Goal: Task Accomplishment & Management: Use online tool/utility

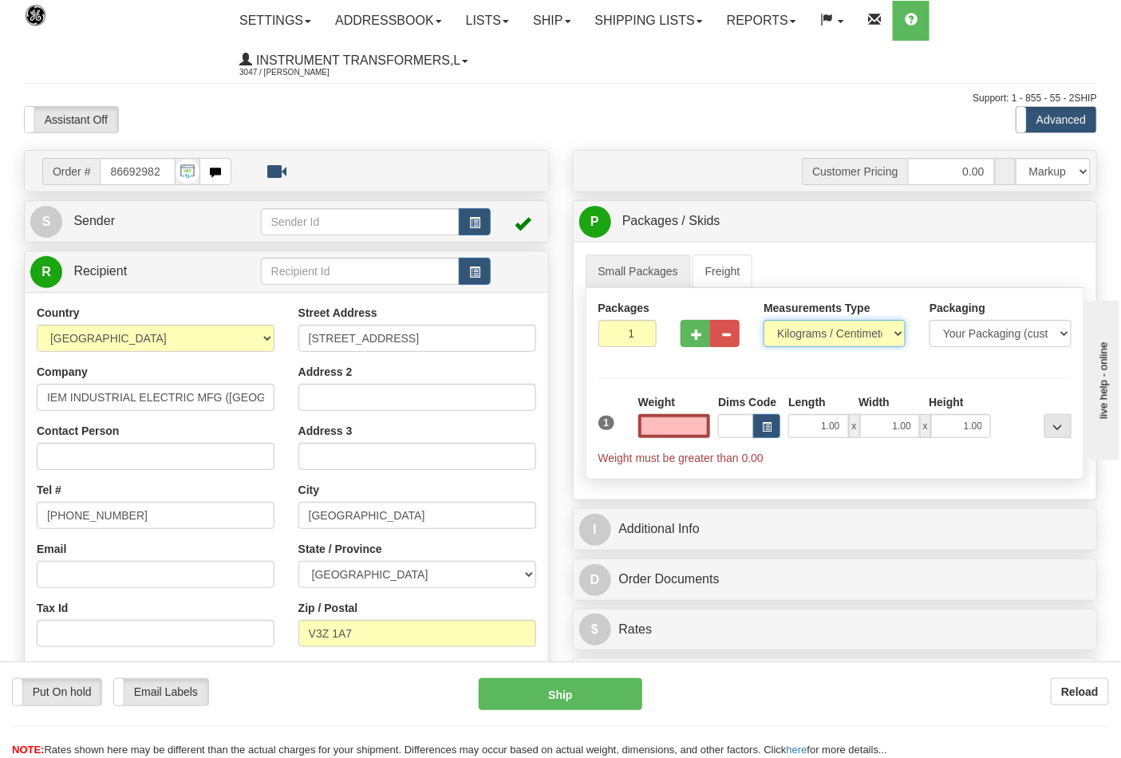
type input "0.00"
drag, startPoint x: 0, startPoint y: 0, endPoint x: 796, endPoint y: 338, distance: 864.3
click at [796, 338] on select "Pounds / Inches Kilograms / Centimeters" at bounding box center [835, 333] width 142 height 27
select select "0"
click at [764, 321] on select "Pounds / Inches Kilograms / Centimeters" at bounding box center [835, 333] width 142 height 27
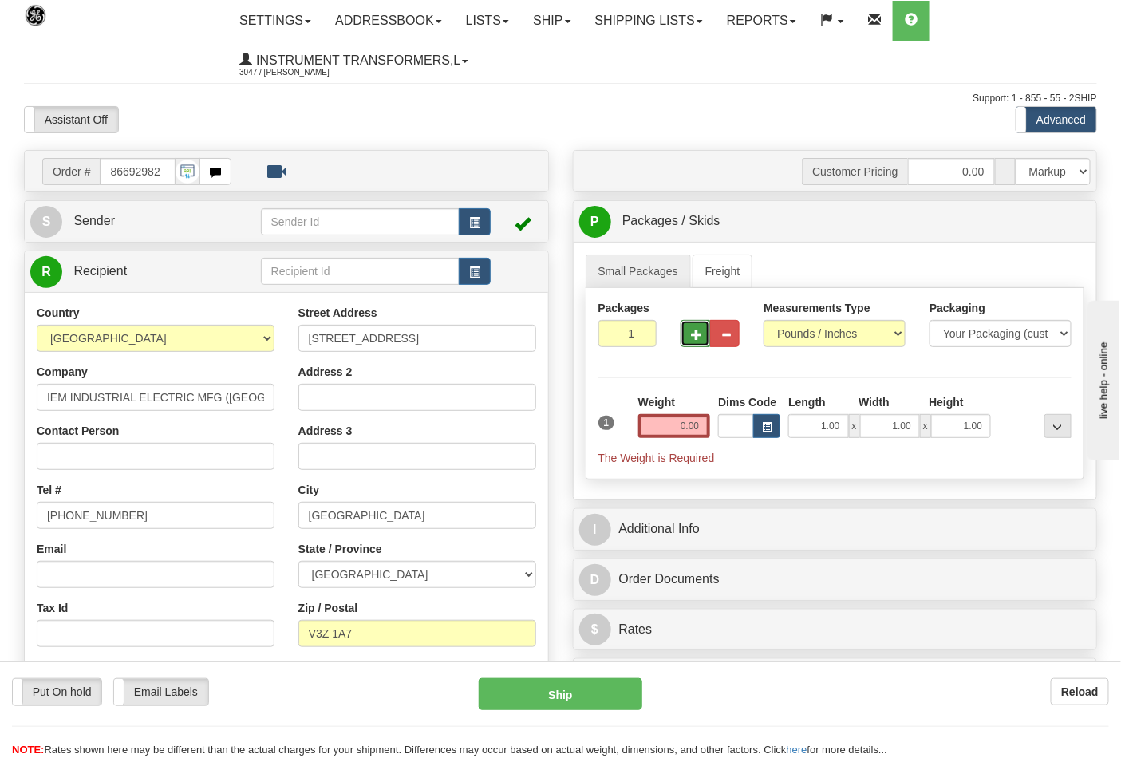
click at [698, 341] on button "button" at bounding box center [696, 333] width 30 height 27
click at [696, 338] on span "button" at bounding box center [696, 335] width 11 height 10
type input "3"
click at [705, 425] on input "0.00" at bounding box center [674, 426] width 73 height 24
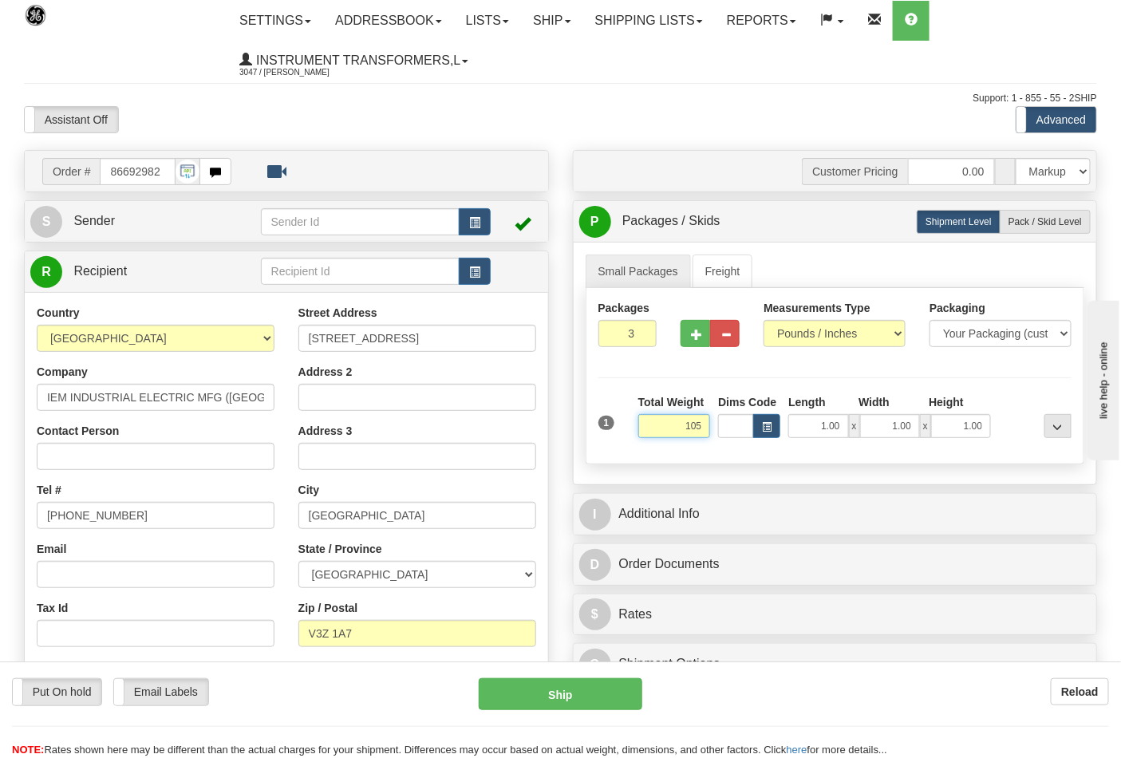
click button "Delete" at bounding box center [0, 0] width 0 height 0
type input "105.00"
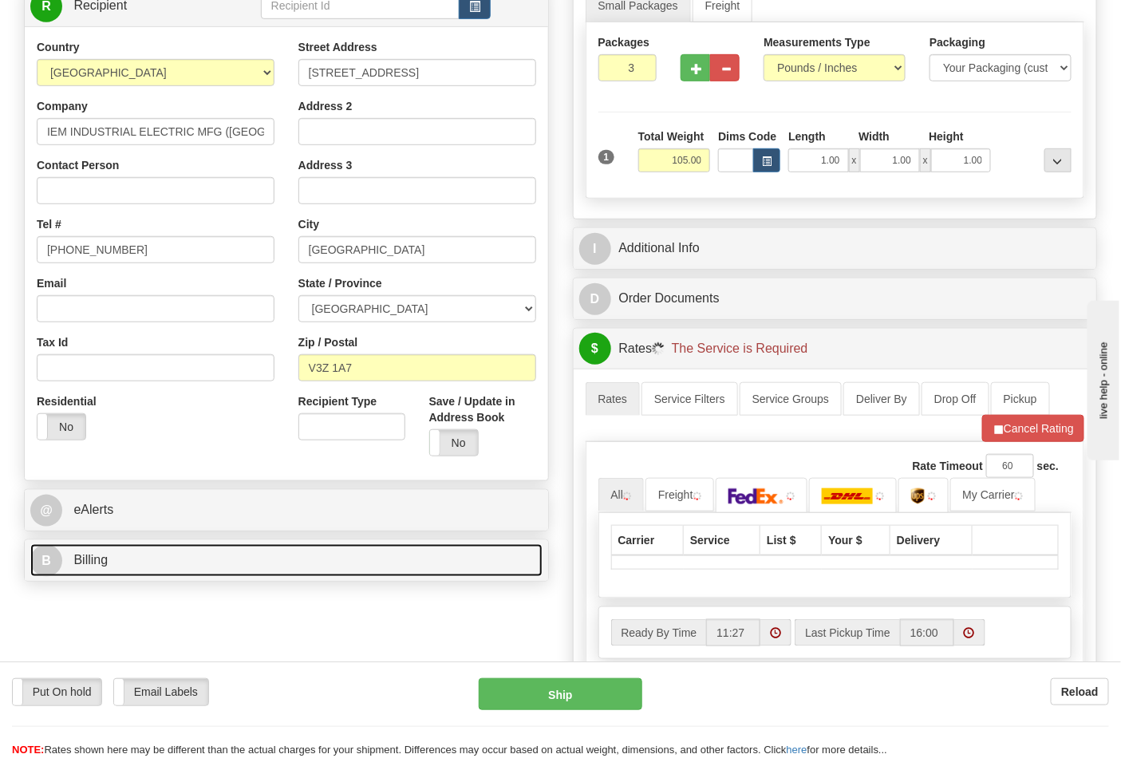
click at [148, 555] on link "B Billing" at bounding box center [286, 560] width 512 height 33
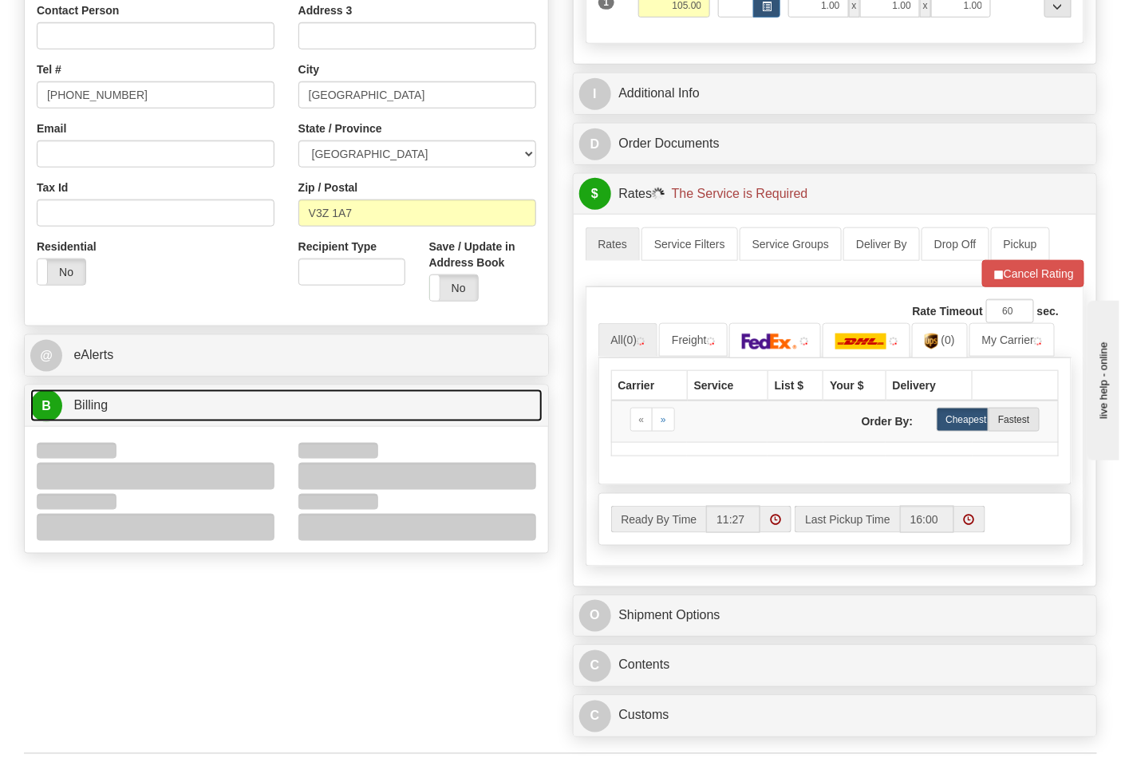
scroll to position [531, 0]
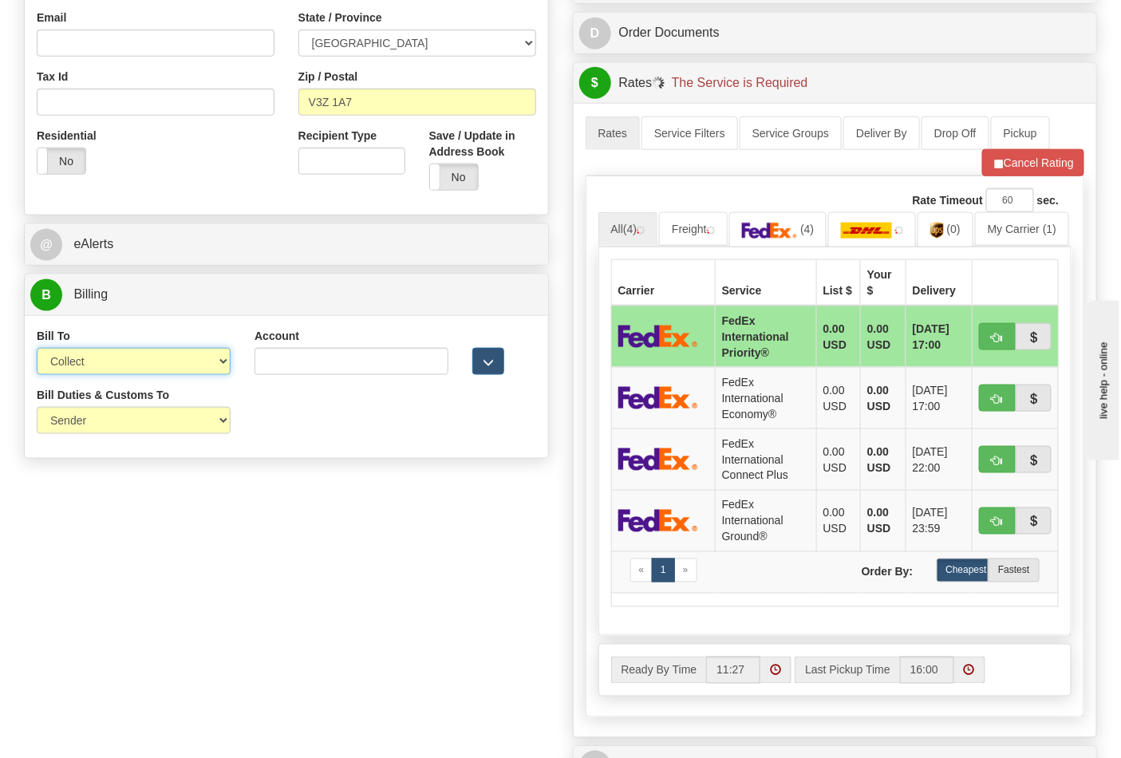
click at [74, 368] on select "Sender Recipient Third Party Collect" at bounding box center [134, 361] width 194 height 27
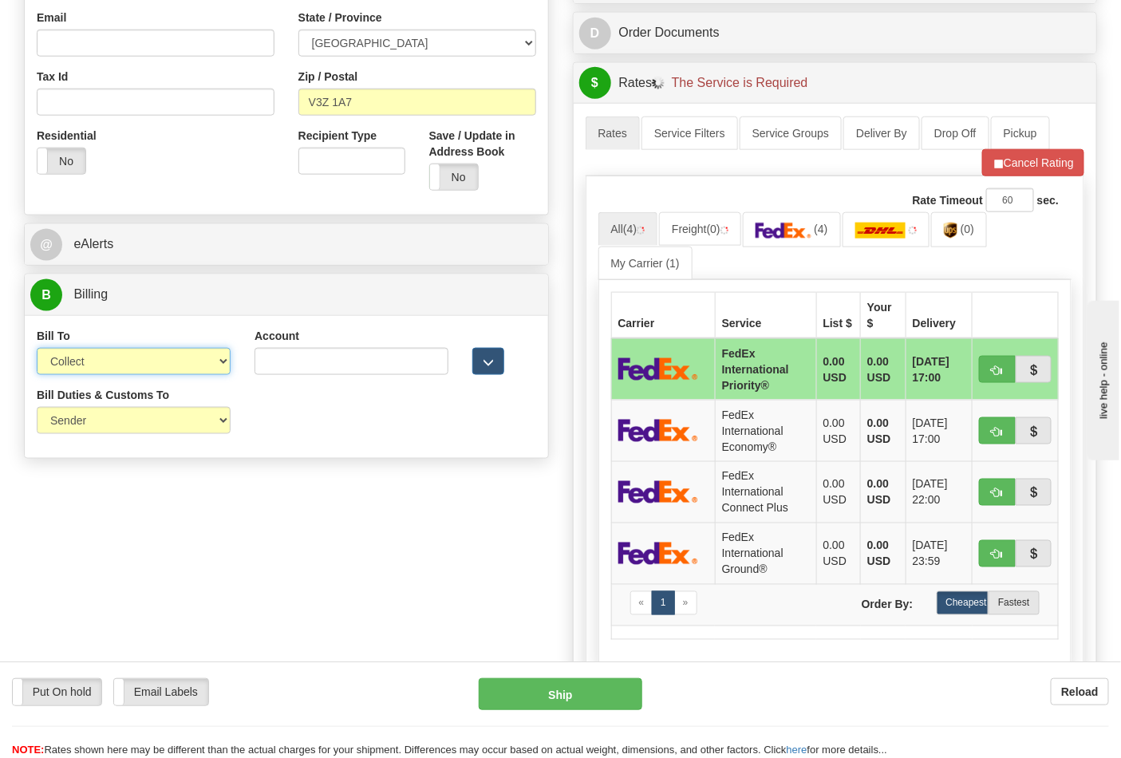
select select "2"
click at [37, 350] on select "Sender Recipient Third Party Collect" at bounding box center [134, 361] width 194 height 27
click at [266, 367] on input "Account" at bounding box center [352, 361] width 194 height 27
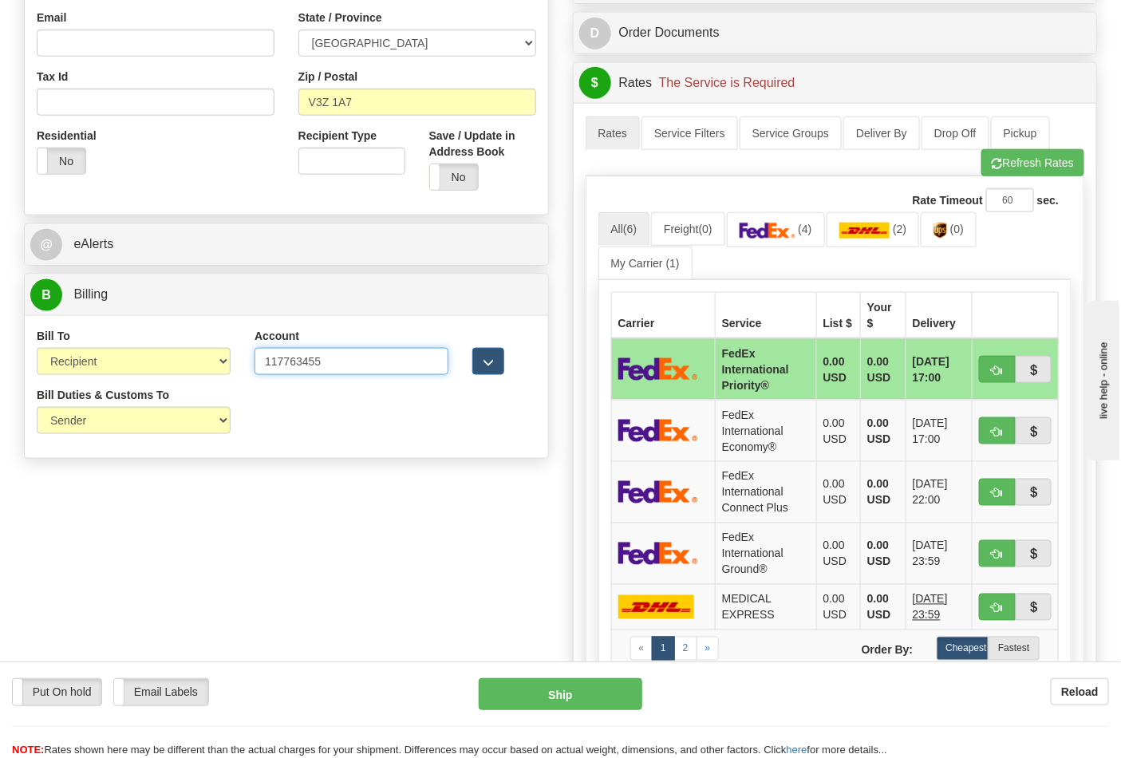
type input "117763455"
click button "Delete" at bounding box center [0, 0] width 0 height 0
click at [772, 236] on img at bounding box center [768, 231] width 56 height 16
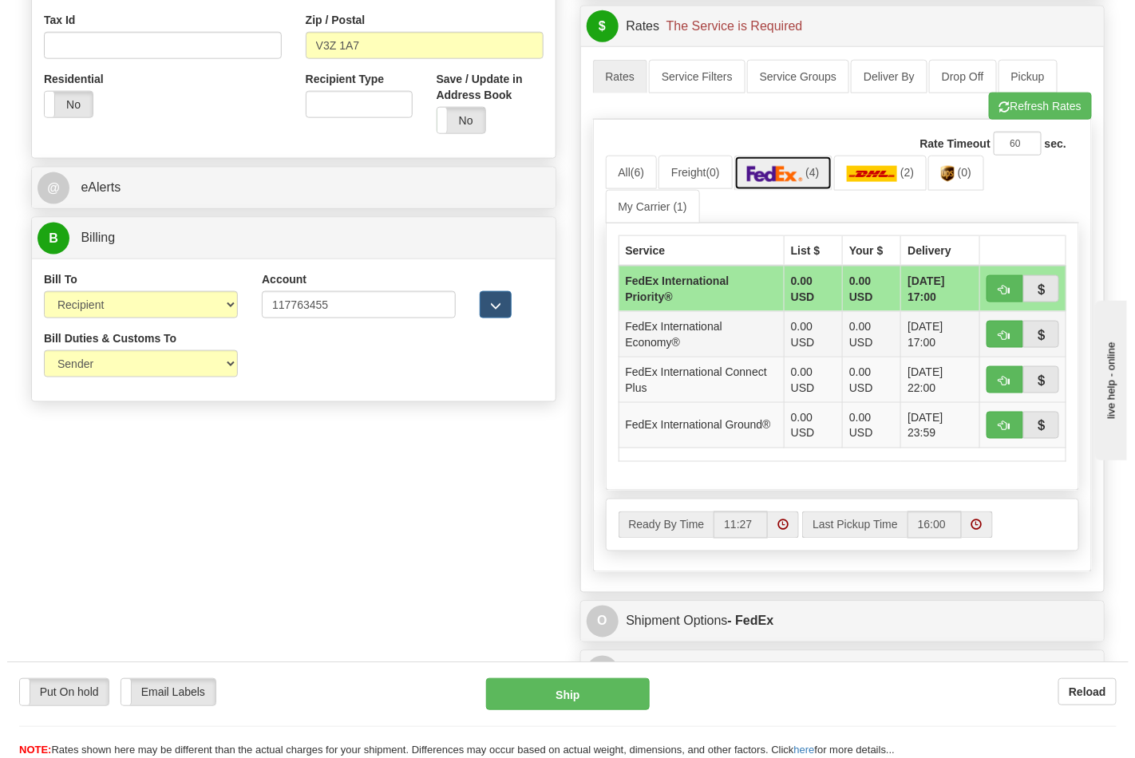
scroll to position [620, 0]
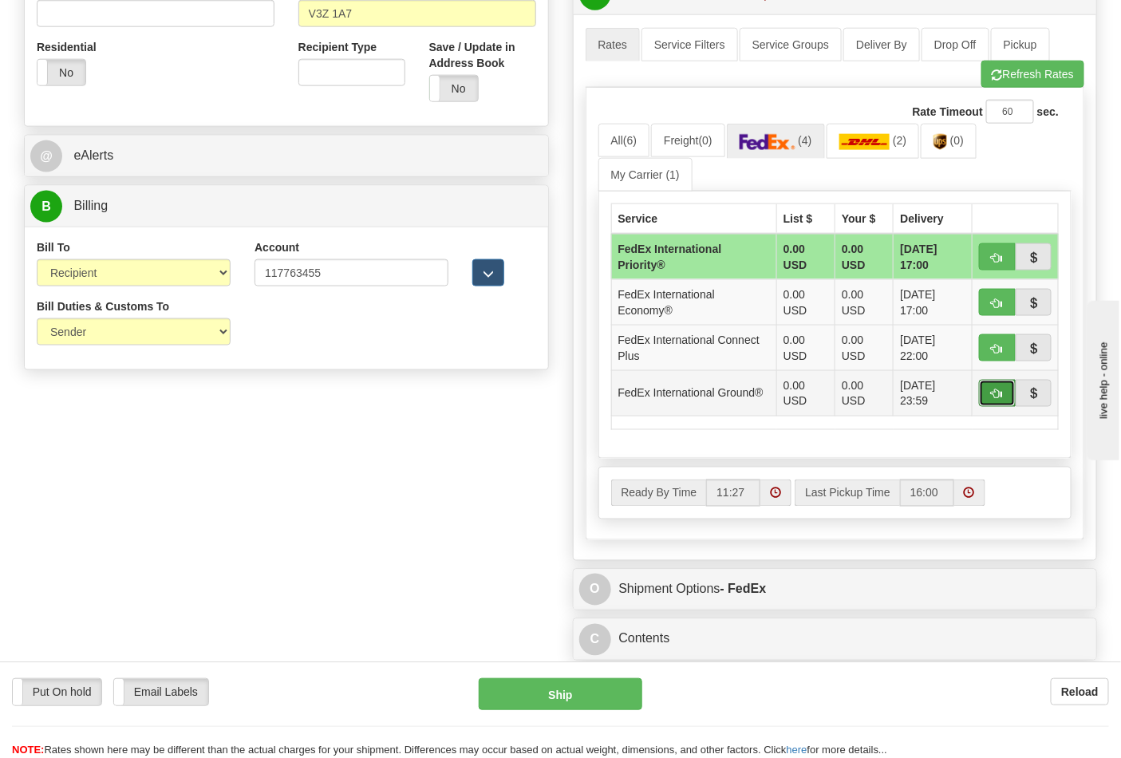
click at [990, 393] on button "button" at bounding box center [997, 393] width 37 height 27
type input "92"
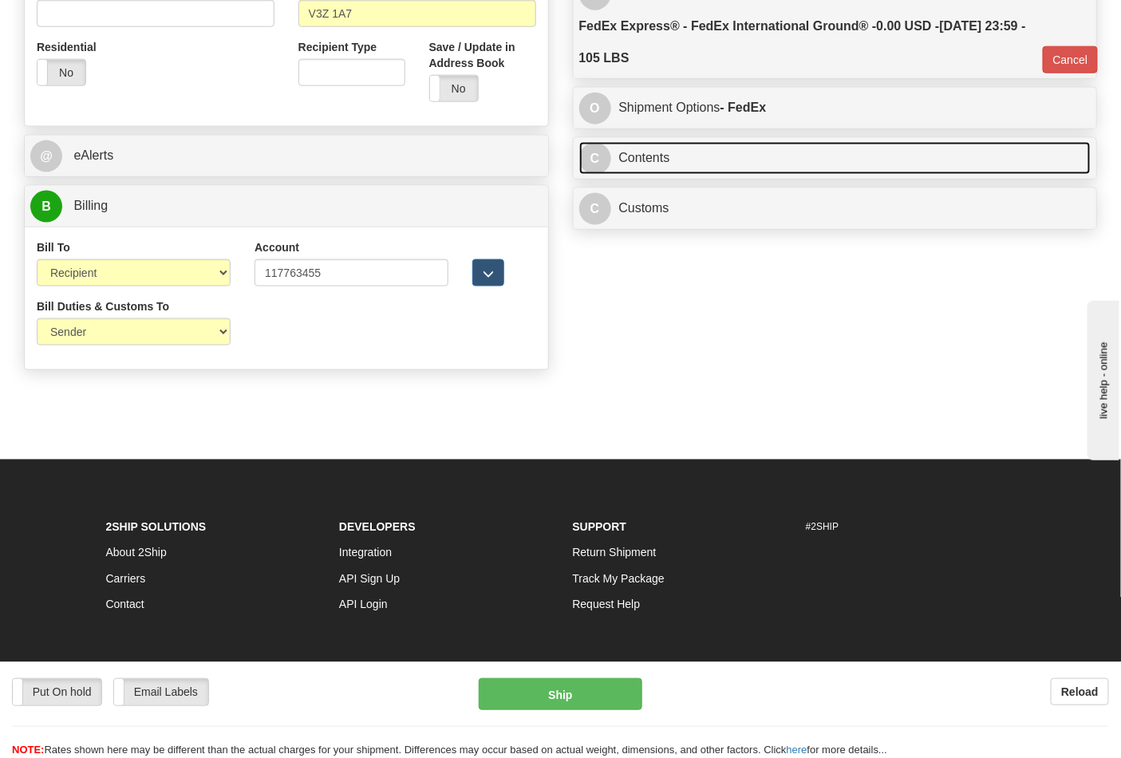
click at [694, 160] on link "C Contents" at bounding box center [835, 158] width 512 height 33
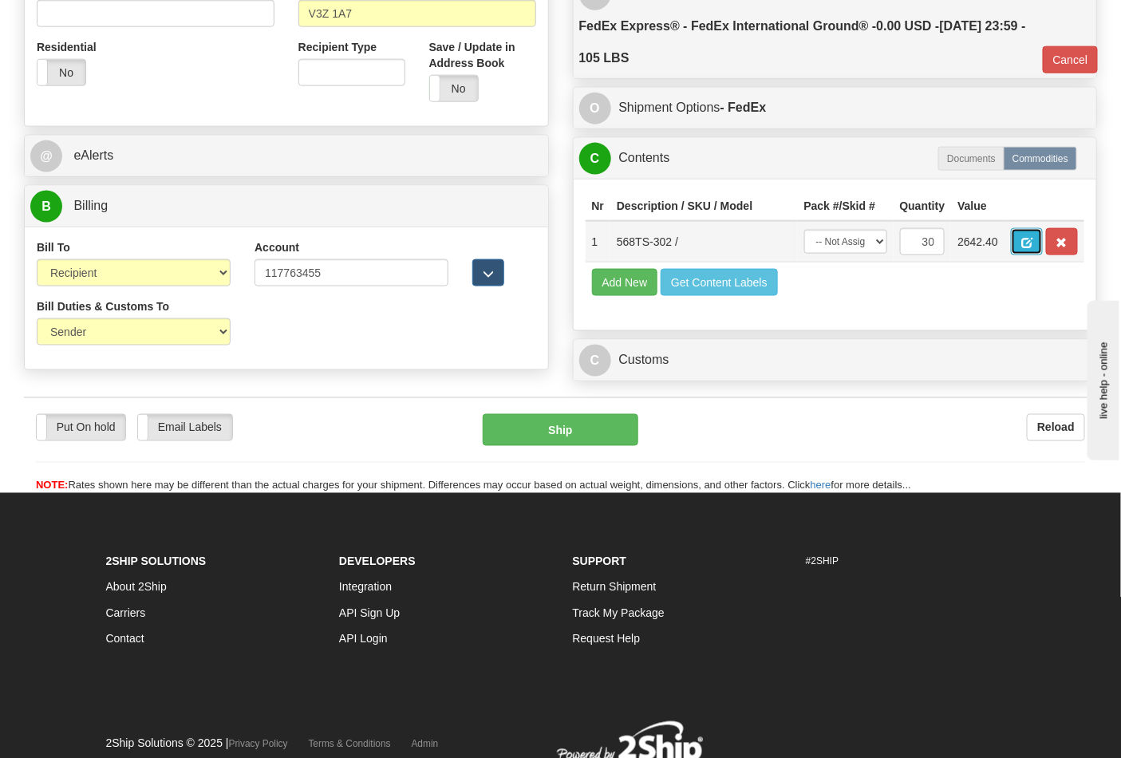
click at [1043, 240] on button "button" at bounding box center [1027, 241] width 32 height 27
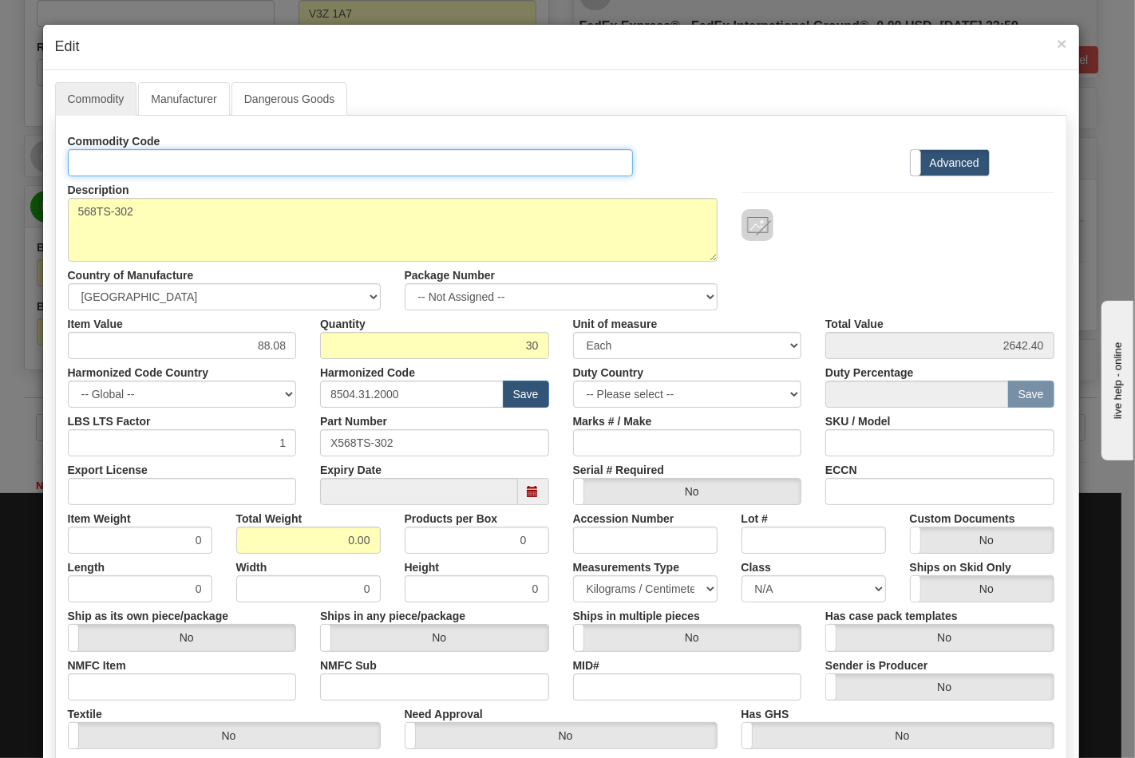
drag, startPoint x: 178, startPoint y: 154, endPoint x: 188, endPoint y: 166, distance: 15.3
click at [178, 154] on input "Id" at bounding box center [351, 162] width 566 height 27
type input "TRANSFORMERS"
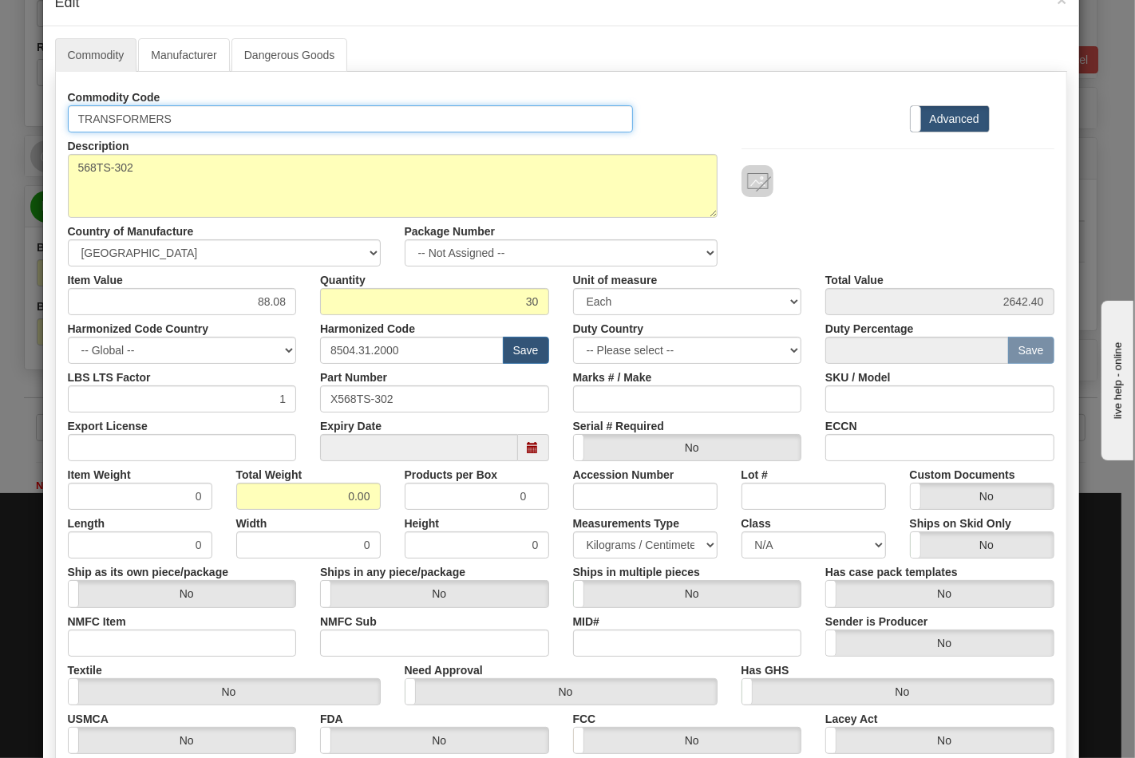
scroll to position [89, 0]
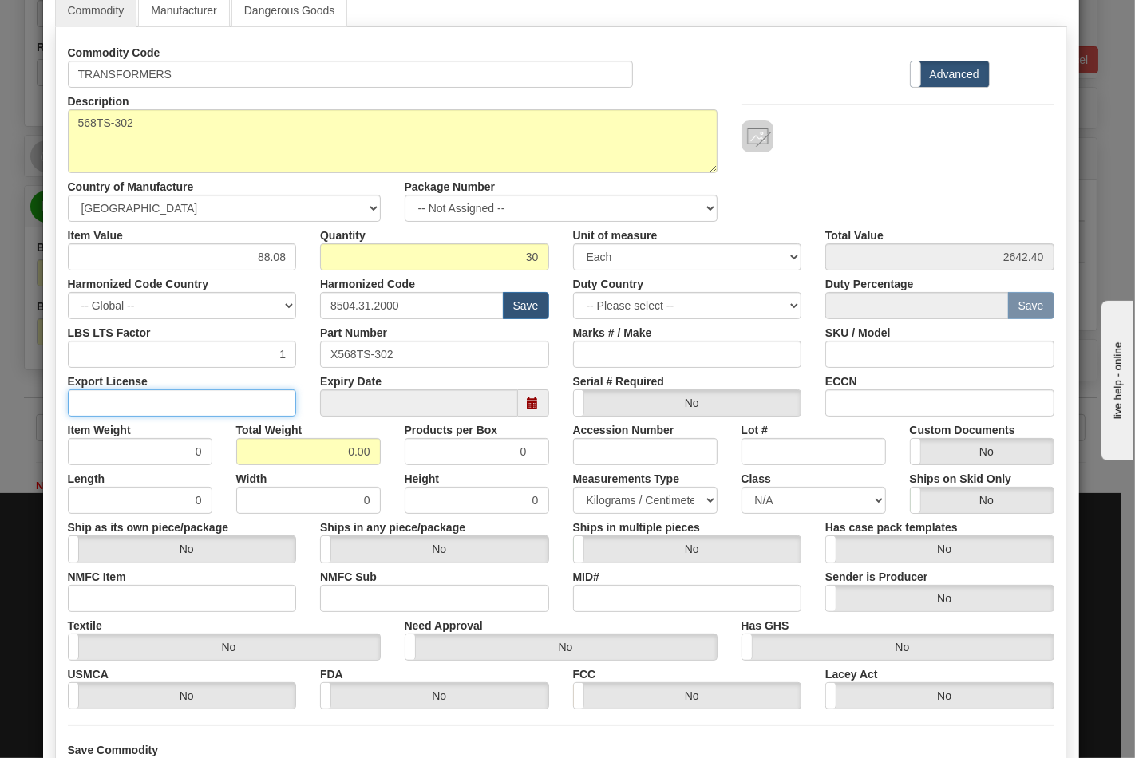
click at [196, 405] on input "Export License" at bounding box center [182, 402] width 229 height 27
type input "N/A"
drag, startPoint x: 324, startPoint y: 459, endPoint x: 373, endPoint y: 459, distance: 49.5
click at [373, 459] on div "Total Weight 0.00" at bounding box center [308, 441] width 168 height 49
type input "105"
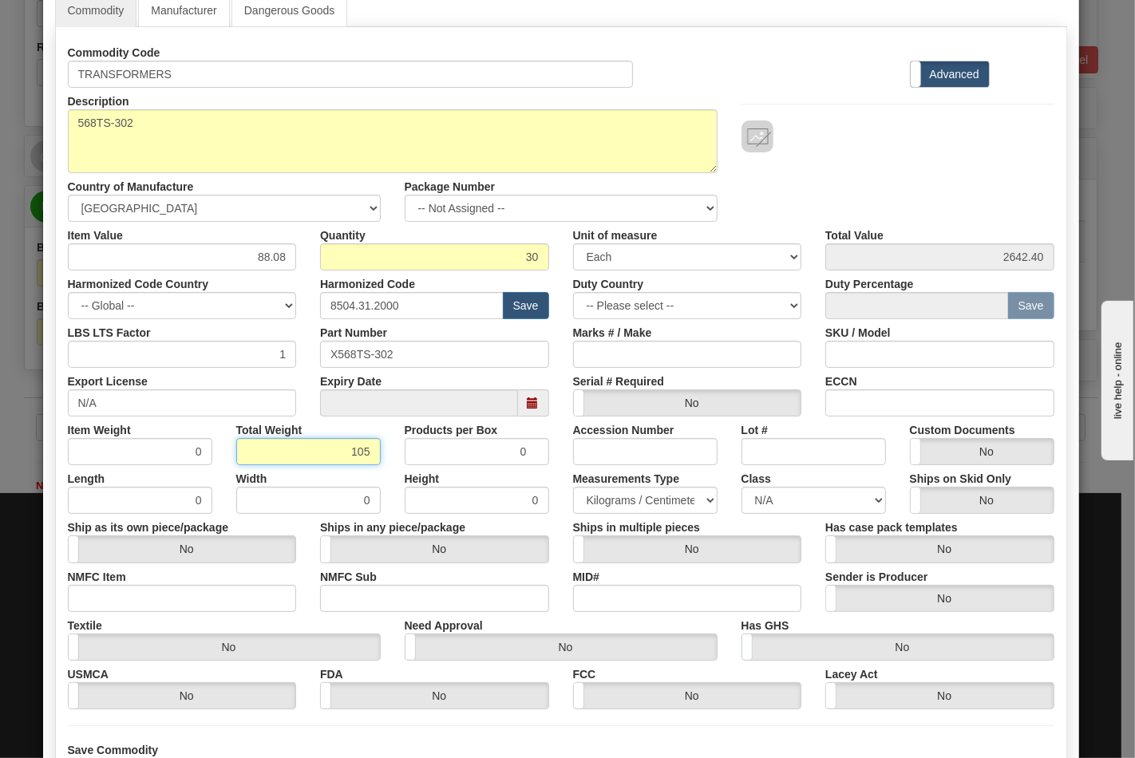
type input "3.5000"
drag, startPoint x: 207, startPoint y: 592, endPoint x: 205, endPoint y: 602, distance: 9.9
click at [207, 592] on input "NMFC Item" at bounding box center [182, 598] width 229 height 27
type input "63170"
click at [452, 599] on input "NMFC Sub" at bounding box center [434, 598] width 229 height 27
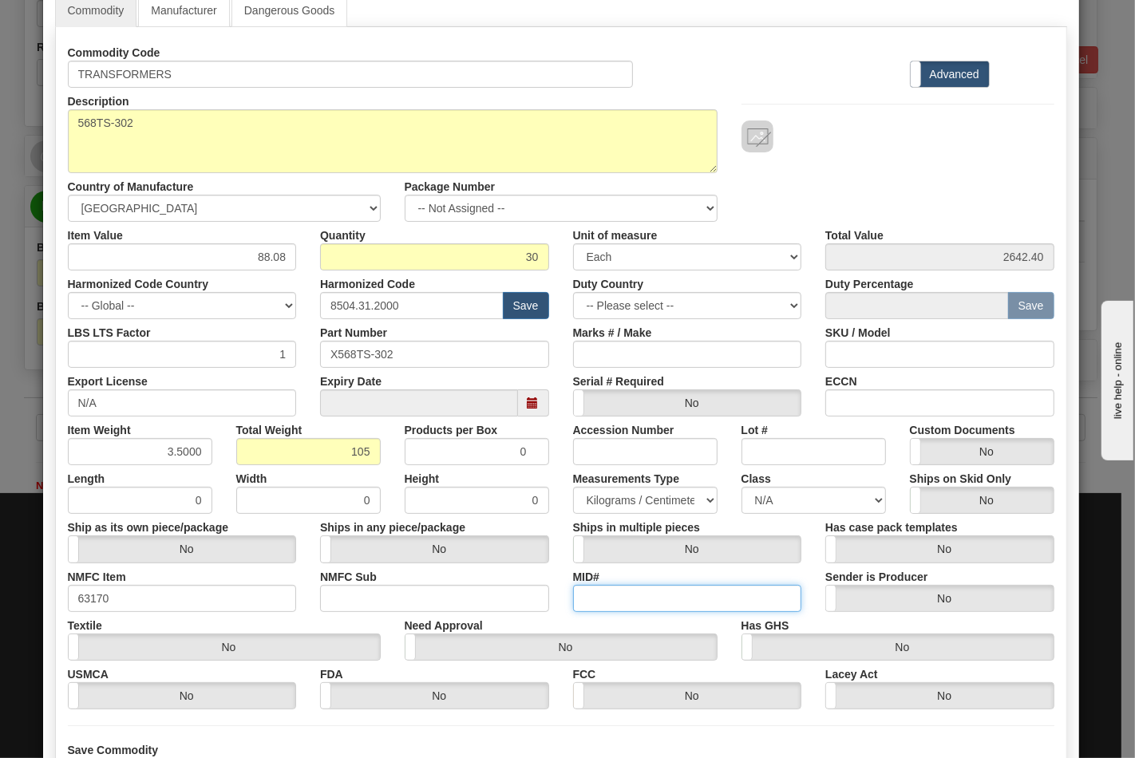
drag, startPoint x: 597, startPoint y: 604, endPoint x: 618, endPoint y: 599, distance: 21.5
click at [600, 603] on input "MID#" at bounding box center [687, 598] width 229 height 27
drag, startPoint x: 764, startPoint y: 505, endPoint x: 769, endPoint y: 495, distance: 11.8
click at [764, 504] on select "N/A 50.0 55.0 60.0 65.0 70.0 85.0 92.5 100.0 125.0 175.0 250.0 300.0 400.0" at bounding box center [813, 500] width 144 height 27
select select "70.0"
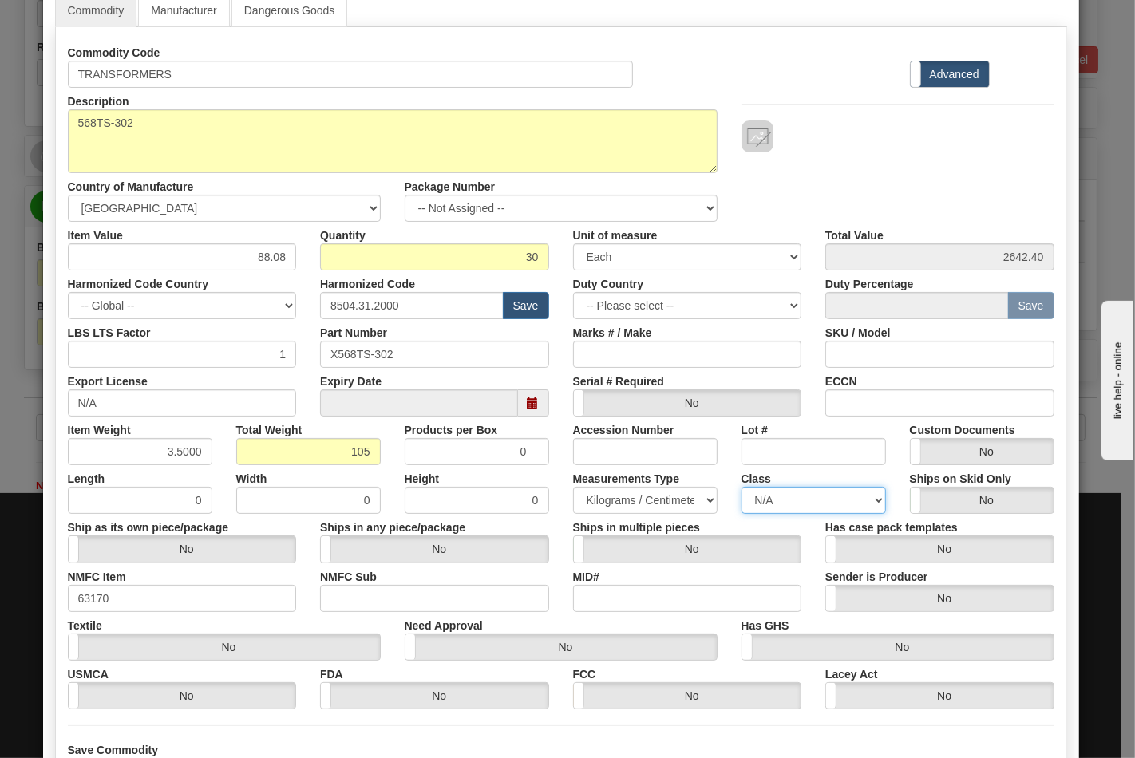
click at [741, 487] on select "N/A 50.0 55.0 60.0 65.0 70.0 85.0 92.5 100.0 125.0 175.0 250.0 300.0 400.0" at bounding box center [813, 500] width 144 height 27
click at [876, 415] on input "ECCN" at bounding box center [939, 402] width 229 height 27
type input "EAR99"
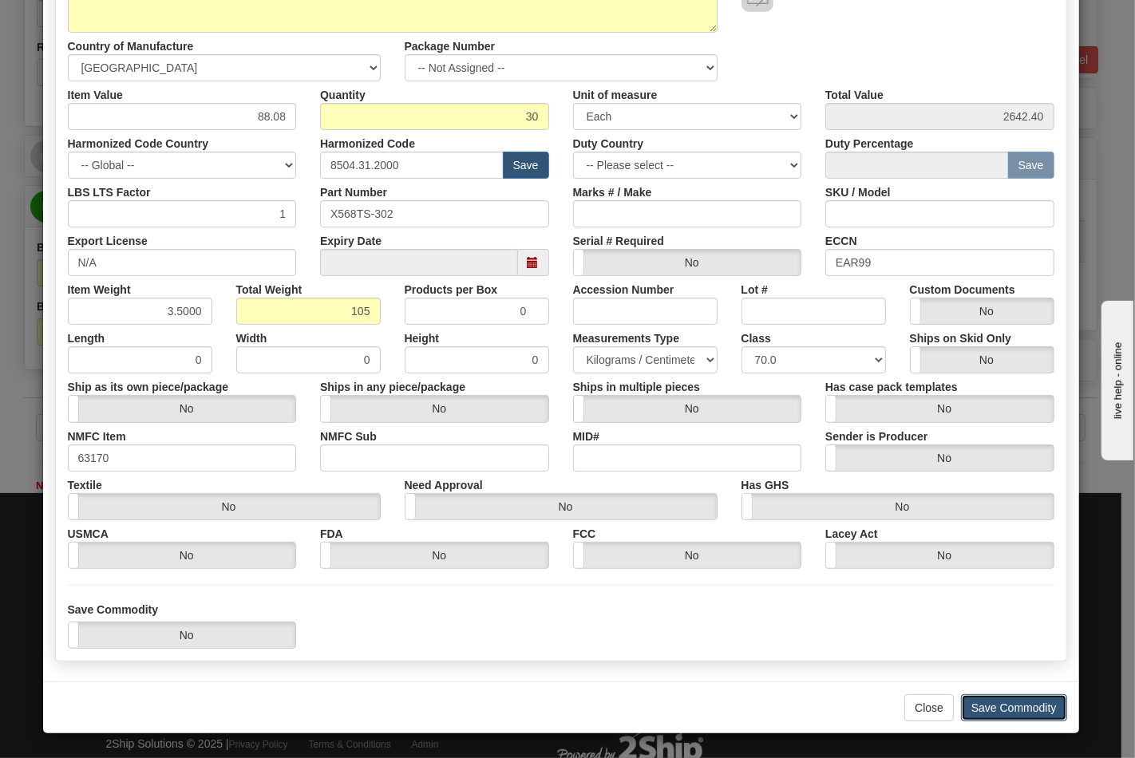
click at [986, 712] on button "Save Commodity" at bounding box center [1014, 707] width 106 height 27
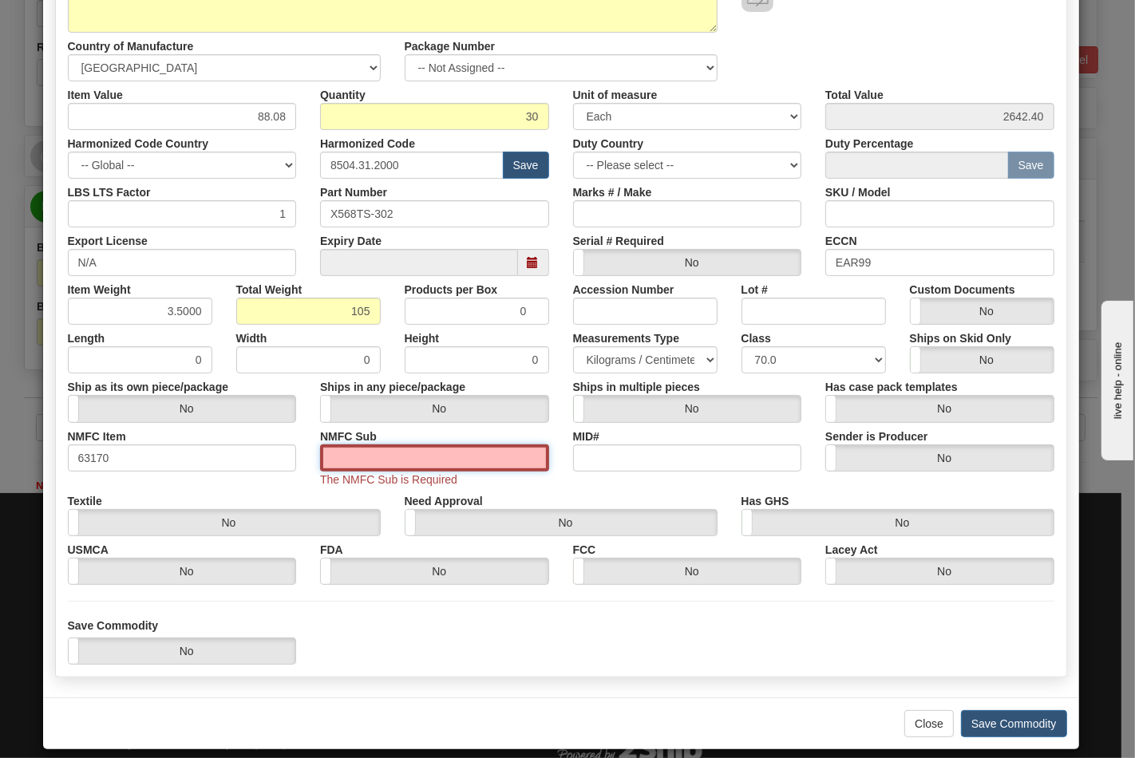
click at [421, 461] on input "NMFC Sub" at bounding box center [434, 457] width 229 height 27
type input "4"
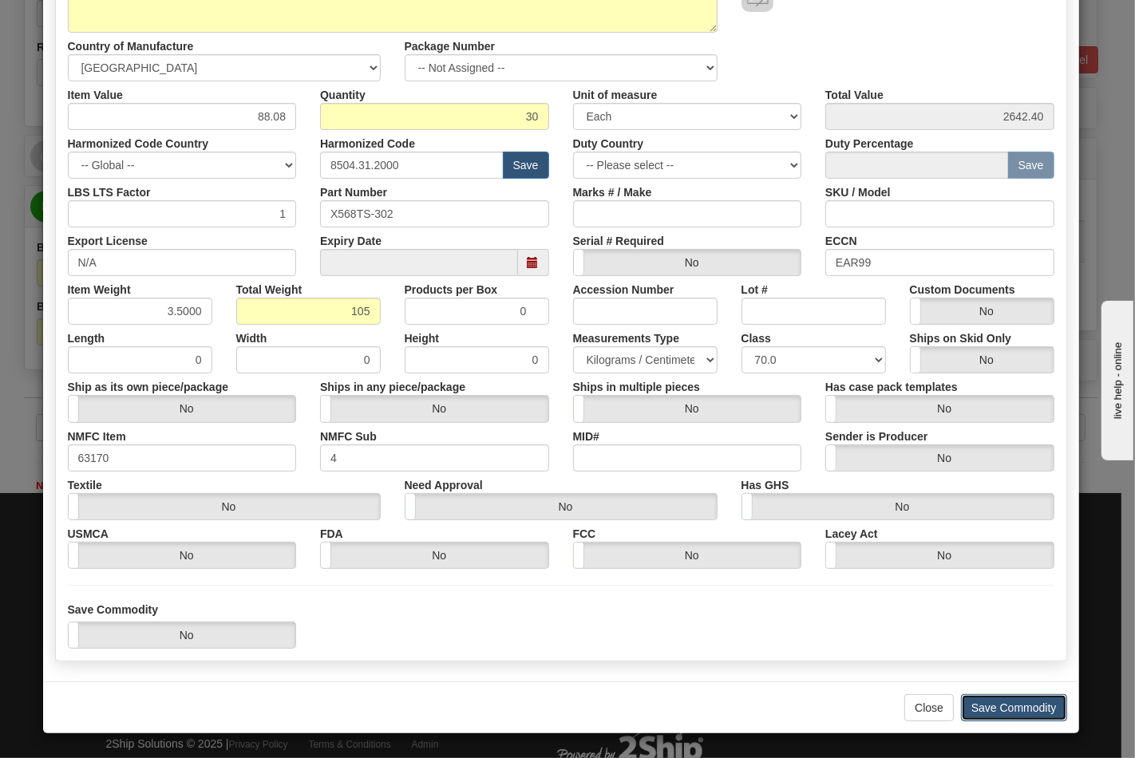
click at [987, 711] on button "Save Commodity" at bounding box center [1014, 707] width 106 height 27
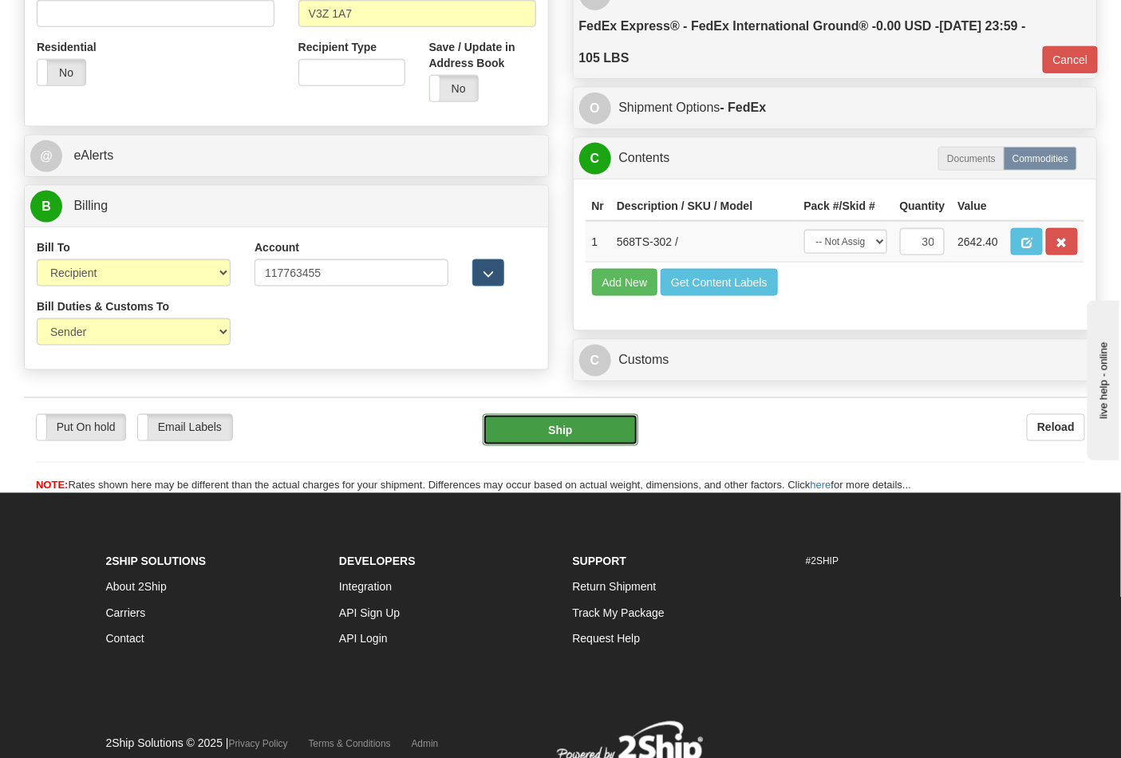
click at [563, 446] on button "Ship" at bounding box center [560, 430] width 155 height 32
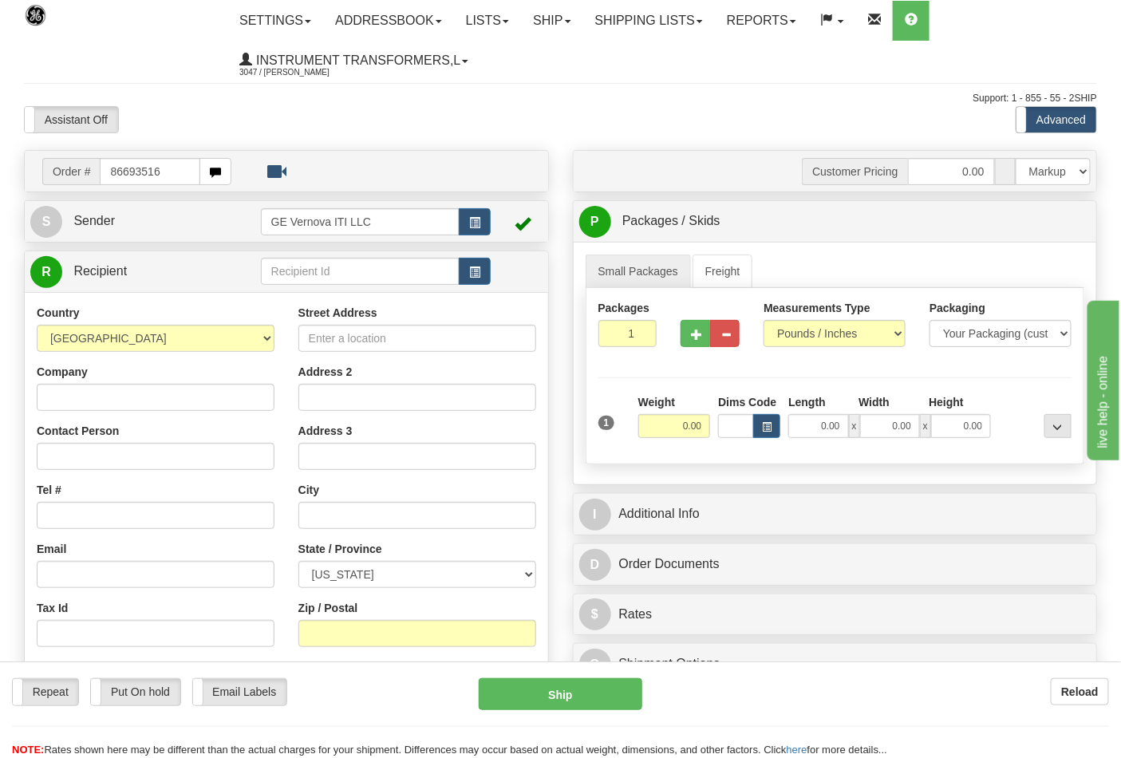
type input "86693516"
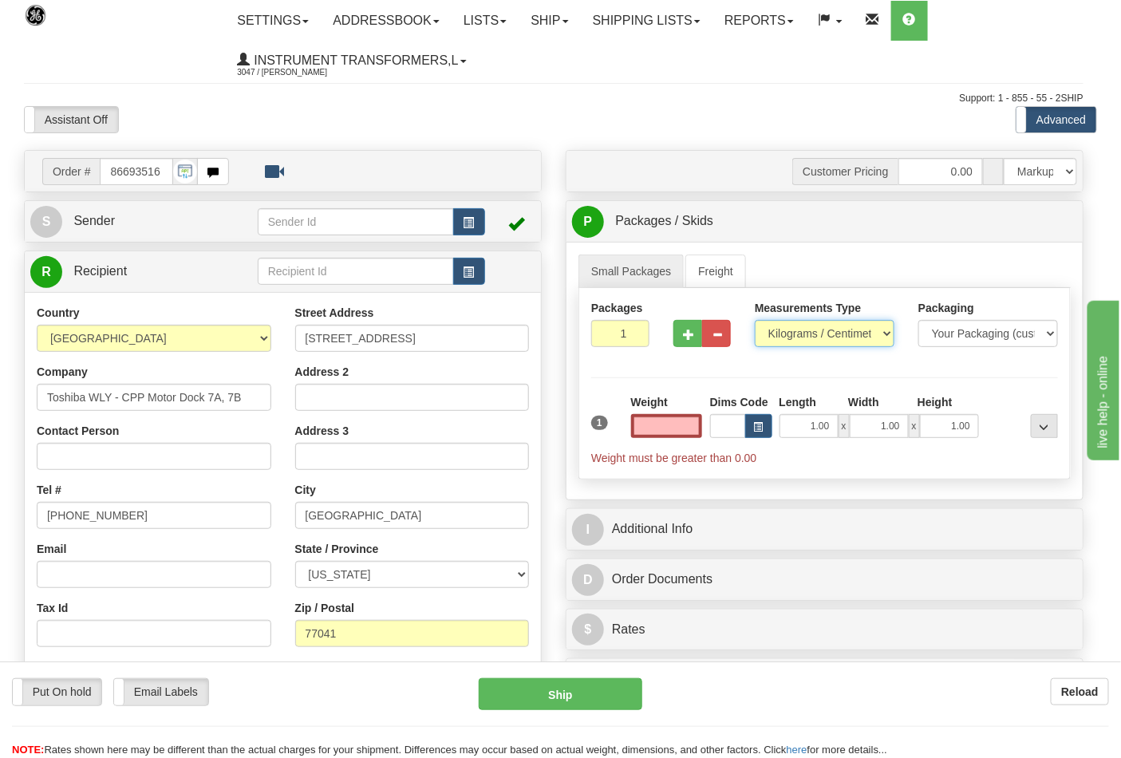
type input "0.00"
click at [802, 339] on select "Pounds / Inches Kilograms / Centimeters" at bounding box center [825, 333] width 140 height 27
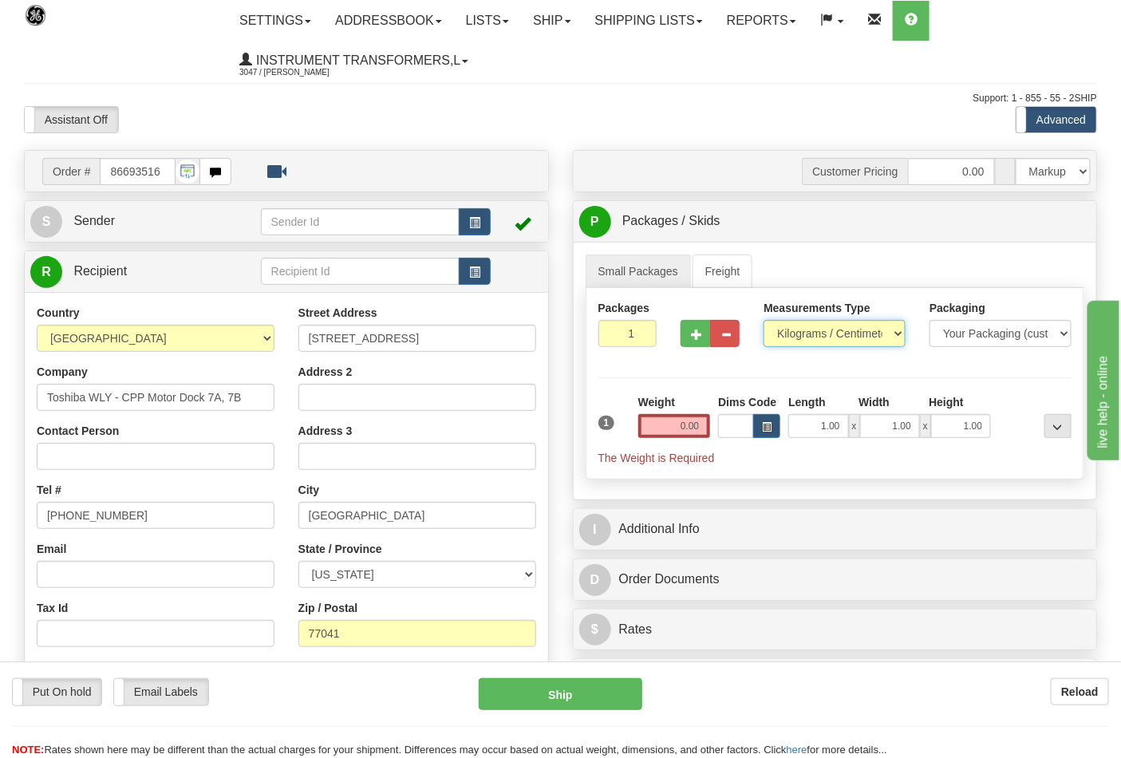
select select "0"
click at [764, 321] on select "Pounds / Inches Kilograms / Centimeters" at bounding box center [835, 333] width 142 height 27
click at [704, 425] on input "0.00" at bounding box center [674, 426] width 73 height 24
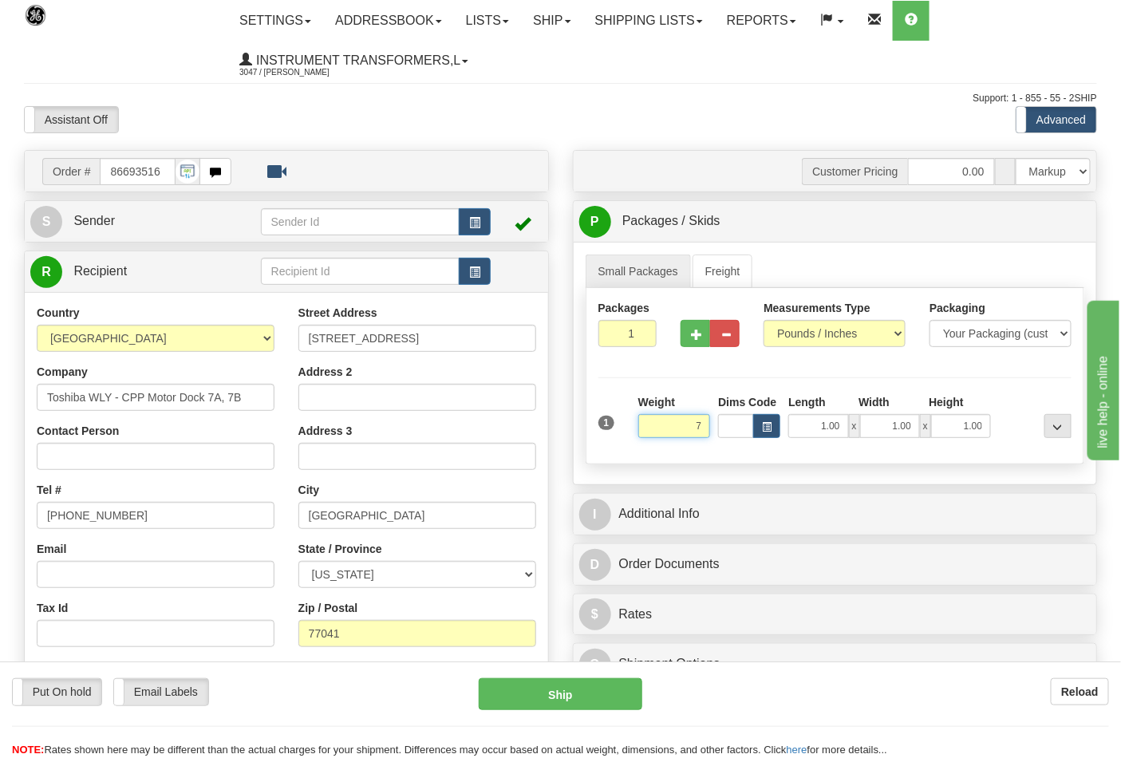
click button "Delete" at bounding box center [0, 0] width 0 height 0
type input "7.00"
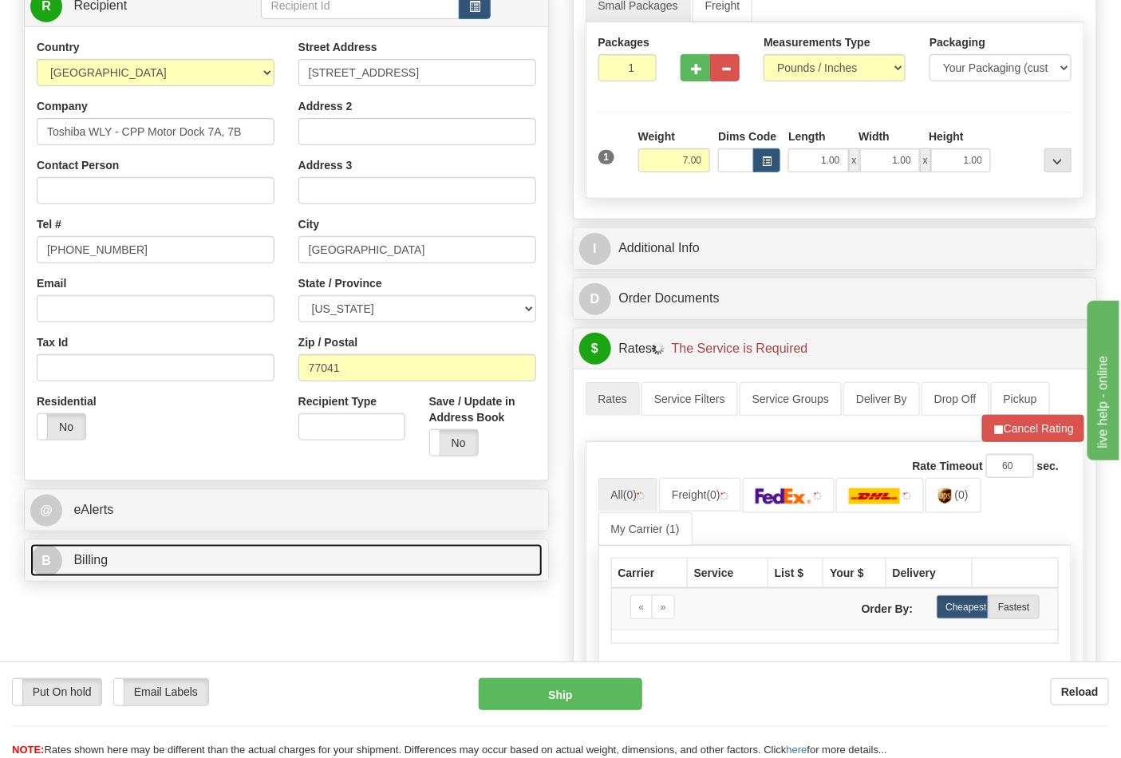
click at [177, 564] on link "B Billing" at bounding box center [286, 560] width 512 height 33
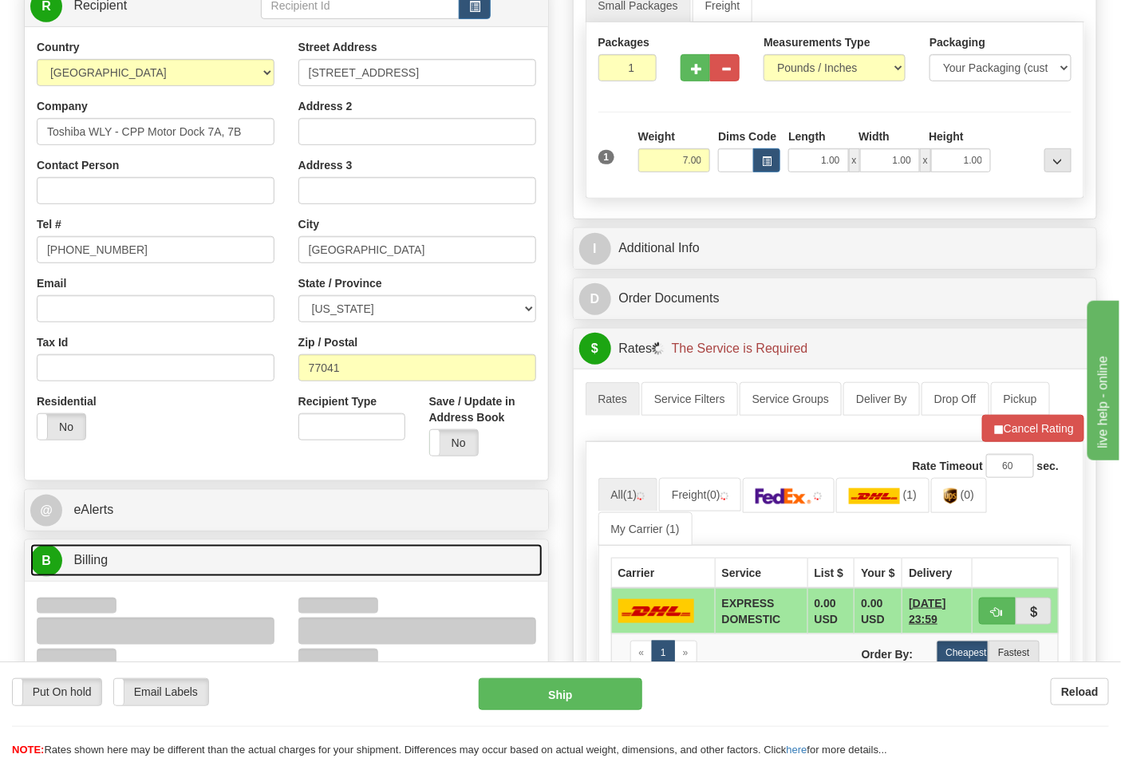
scroll to position [354, 0]
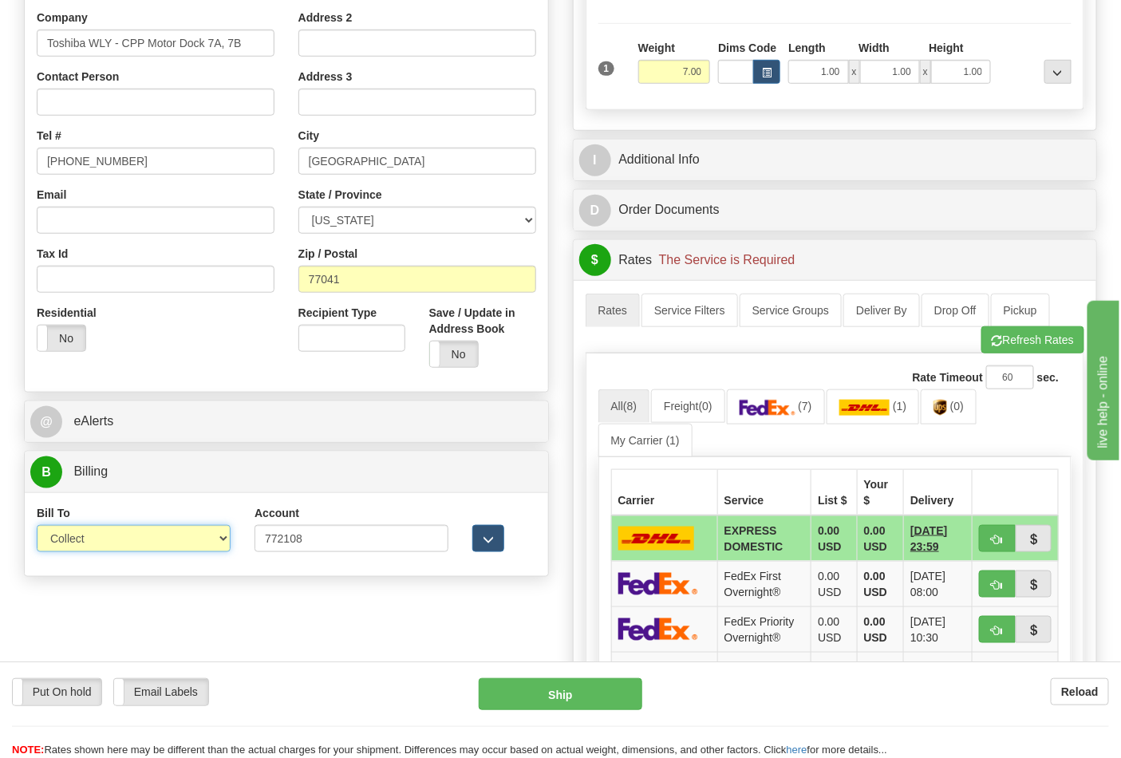
click at [80, 545] on select "Sender Recipient Third Party Collect" at bounding box center [134, 538] width 194 height 27
select select "2"
click at [37, 527] on select "Sender Recipient Third Party Collect" at bounding box center [134, 538] width 194 height 27
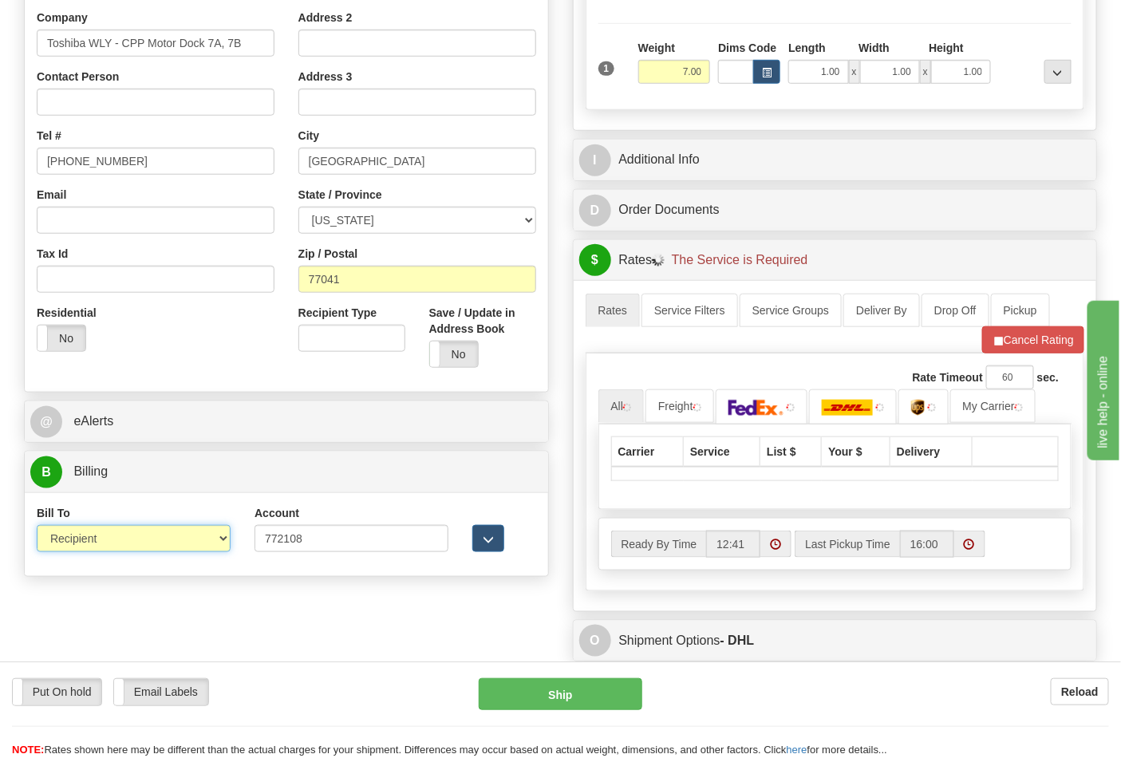
drag, startPoint x: 94, startPoint y: 535, endPoint x: 96, endPoint y: 552, distance: 16.8
click at [94, 535] on select "Sender Recipient Third Party Collect" at bounding box center [134, 538] width 194 height 27
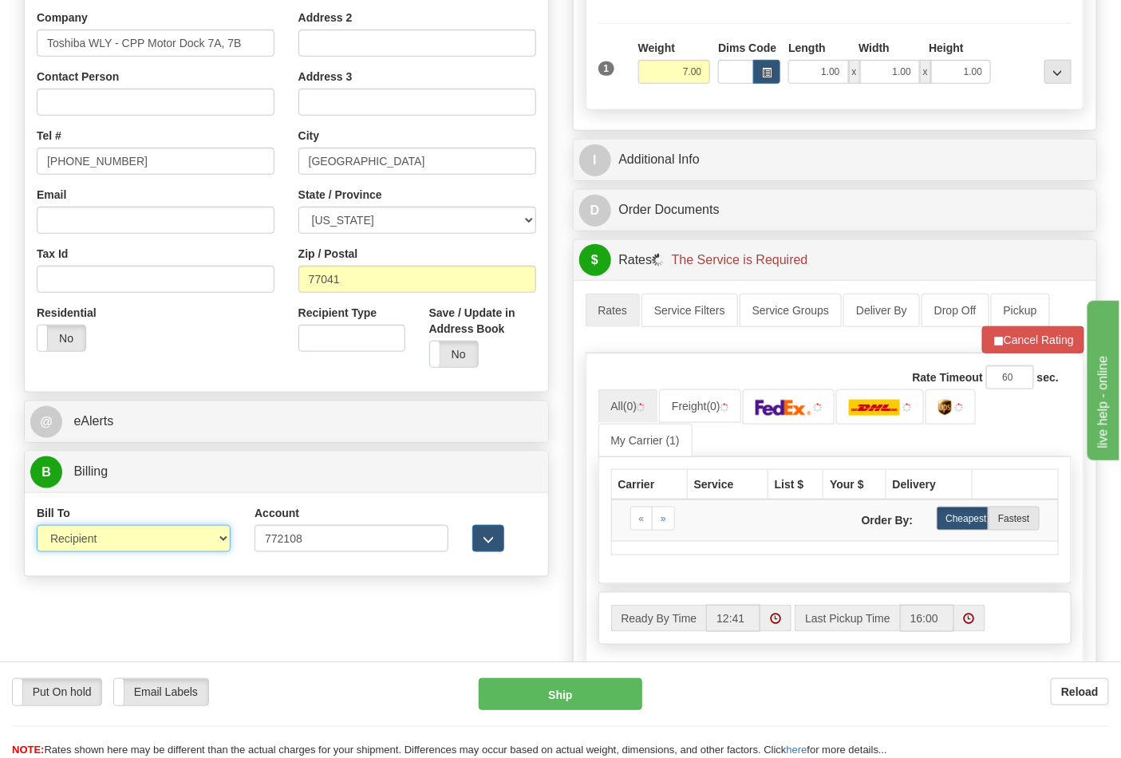
click at [37, 527] on select "Sender Recipient Third Party Collect" at bounding box center [134, 538] width 194 height 27
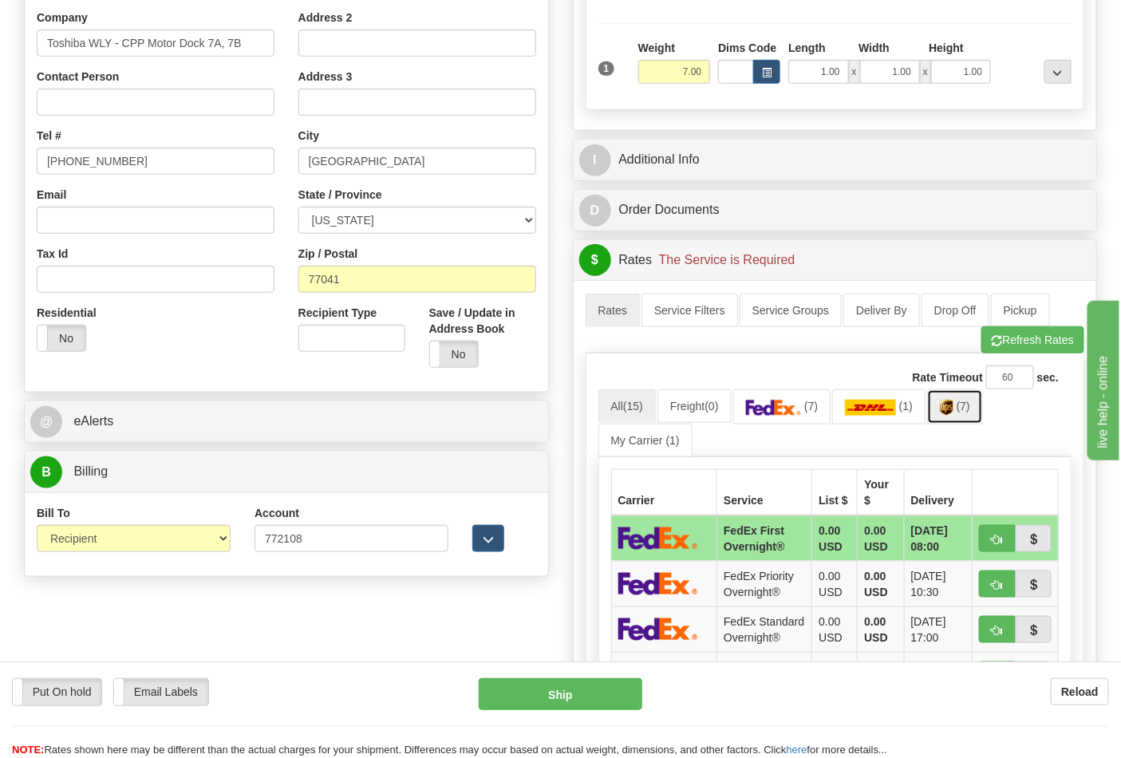
click at [982, 415] on link "(7)" at bounding box center [955, 406] width 56 height 34
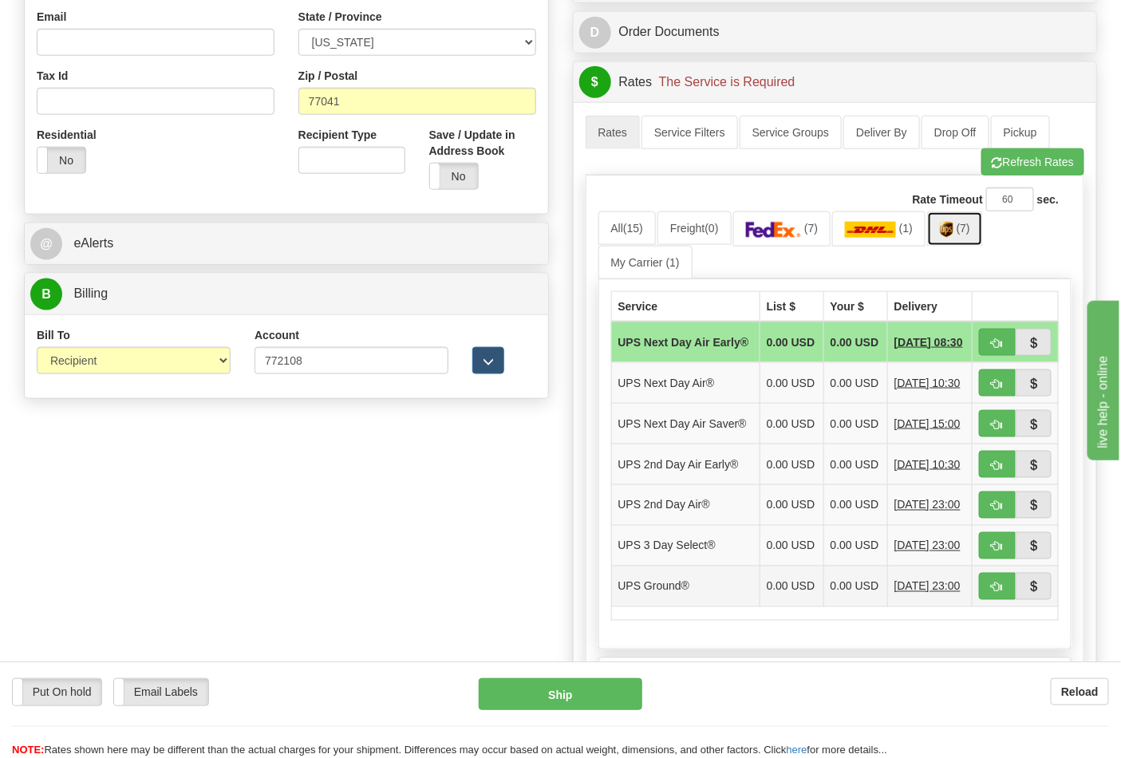
scroll to position [709, 0]
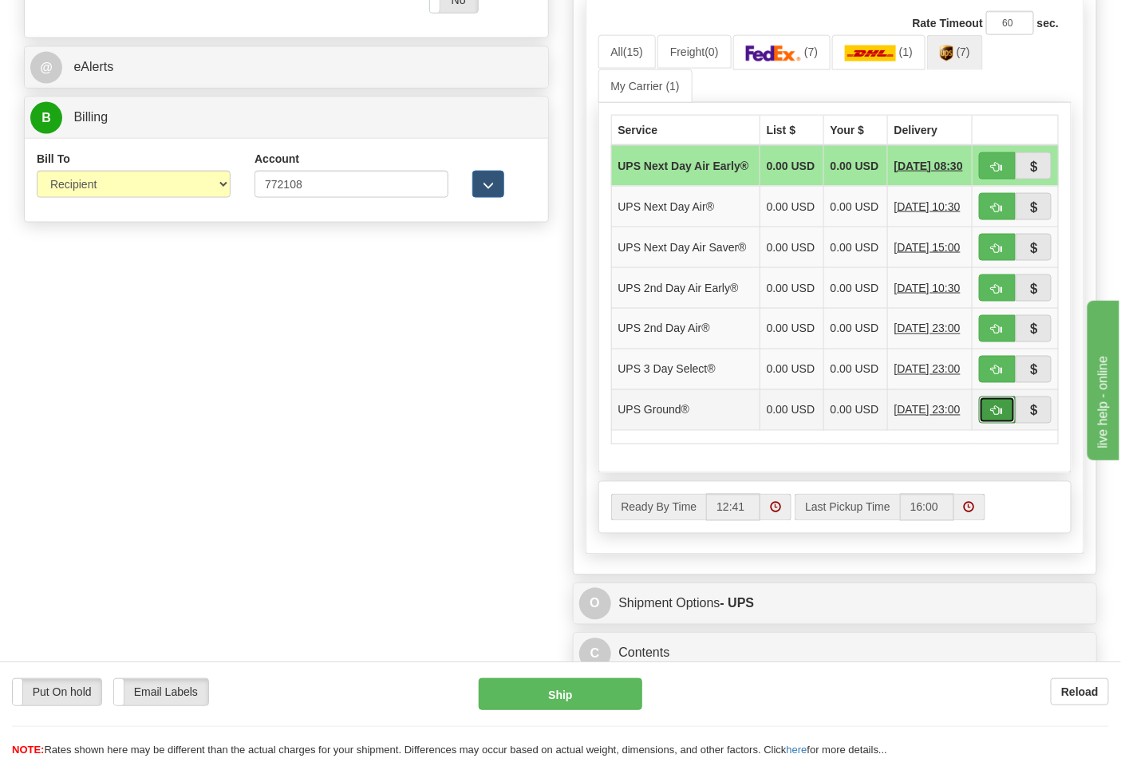
click at [992, 417] on span "button" at bounding box center [997, 411] width 11 height 10
type input "03"
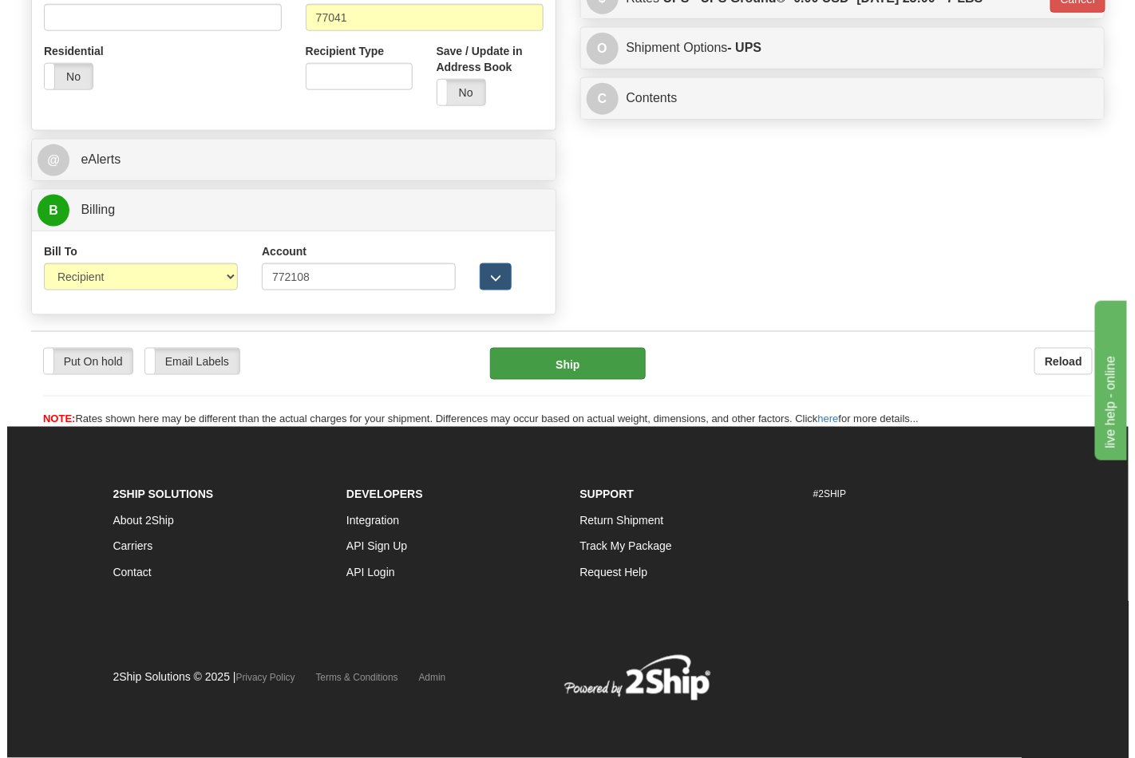
scroll to position [618, 0]
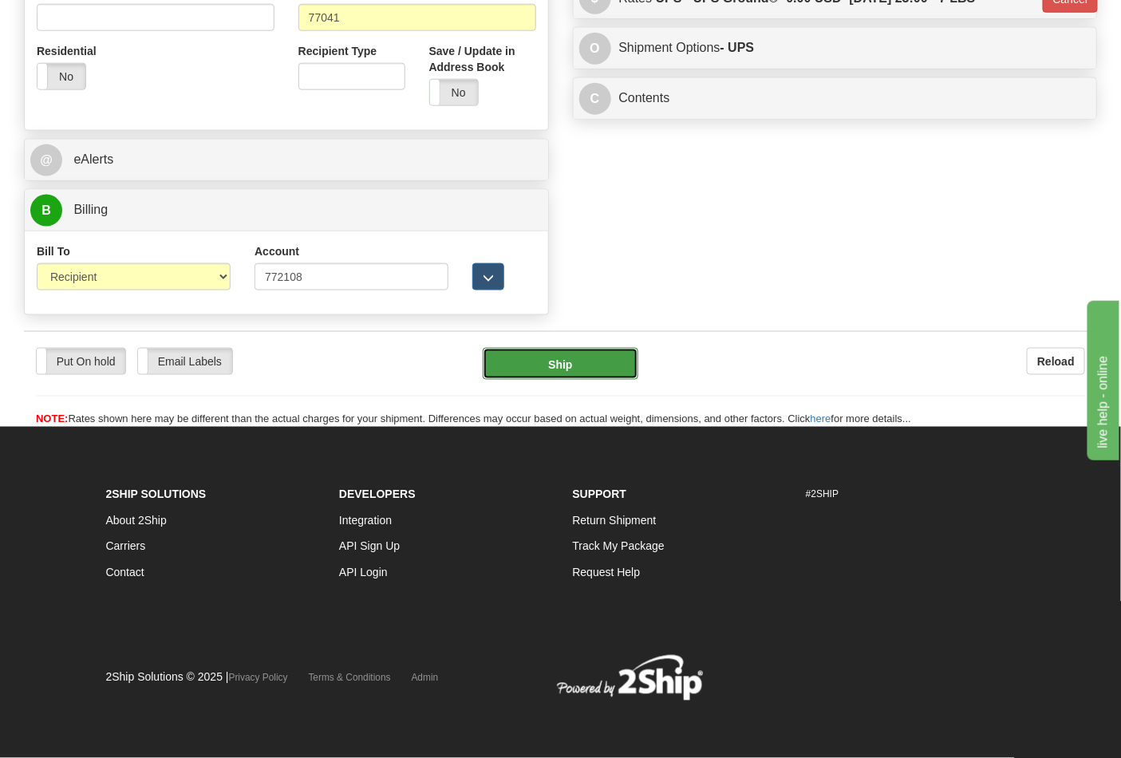
click at [580, 360] on button "Ship" at bounding box center [560, 364] width 155 height 32
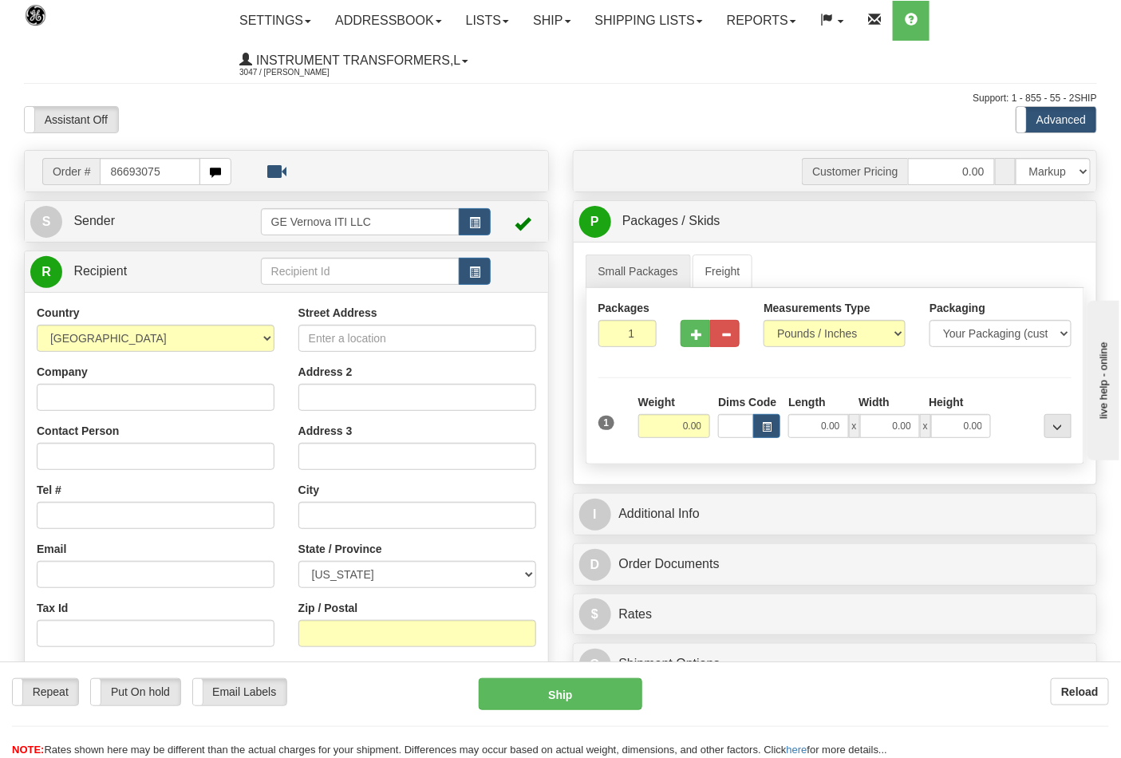
type input "86693075"
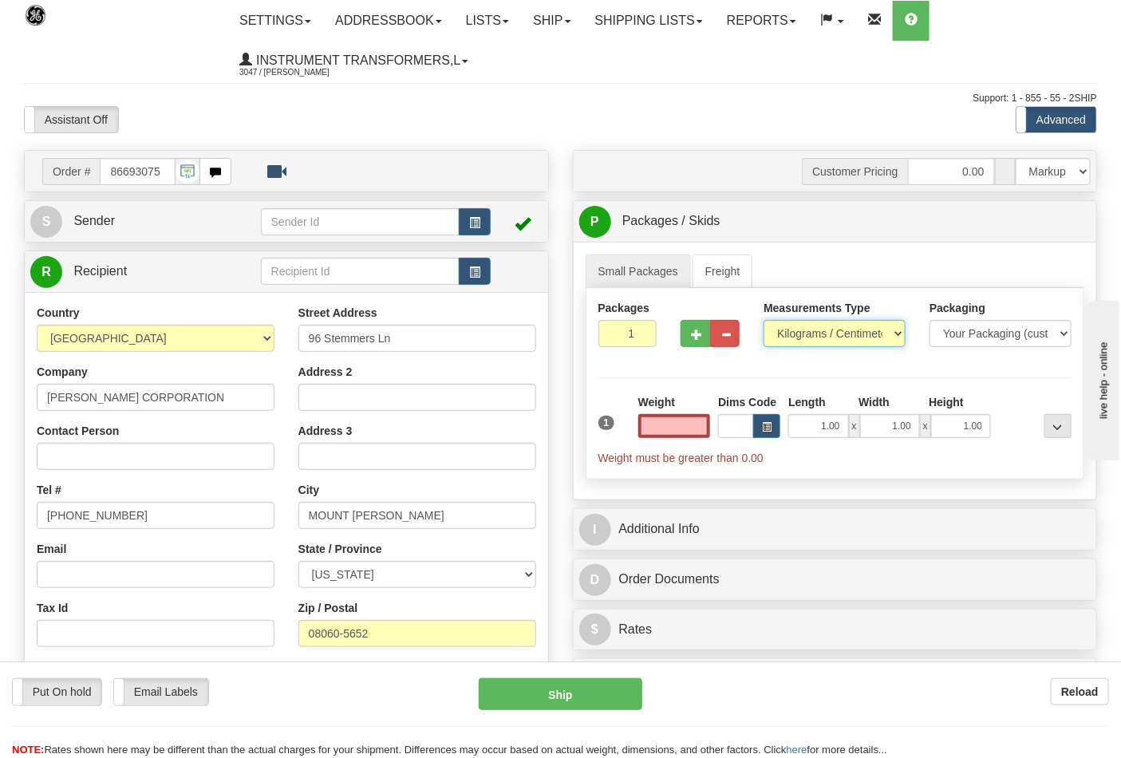
type input "0.00"
click at [816, 333] on select "Pounds / Inches Kilograms / Centimeters" at bounding box center [835, 333] width 142 height 27
select select "0"
click at [764, 321] on select "Pounds / Inches Kilograms / Centimeters" at bounding box center [835, 333] width 142 height 27
click at [690, 431] on input "0.00" at bounding box center [674, 426] width 73 height 24
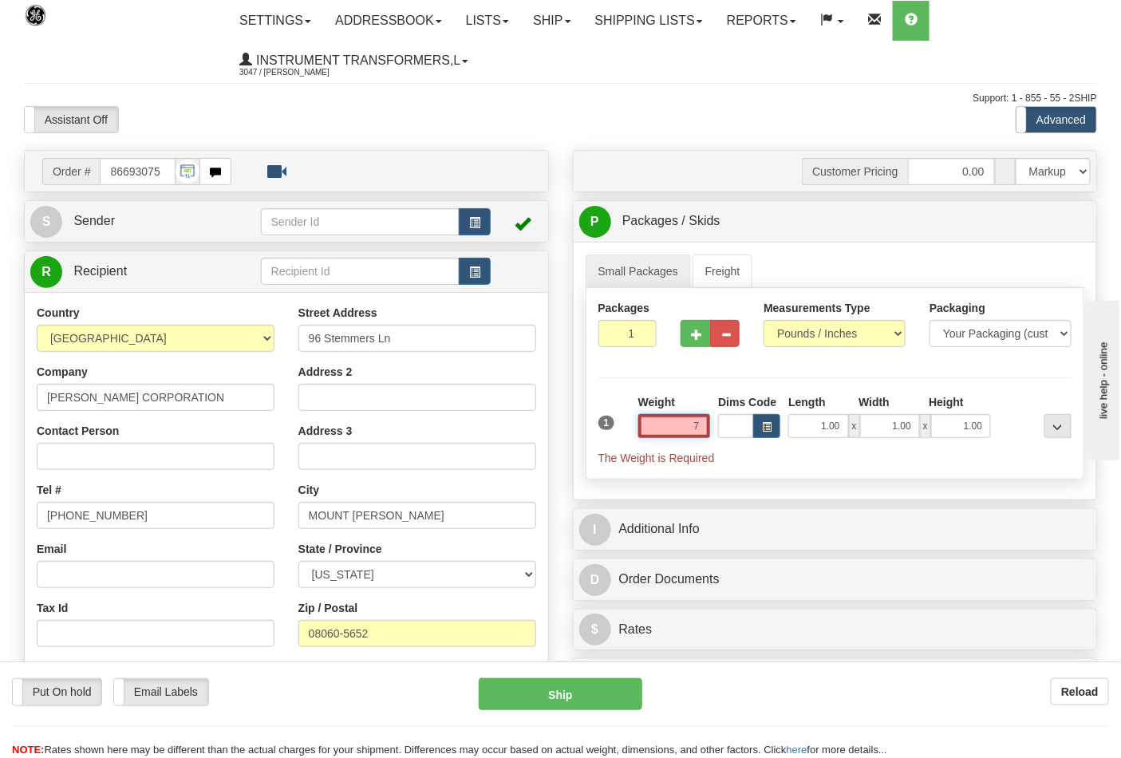
click button "Delete" at bounding box center [0, 0] width 0 height 0
type input "7.00"
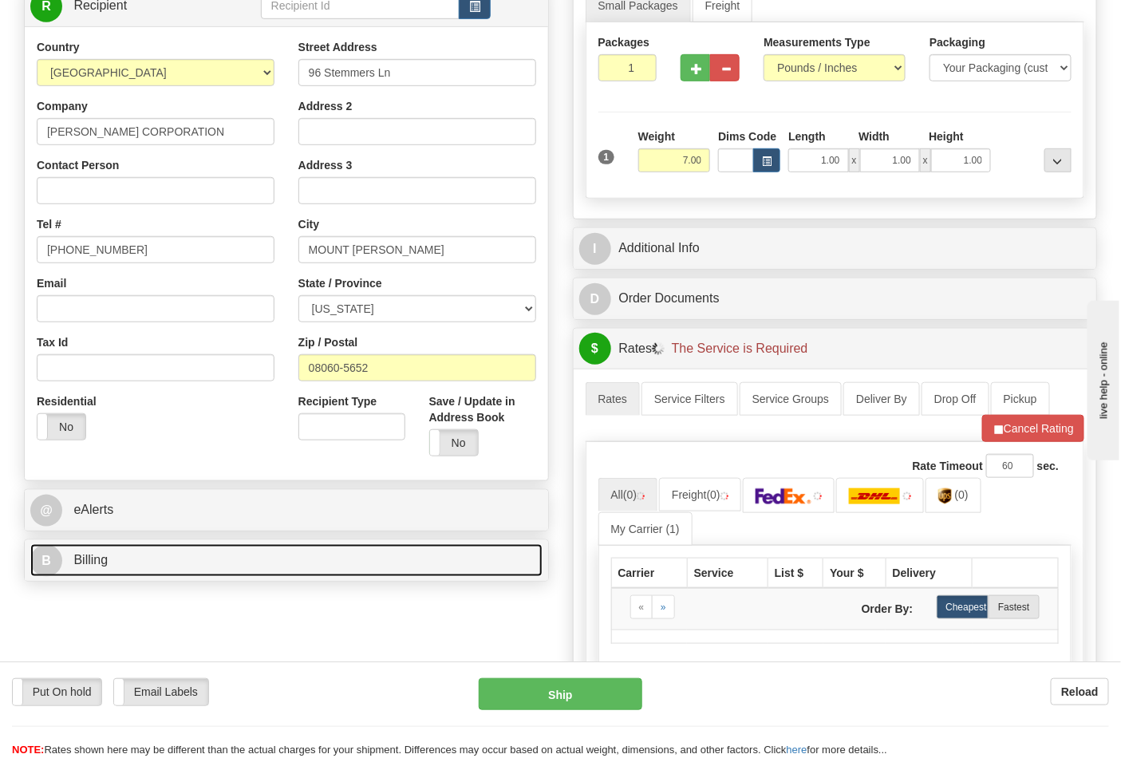
click at [166, 560] on link "B Billing" at bounding box center [286, 560] width 512 height 33
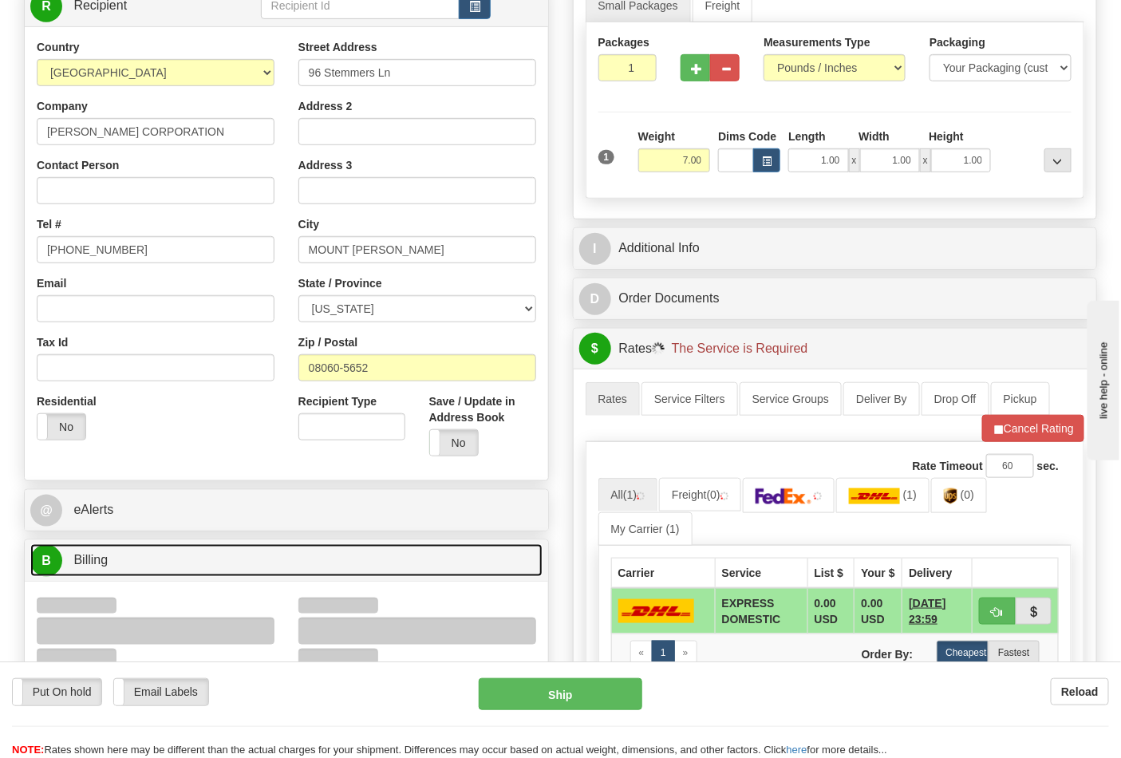
scroll to position [531, 0]
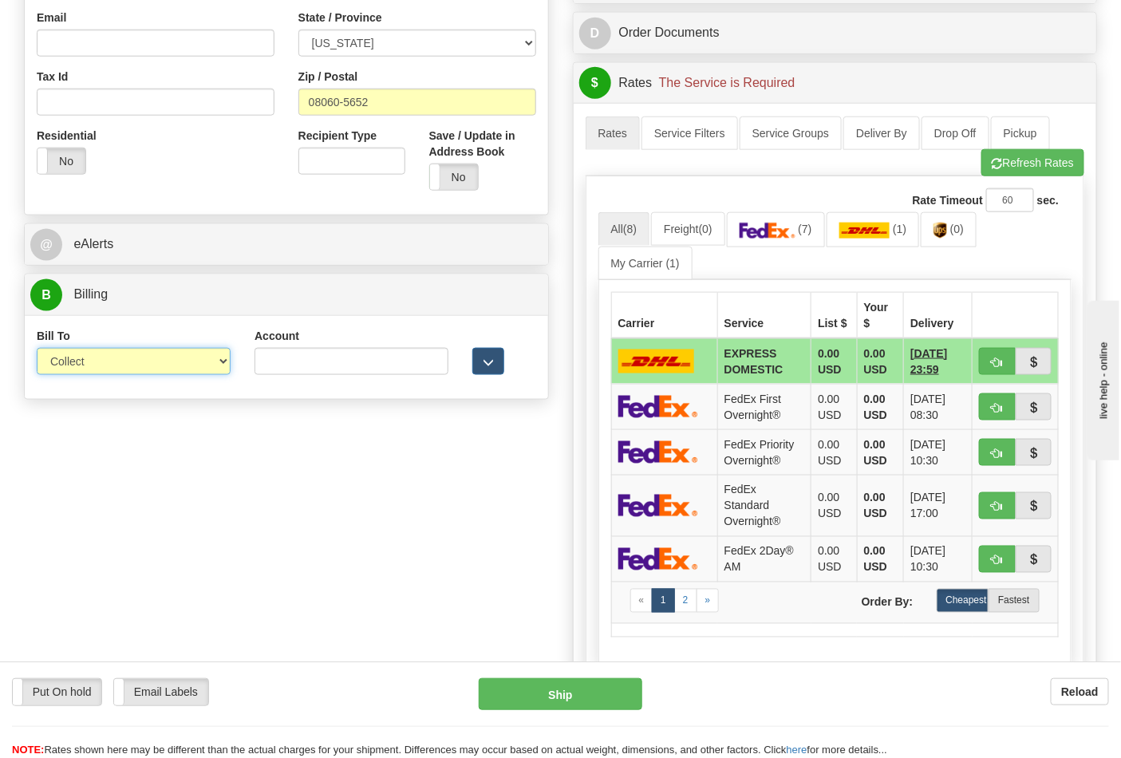
click at [101, 370] on select "Sender Recipient Third Party Collect" at bounding box center [134, 361] width 194 height 27
select select "2"
click at [37, 350] on select "Sender Recipient Third Party Collect" at bounding box center [134, 361] width 194 height 27
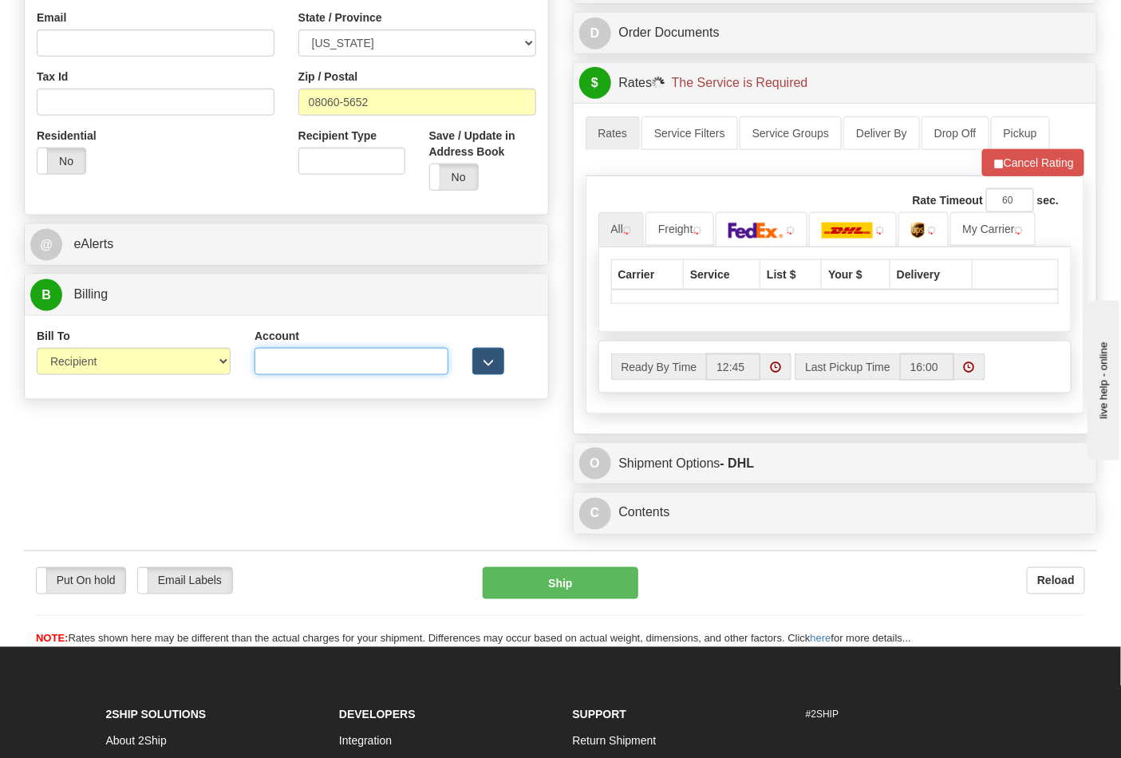
click at [316, 370] on input "Account" at bounding box center [352, 361] width 194 height 27
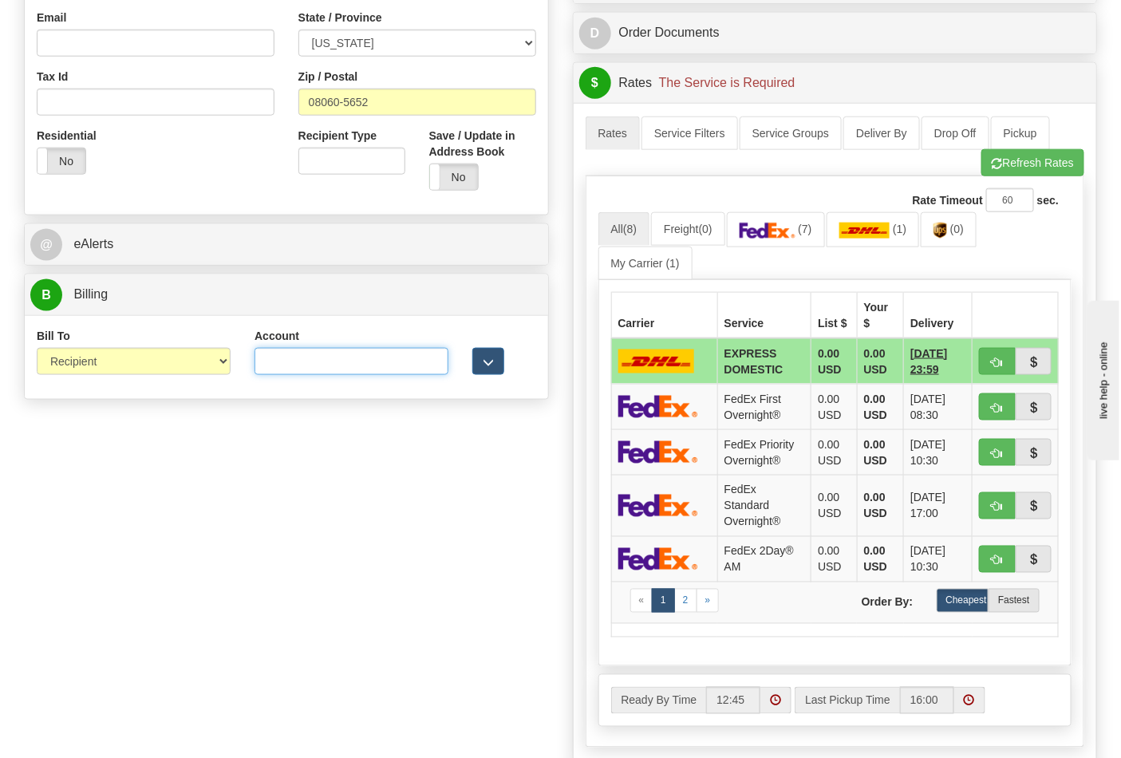
paste input "103538629"
type input "103538629"
click at [777, 242] on link "(7)" at bounding box center [776, 229] width 98 height 34
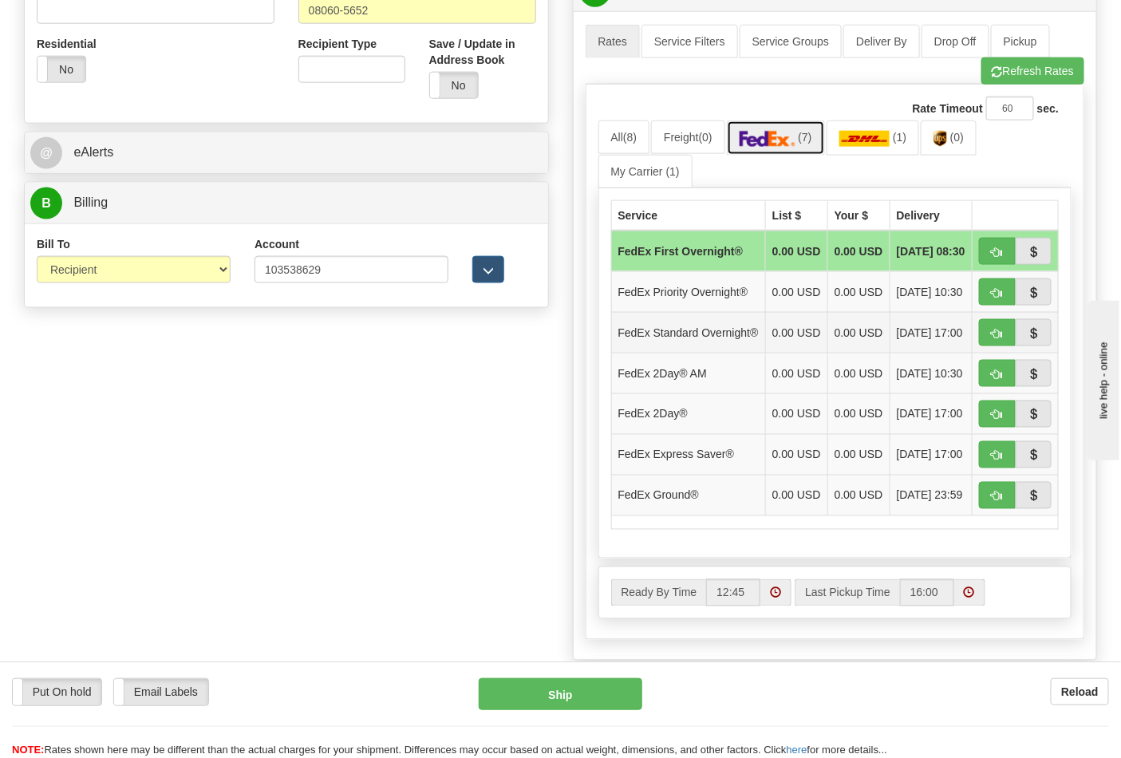
scroll to position [709, 0]
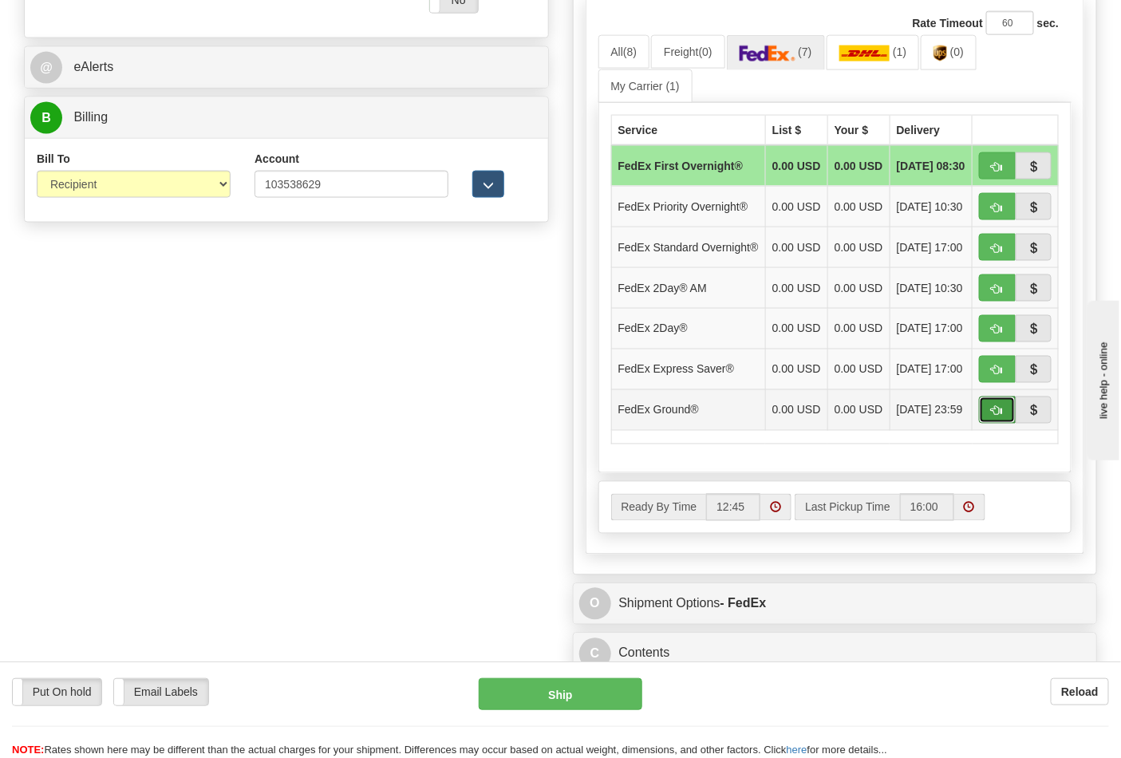
click at [992, 417] on span "button" at bounding box center [997, 411] width 11 height 10
type input "92"
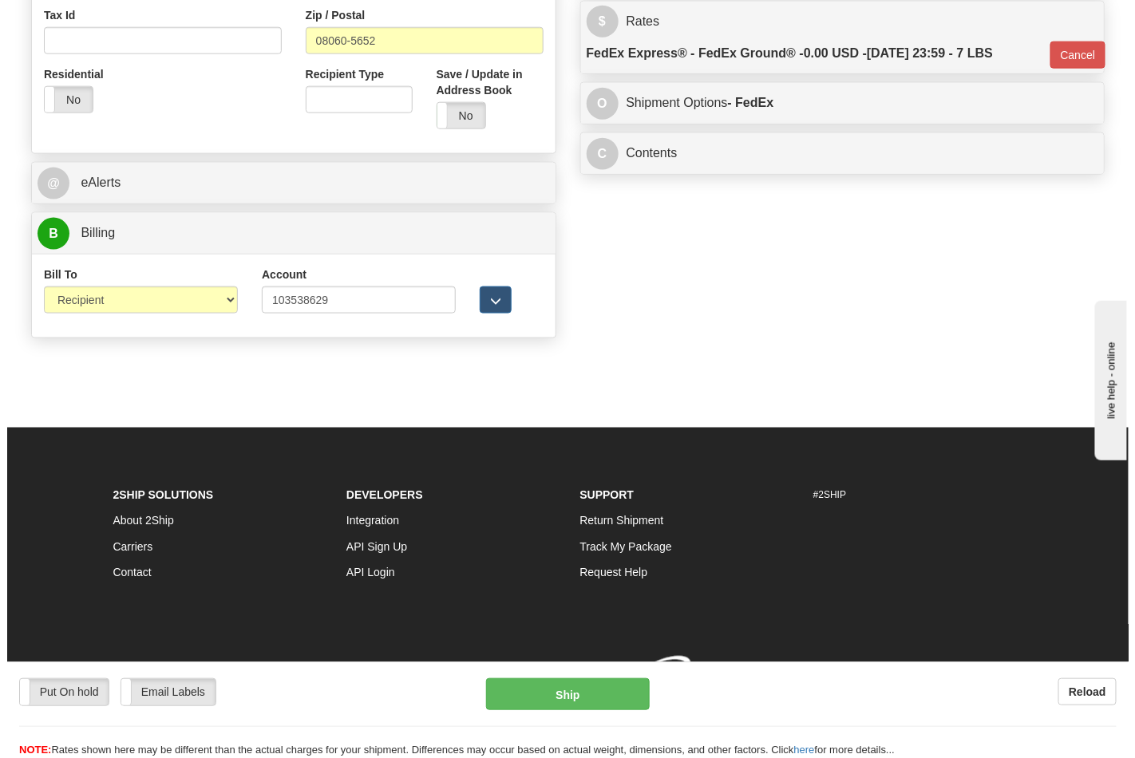
scroll to position [618, 0]
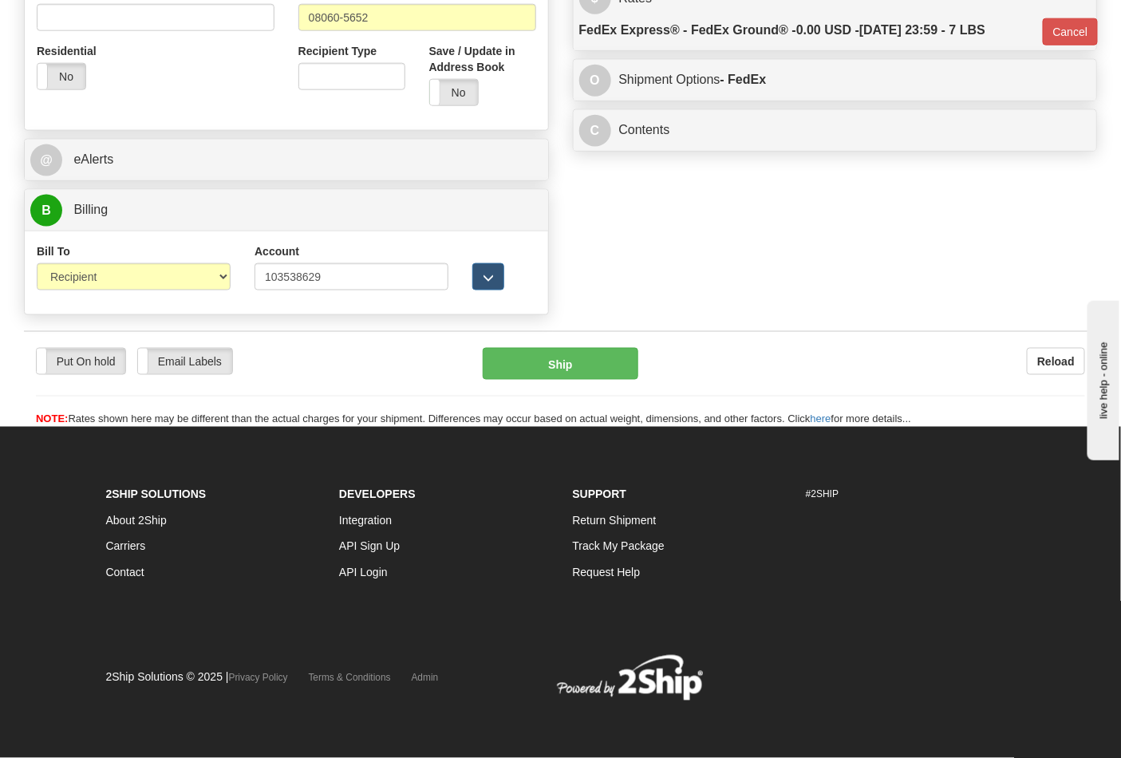
click at [567, 343] on div "Put On hold Put On hold Email Labels Email Labels Edit Reload Ship Reload" at bounding box center [560, 379] width 1073 height 97
click at [587, 361] on button "Ship" at bounding box center [560, 364] width 155 height 32
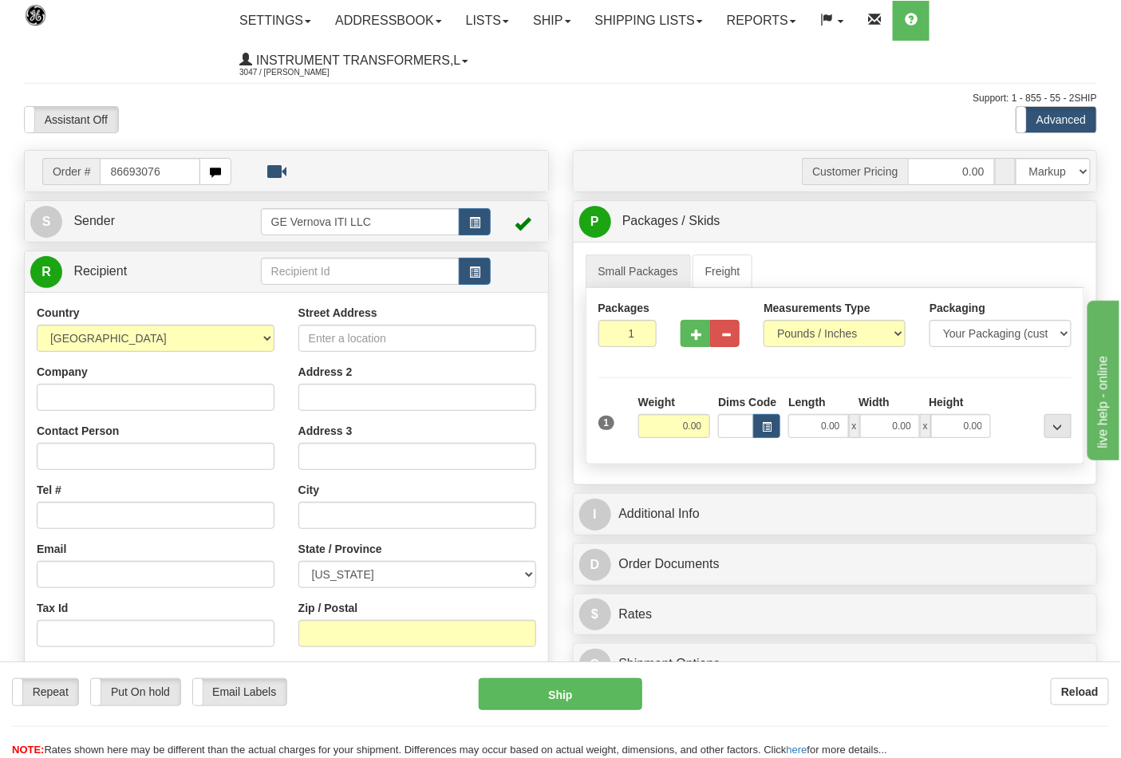
type input "86693076"
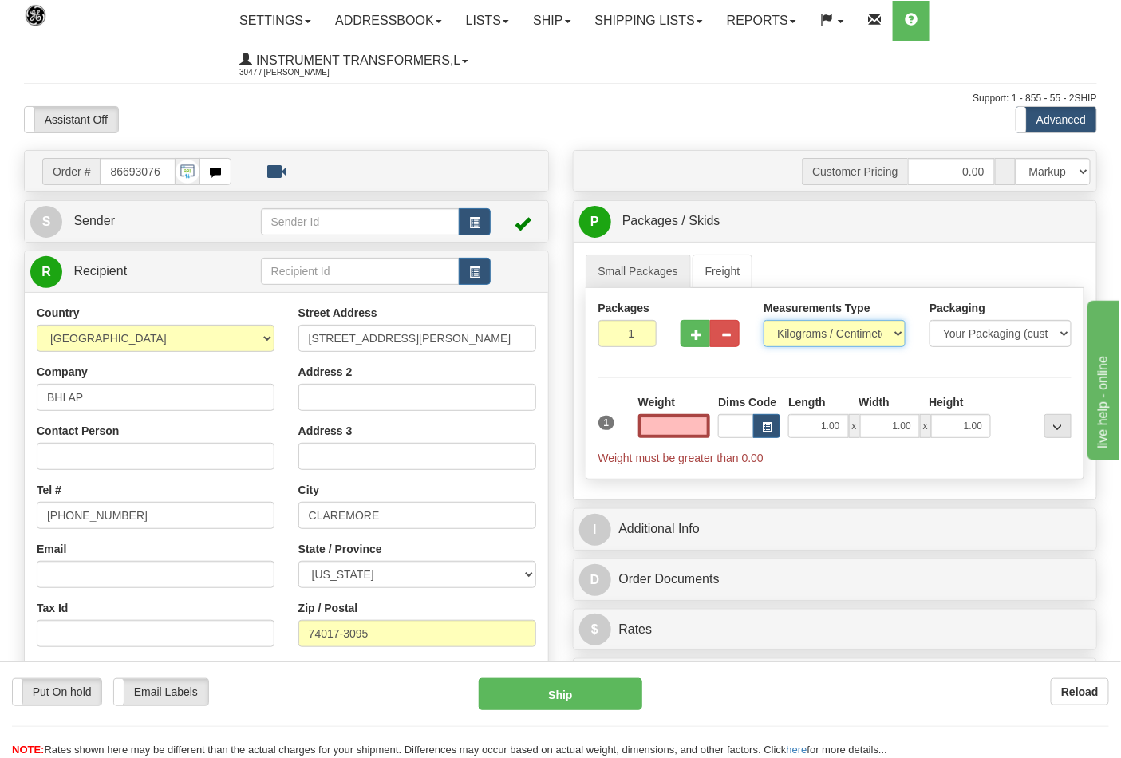
type input "0.00"
click at [785, 338] on select "Pounds / Inches Kilograms / Centimeters" at bounding box center [835, 333] width 142 height 27
select select "0"
click at [764, 321] on select "Pounds / Inches Kilograms / Centimeters" at bounding box center [835, 333] width 142 height 27
click at [694, 335] on span "button" at bounding box center [696, 335] width 11 height 10
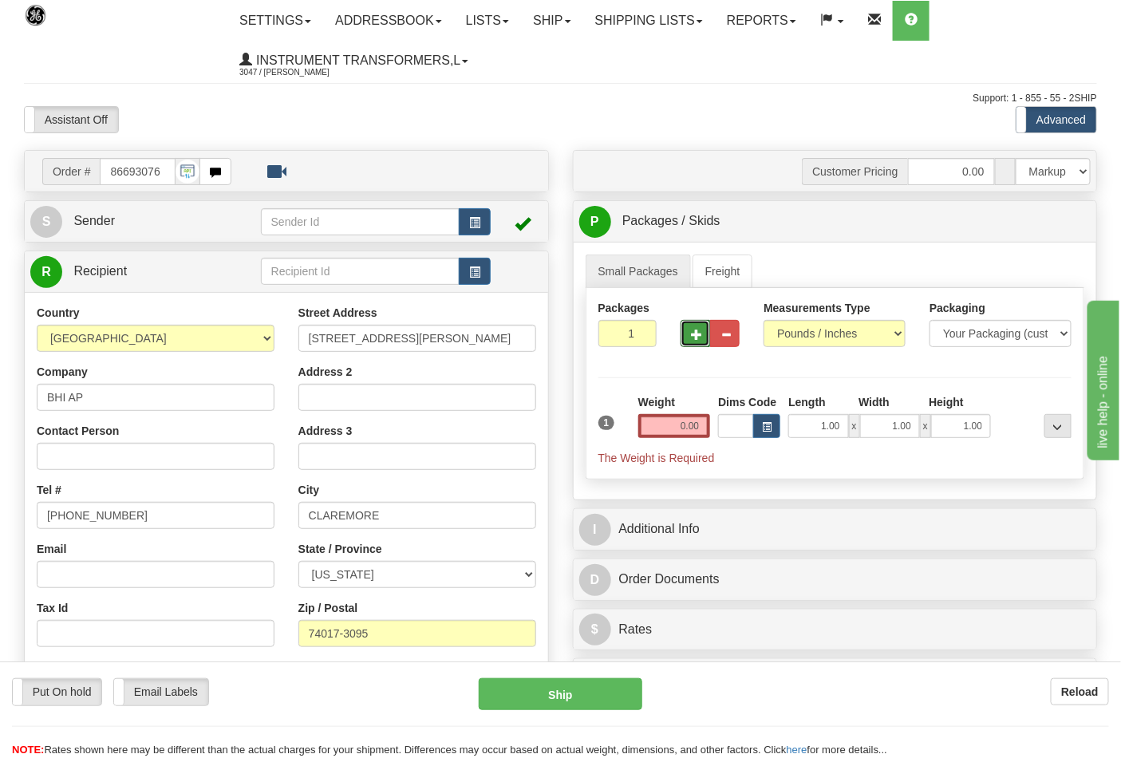
type input "2"
click at [690, 433] on input "0.00" at bounding box center [674, 426] width 73 height 24
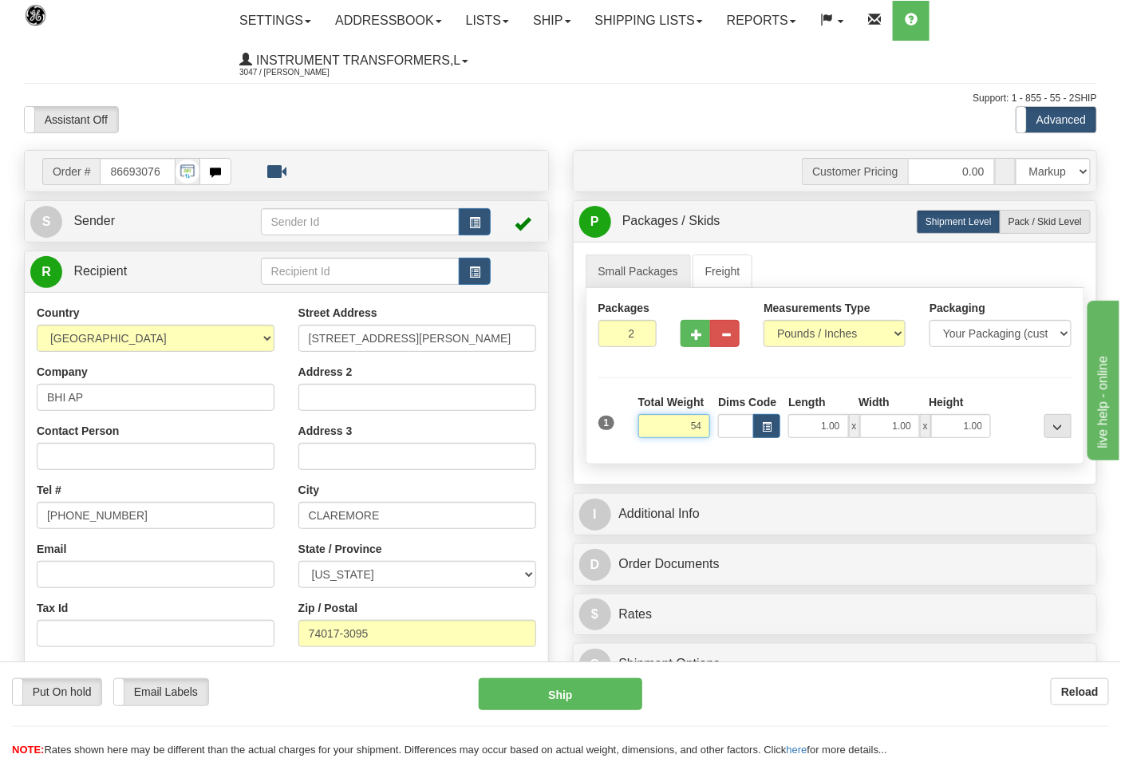
click button "Delete" at bounding box center [0, 0] width 0 height 0
type input "54.00"
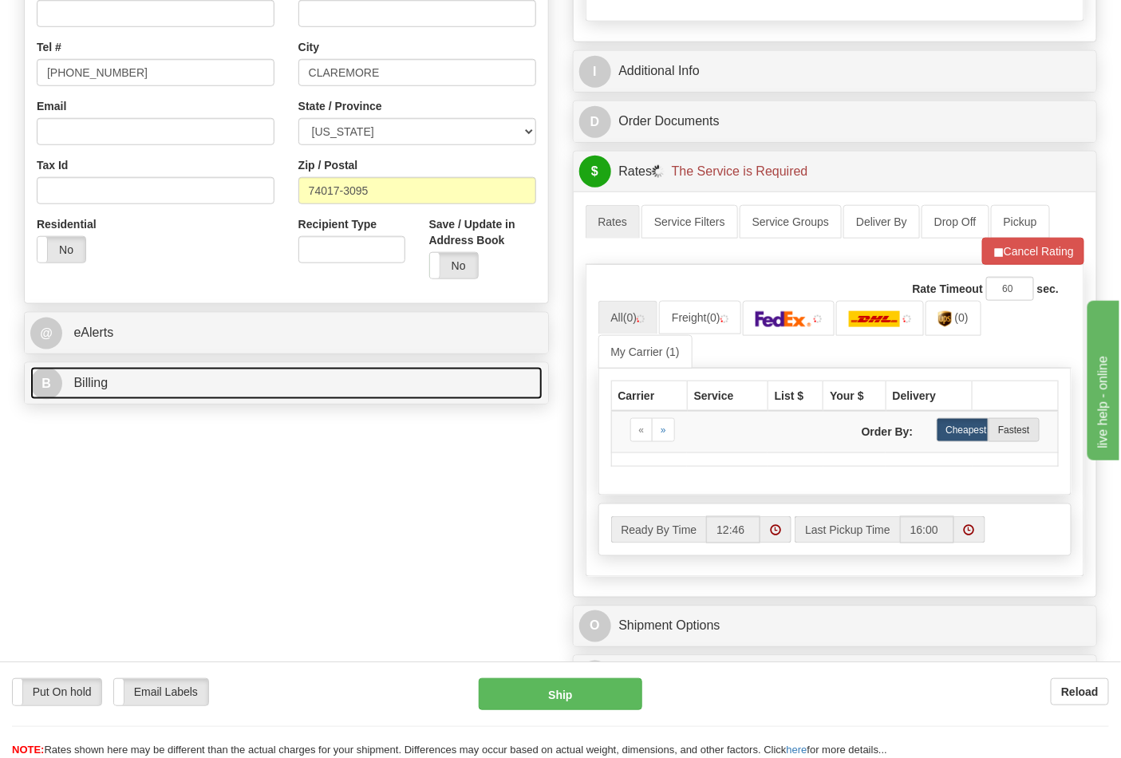
click at [215, 400] on link "B Billing" at bounding box center [286, 383] width 512 height 33
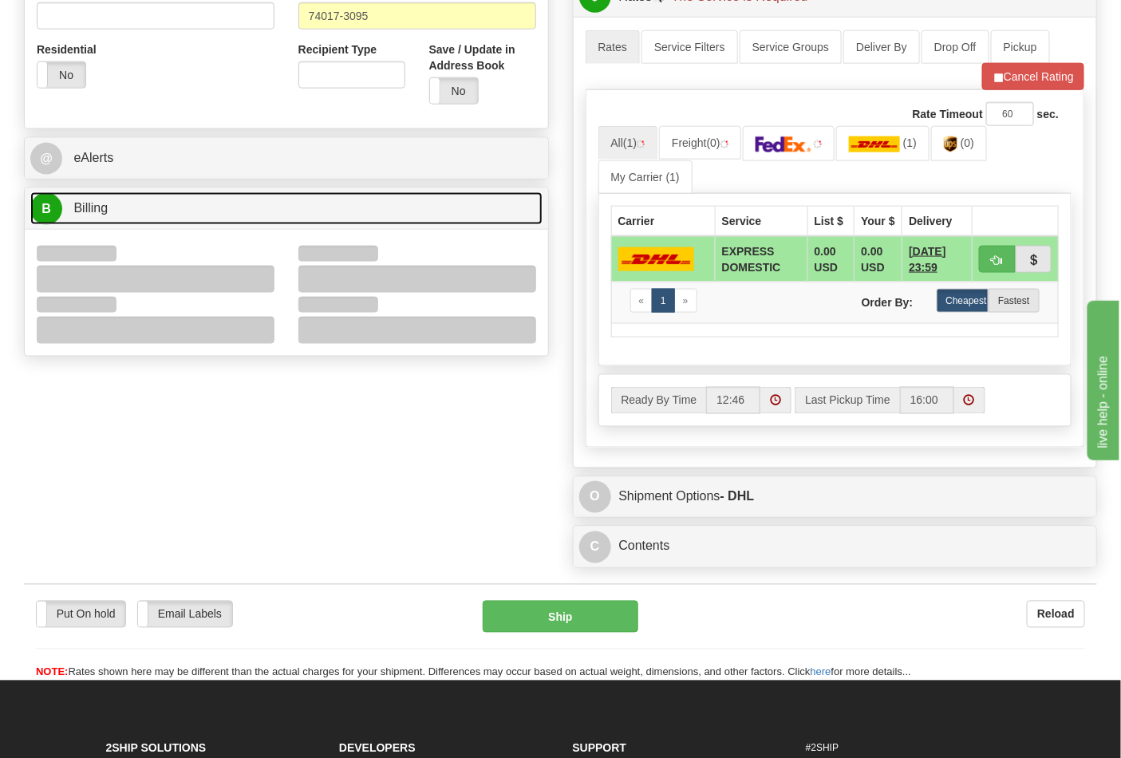
scroll to position [620, 0]
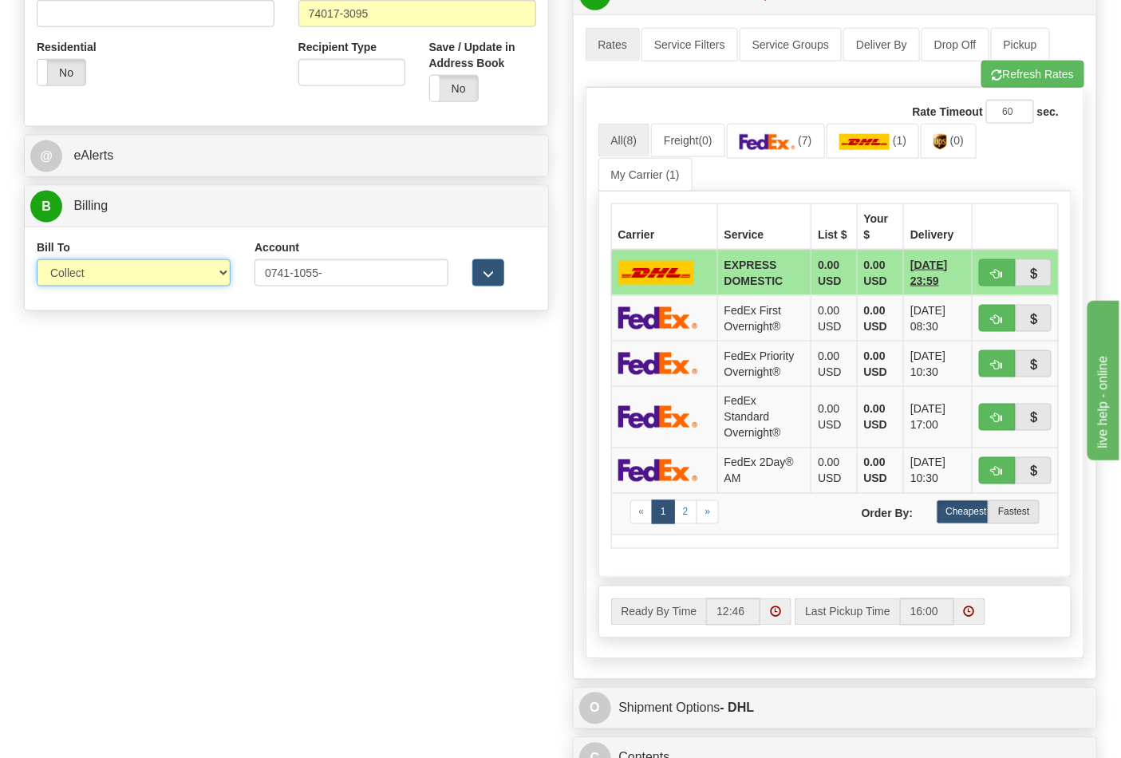
click at [81, 286] on select "Sender Recipient Third Party Collect" at bounding box center [134, 272] width 194 height 27
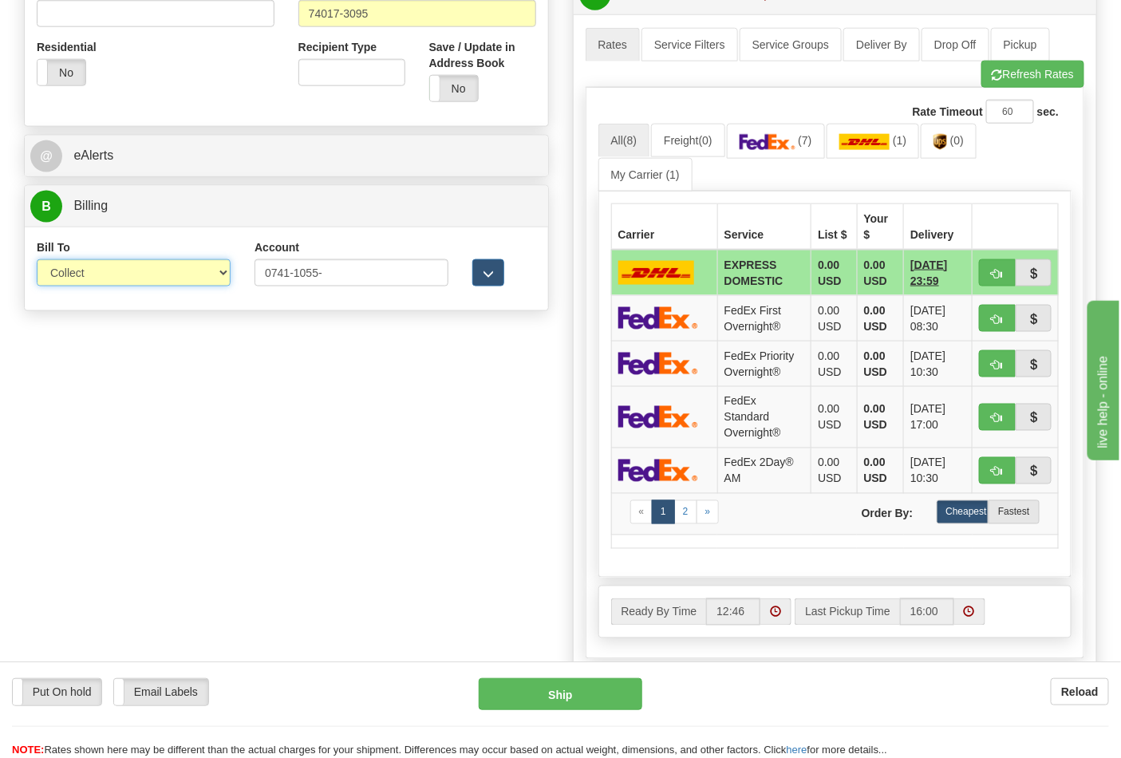
select select "2"
click at [37, 261] on select "Sender Recipient Third Party Collect" at bounding box center [134, 272] width 194 height 27
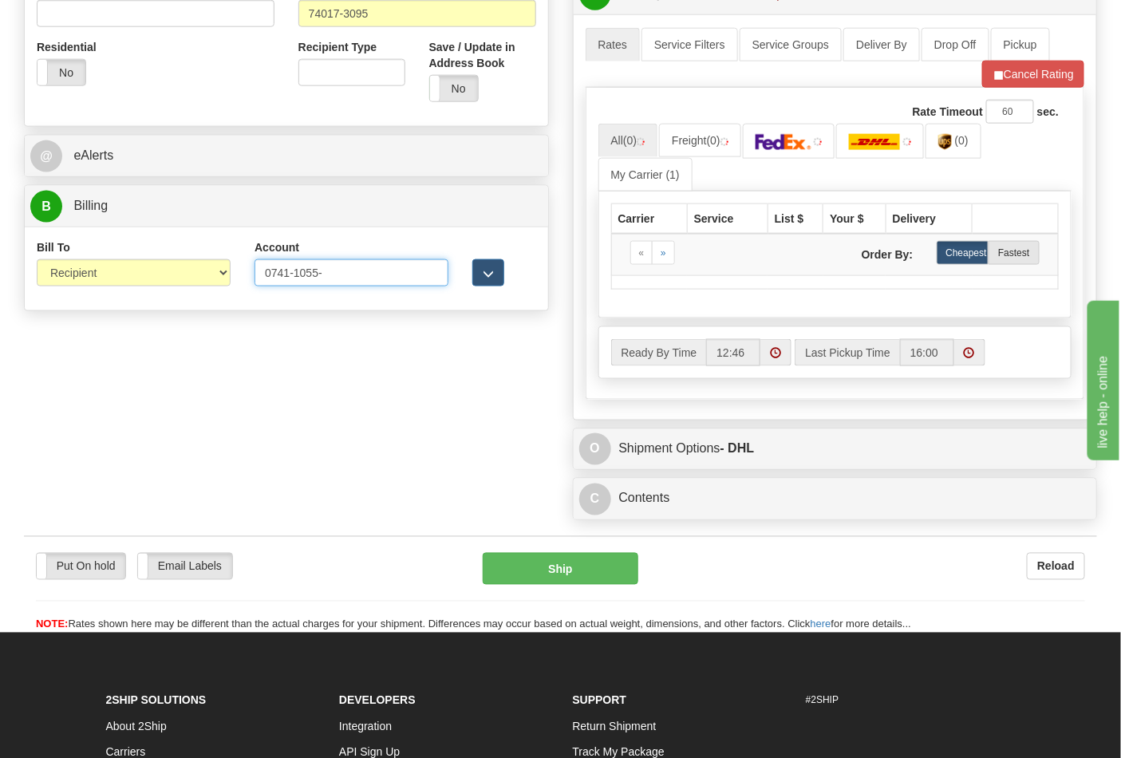
click at [298, 269] on input "0741-1055-" at bounding box center [352, 272] width 194 height 27
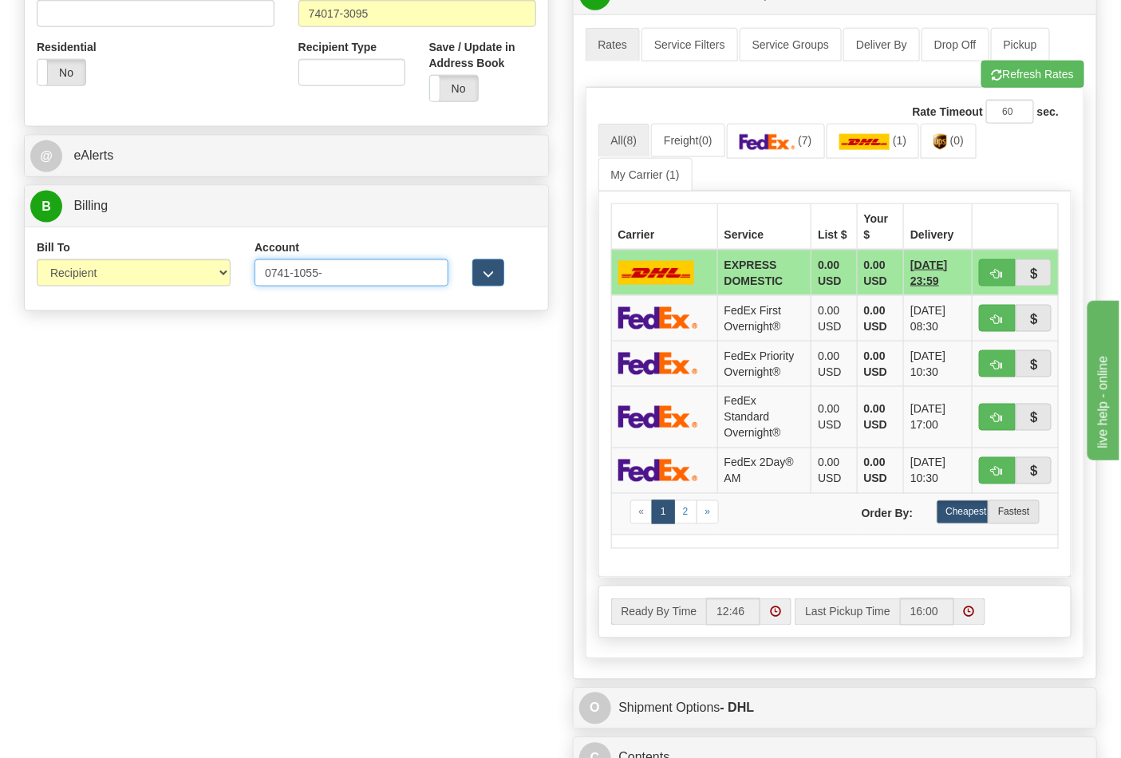
click at [294, 274] on input "0741-1055-" at bounding box center [352, 272] width 194 height 27
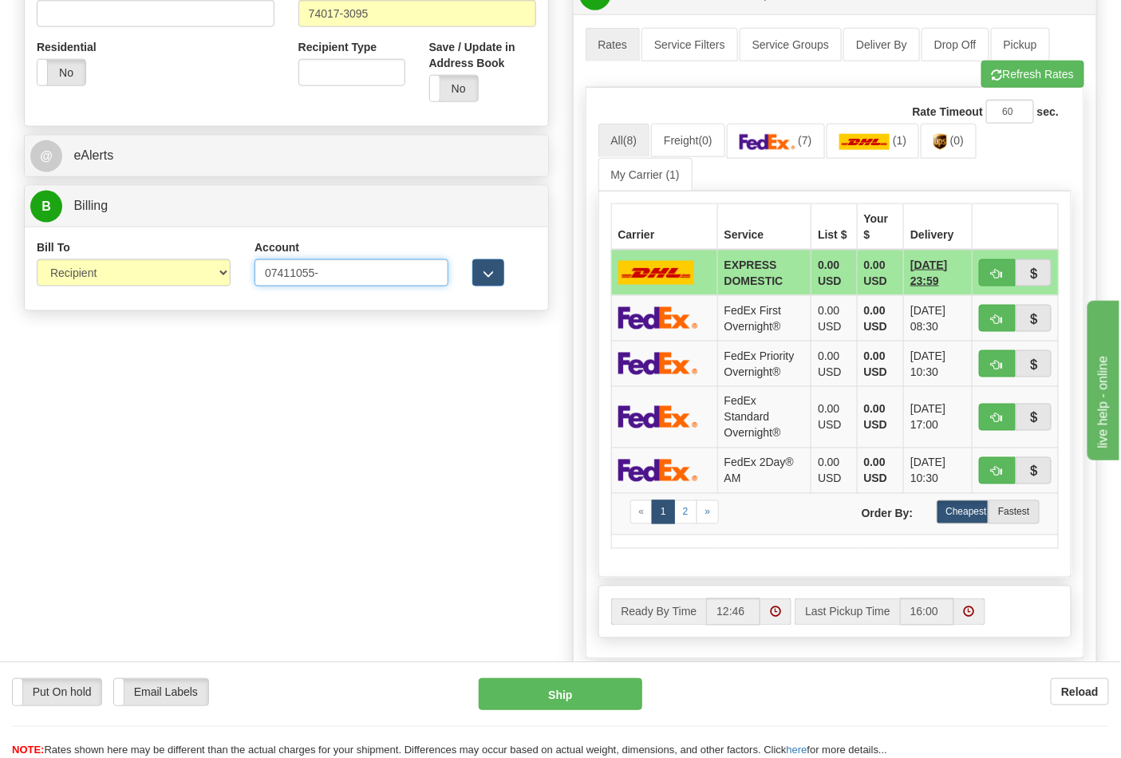
click at [338, 282] on input "07411055-" at bounding box center [352, 272] width 194 height 27
type input "074110550"
click at [794, 150] on img at bounding box center [768, 142] width 56 height 16
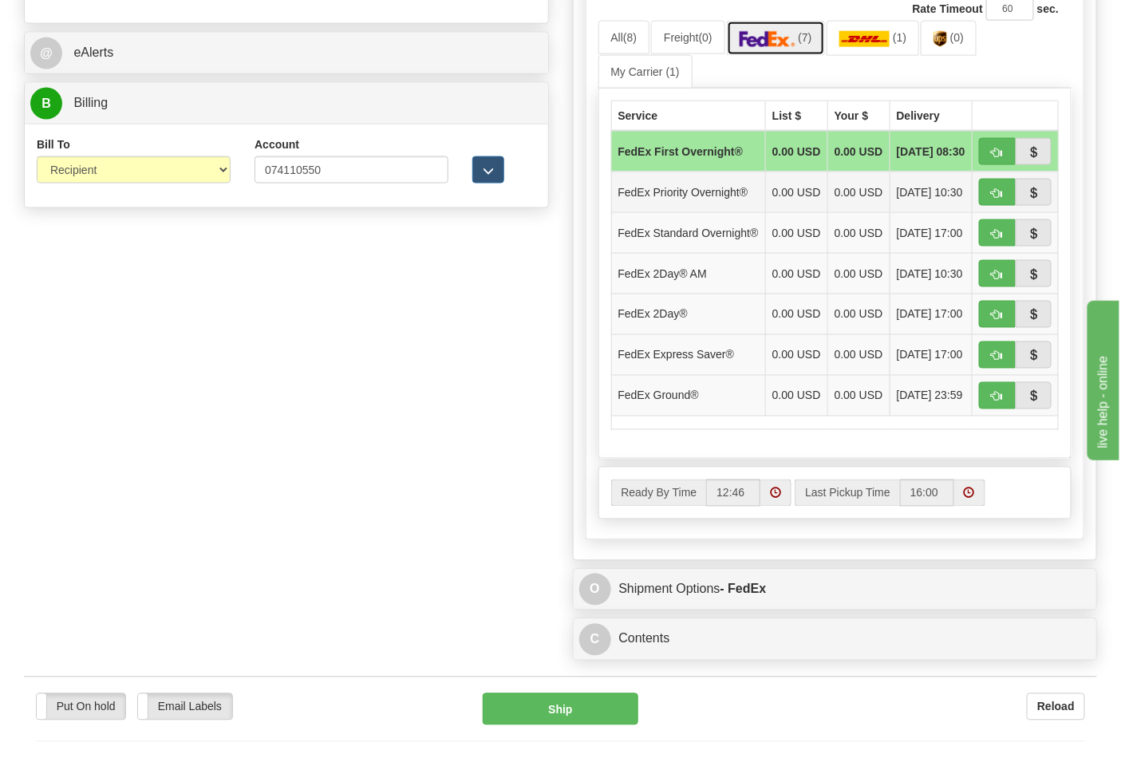
scroll to position [887, 0]
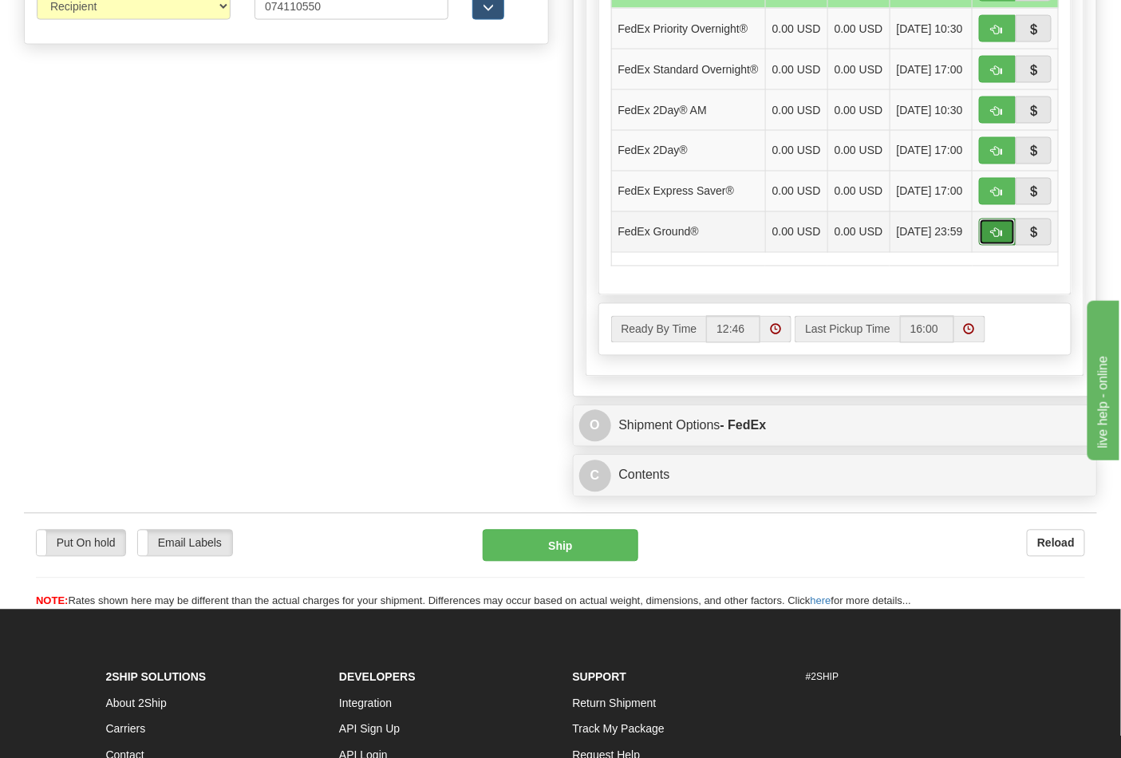
click at [1004, 246] on button "button" at bounding box center [997, 232] width 37 height 27
type input "92"
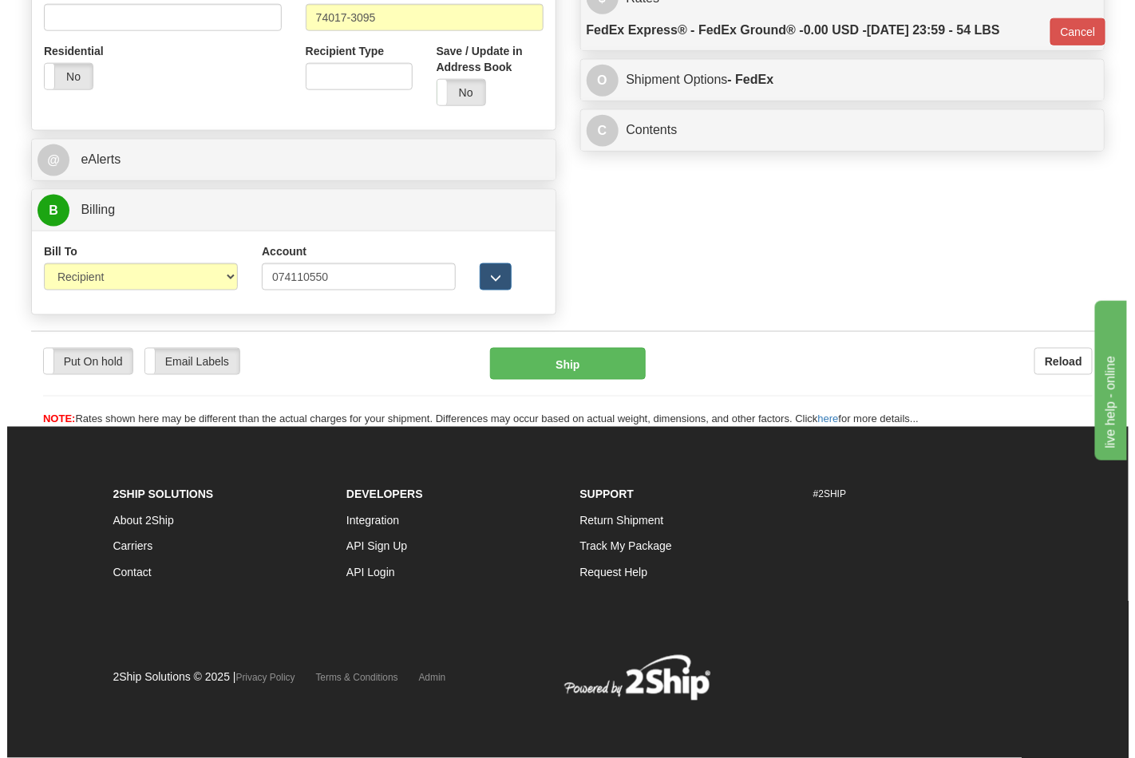
scroll to position [618, 0]
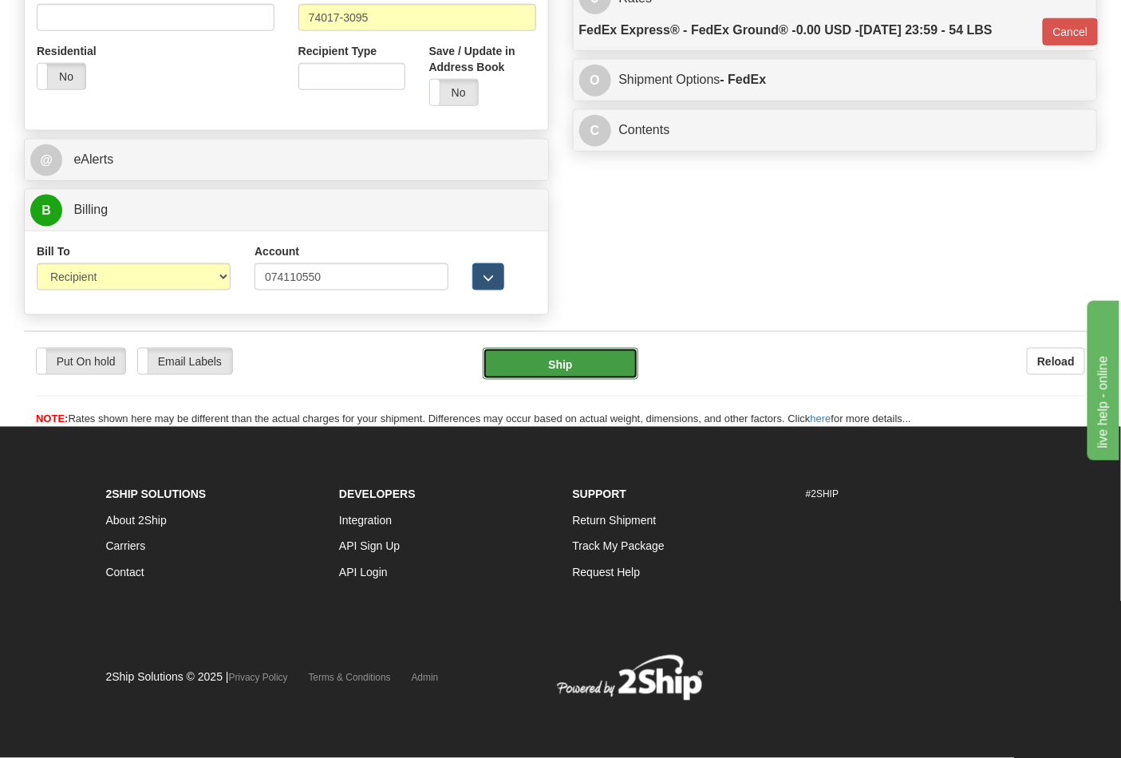
click at [535, 357] on button "Ship" at bounding box center [560, 364] width 155 height 32
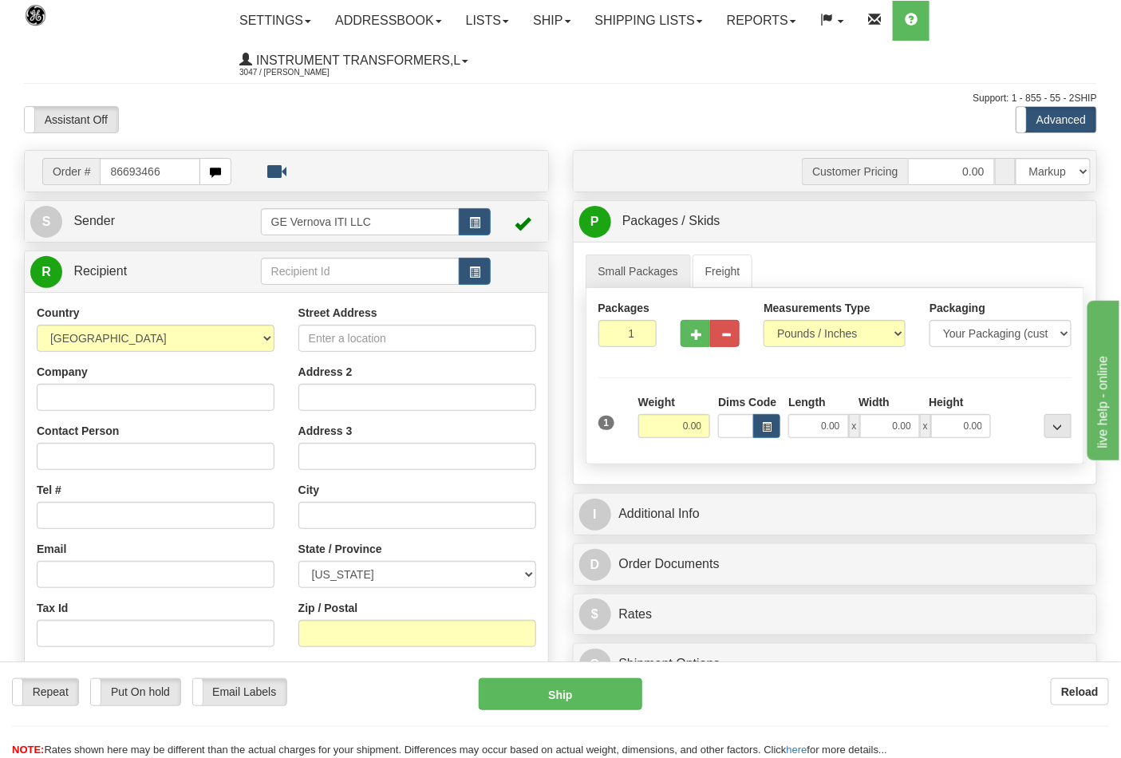
type input "86693466"
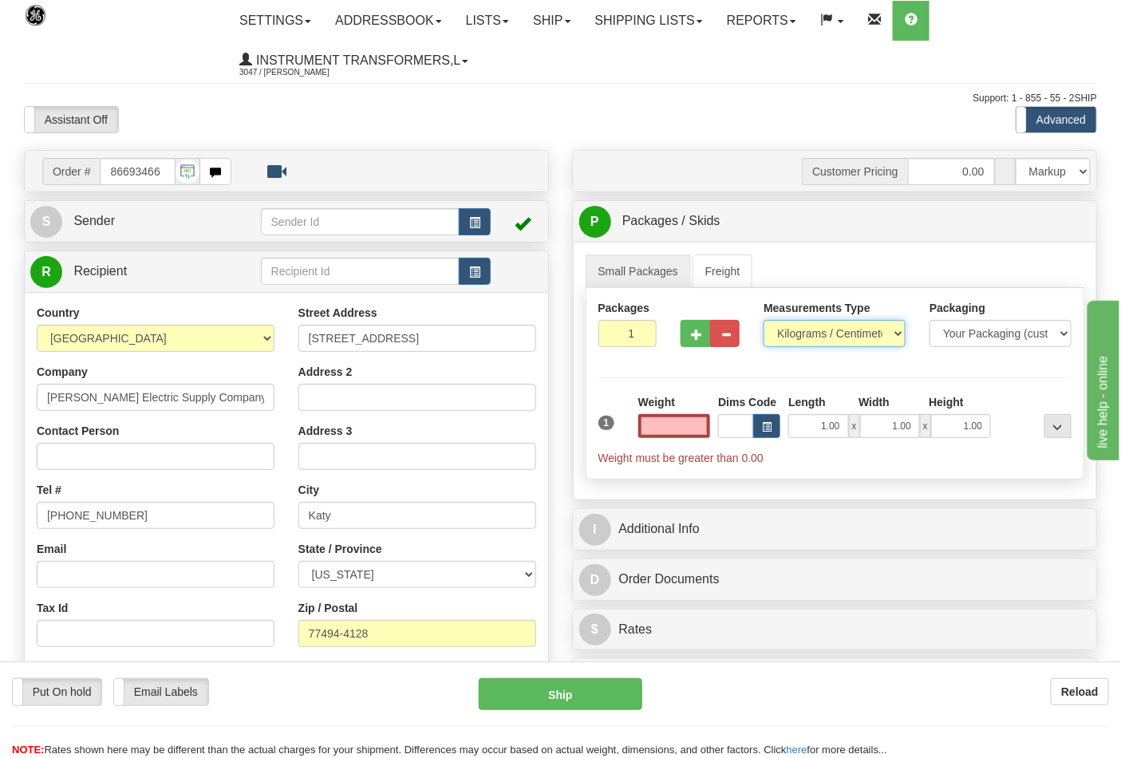
type input "0.00"
click at [820, 336] on select "Pounds / Inches Kilograms / Centimeters" at bounding box center [835, 333] width 142 height 27
select select "0"
click at [764, 321] on select "Pounds / Inches Kilograms / Centimeters" at bounding box center [835, 333] width 142 height 27
click at [694, 343] on button "button" at bounding box center [696, 333] width 30 height 27
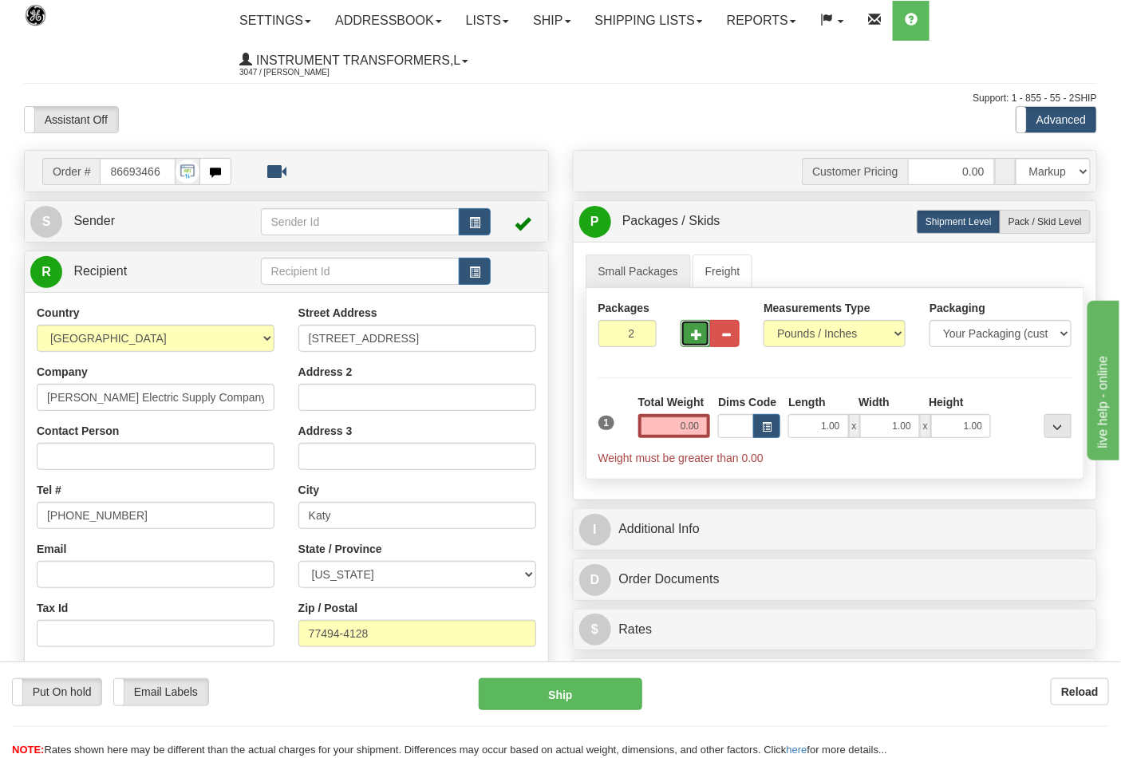
click at [694, 340] on span "button" at bounding box center [696, 335] width 11 height 10
type input "3"
click at [708, 427] on input "0.00" at bounding box center [674, 426] width 73 height 24
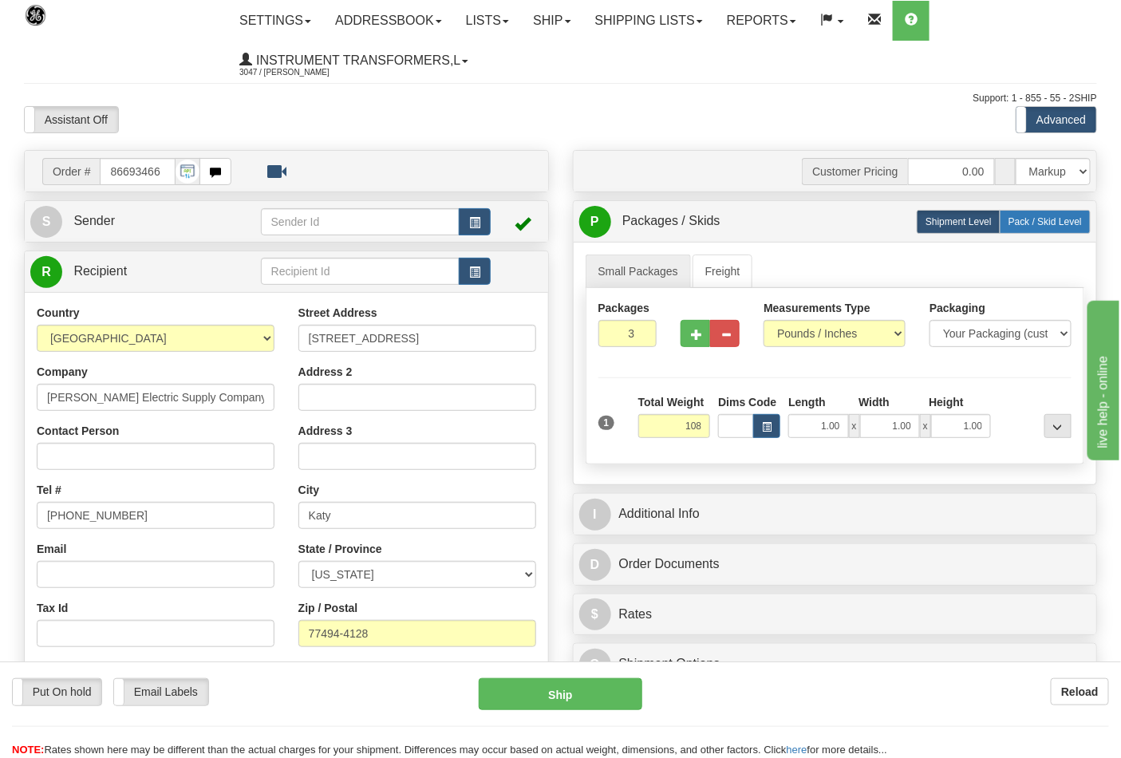
type input "108.00"
click at [1006, 229] on label "Pack / Skid Level Pack.." at bounding box center [1045, 222] width 91 height 24
radio input "true"
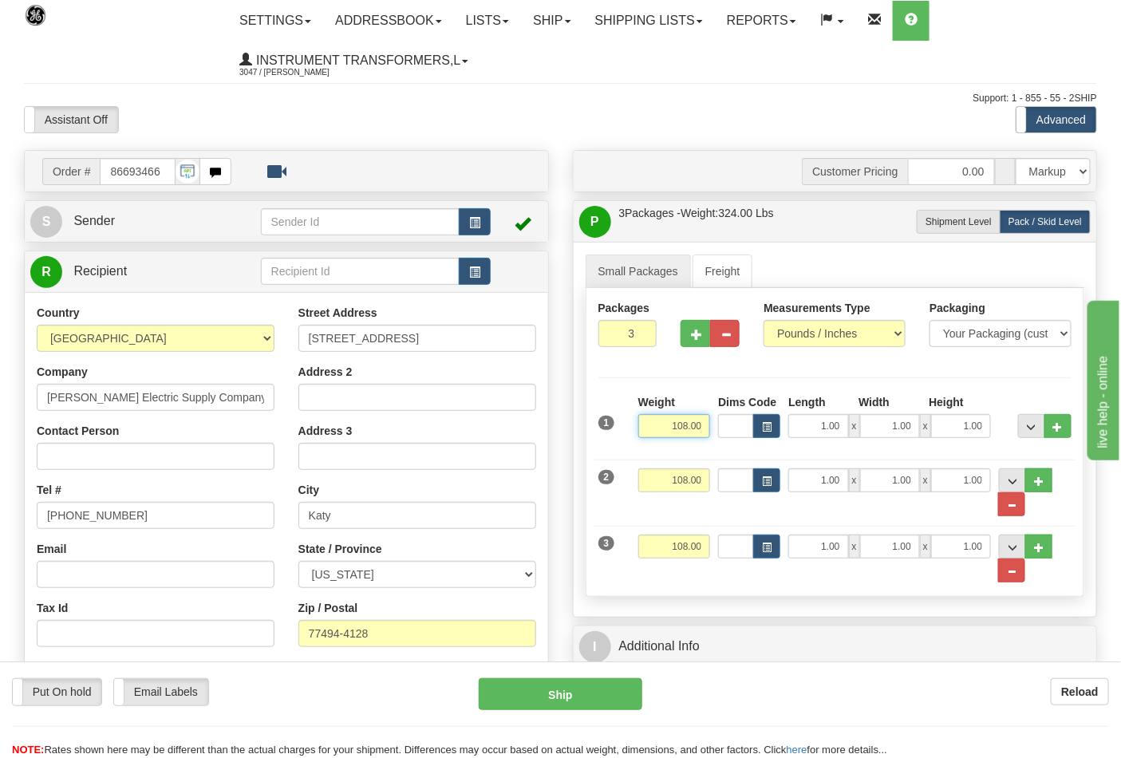
drag, startPoint x: 704, startPoint y: 429, endPoint x: 619, endPoint y: 429, distance: 84.6
click at [619, 429] on div "1 Weight 108.00 Dims Code x" at bounding box center [836, 422] width 482 height 57
type input "39.00"
click at [702, 485] on input "108.00" at bounding box center [674, 480] width 73 height 24
drag, startPoint x: 705, startPoint y: 483, endPoint x: 643, endPoint y: 488, distance: 61.6
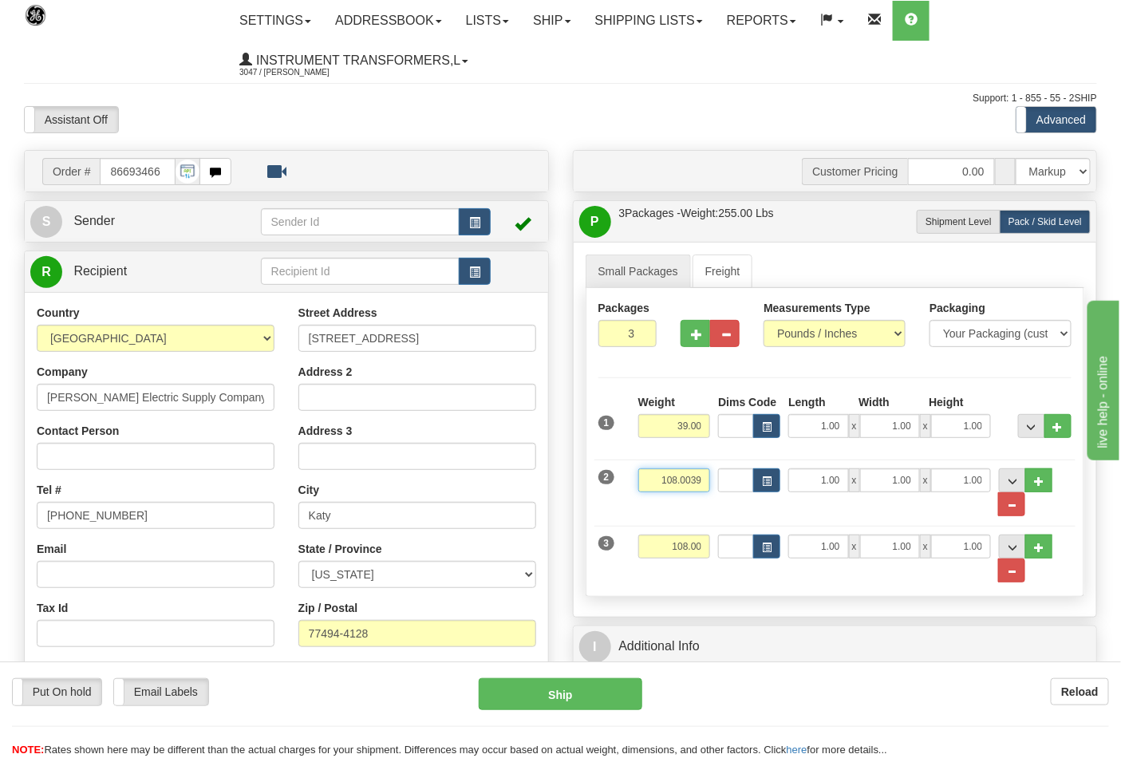
click at [643, 488] on input "108.0039" at bounding box center [674, 480] width 73 height 24
type input "39.00"
click at [704, 547] on input "108.00" at bounding box center [674, 547] width 73 height 24
drag, startPoint x: 704, startPoint y: 547, endPoint x: 617, endPoint y: 552, distance: 87.2
click at [615, 552] on div "3 Weight 108.00 Dims Code Length Width 1.00" at bounding box center [836, 550] width 482 height 65
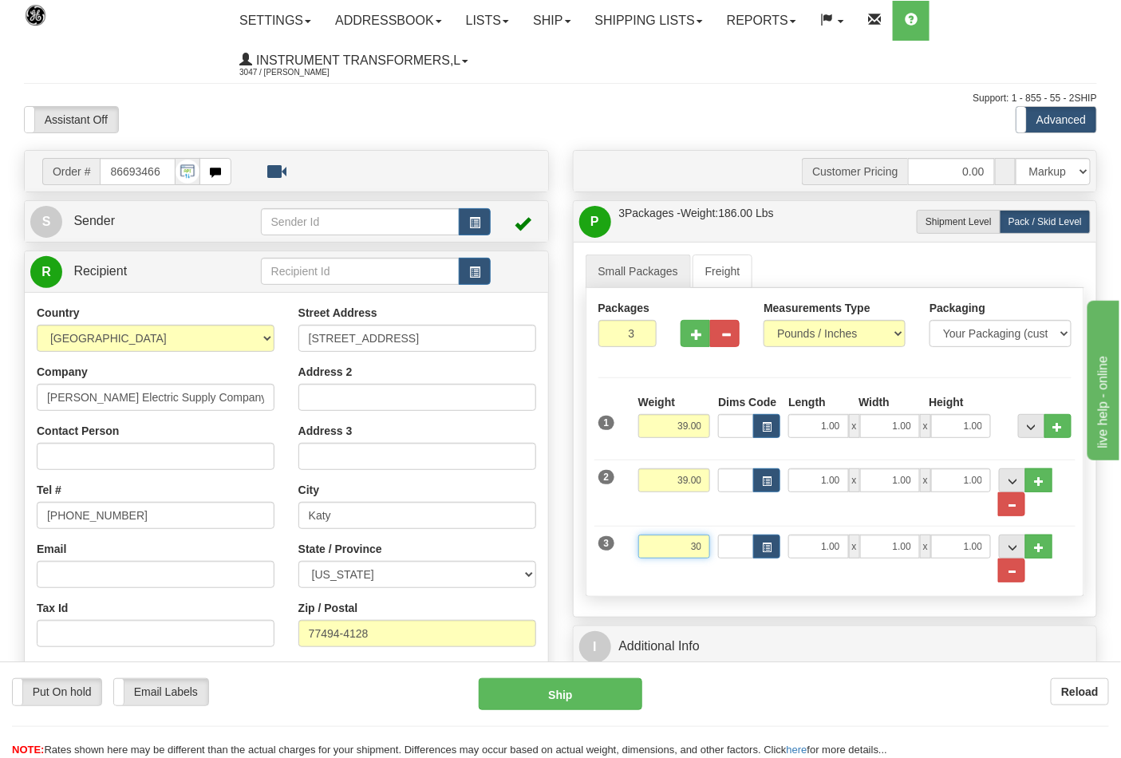
click button "Delete" at bounding box center [0, 0] width 0 height 0
type input "30.00"
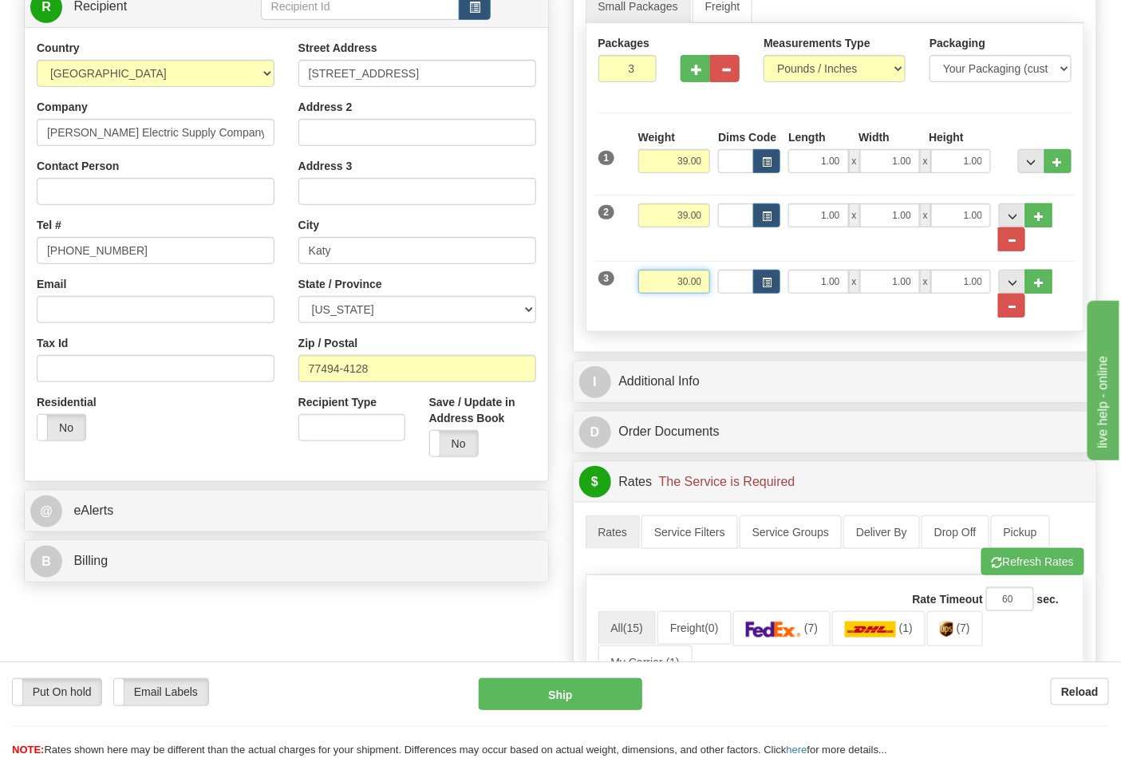
scroll to position [266, 0]
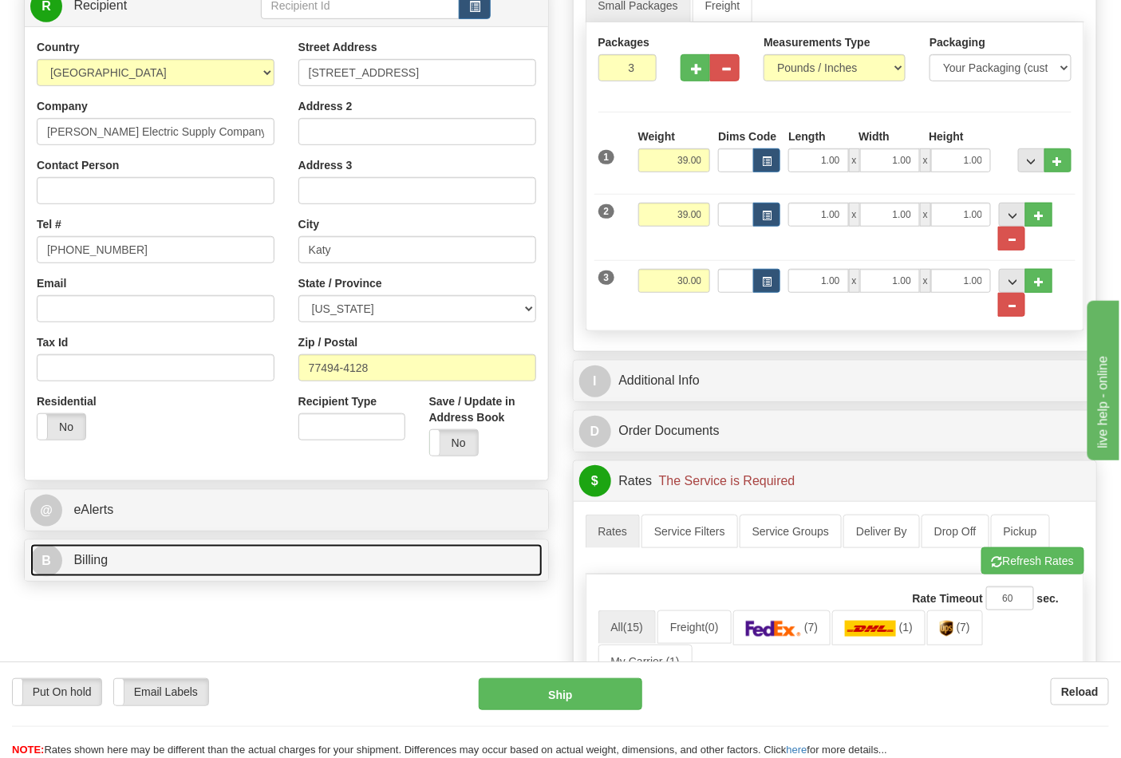
click at [227, 549] on link "B Billing" at bounding box center [286, 560] width 512 height 33
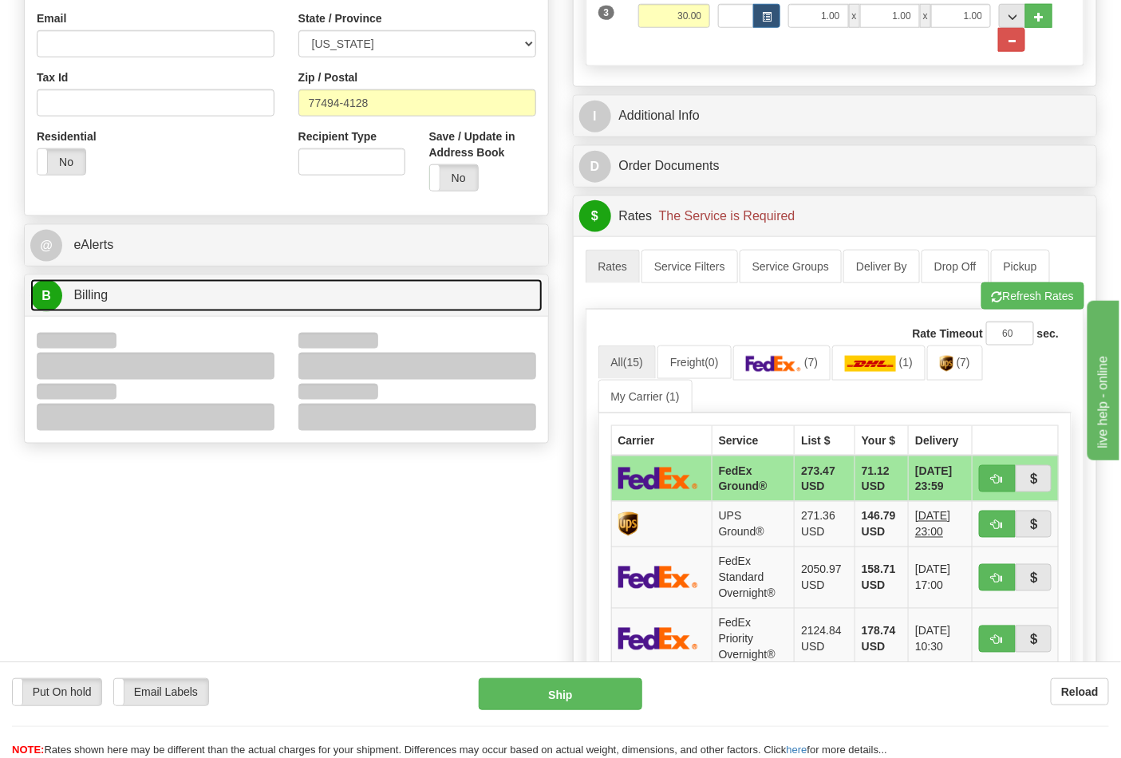
scroll to position [531, 0]
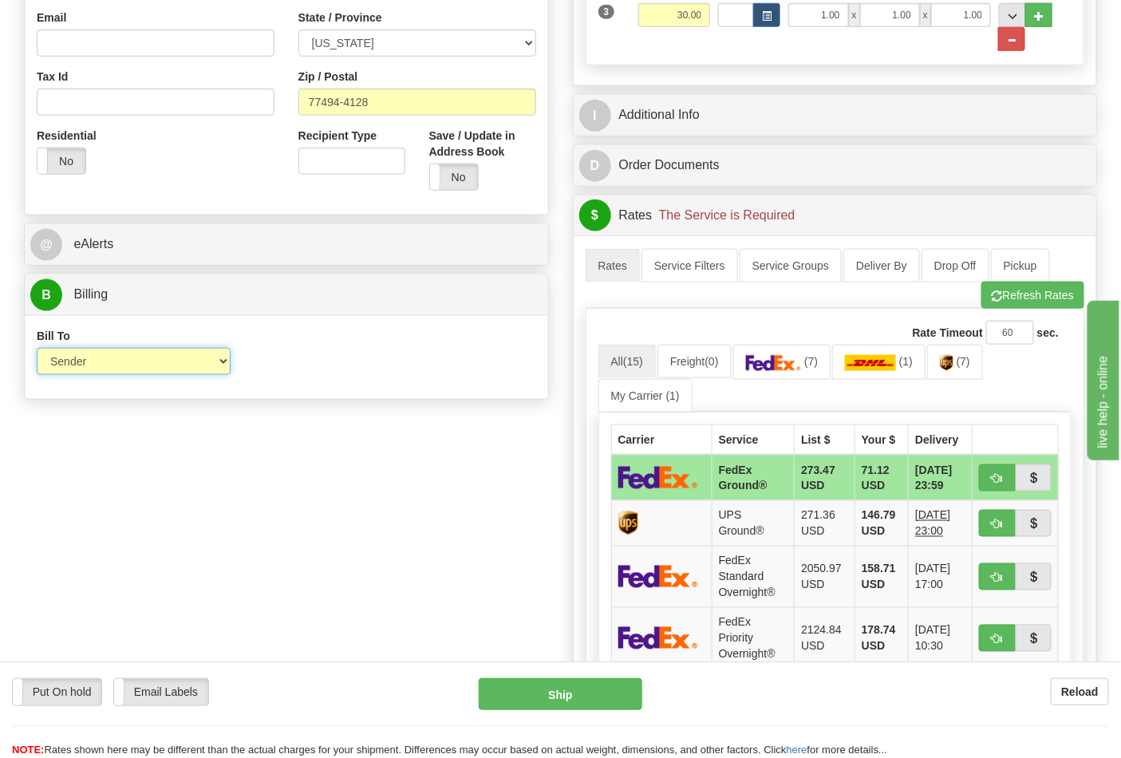
click at [109, 371] on select "Sender Recipient Third Party Collect" at bounding box center [134, 361] width 194 height 27
click at [369, 415] on div "Order # 86693466 S Sender" at bounding box center [560, 314] width 1097 height 1390
click at [954, 371] on img at bounding box center [947, 363] width 14 height 16
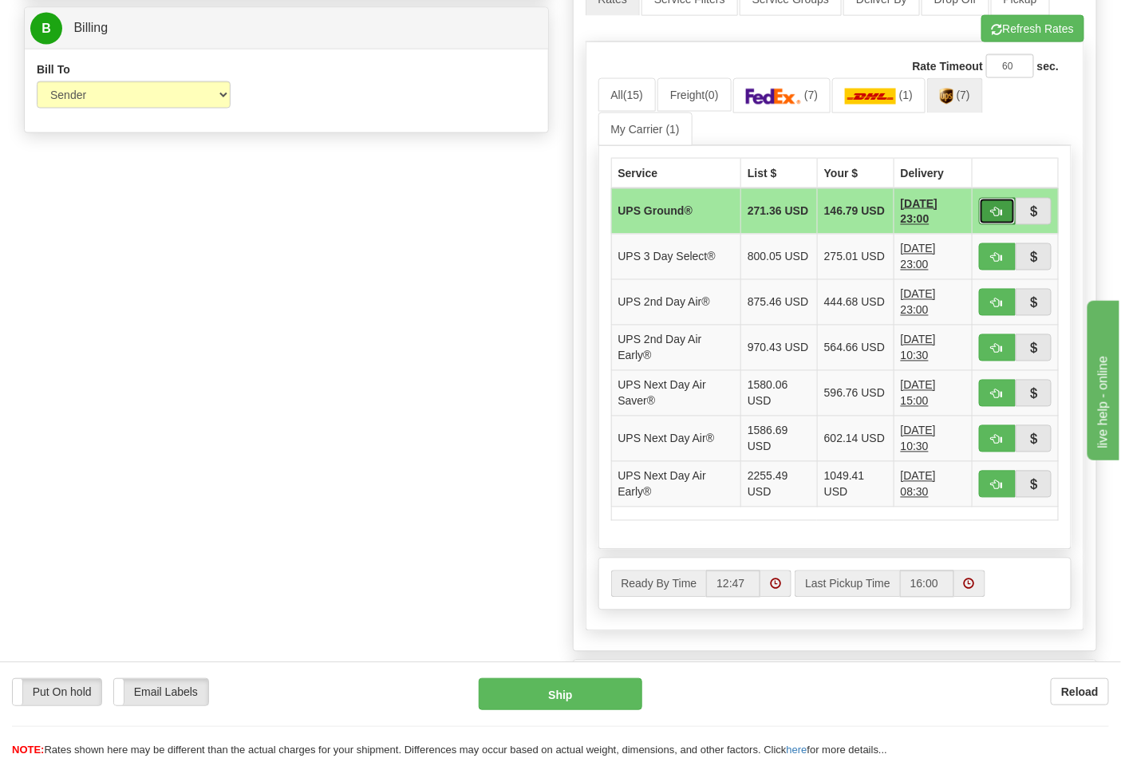
click at [984, 214] on button "button" at bounding box center [997, 211] width 37 height 27
type input "03"
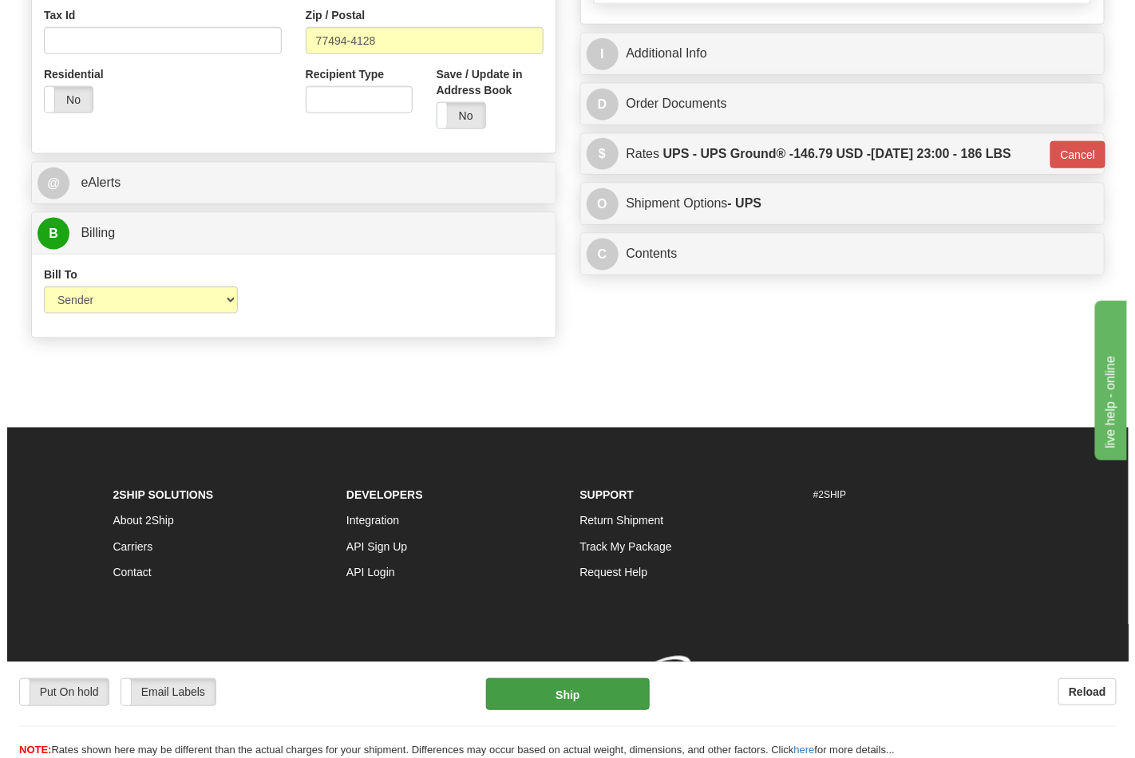
scroll to position [618, 0]
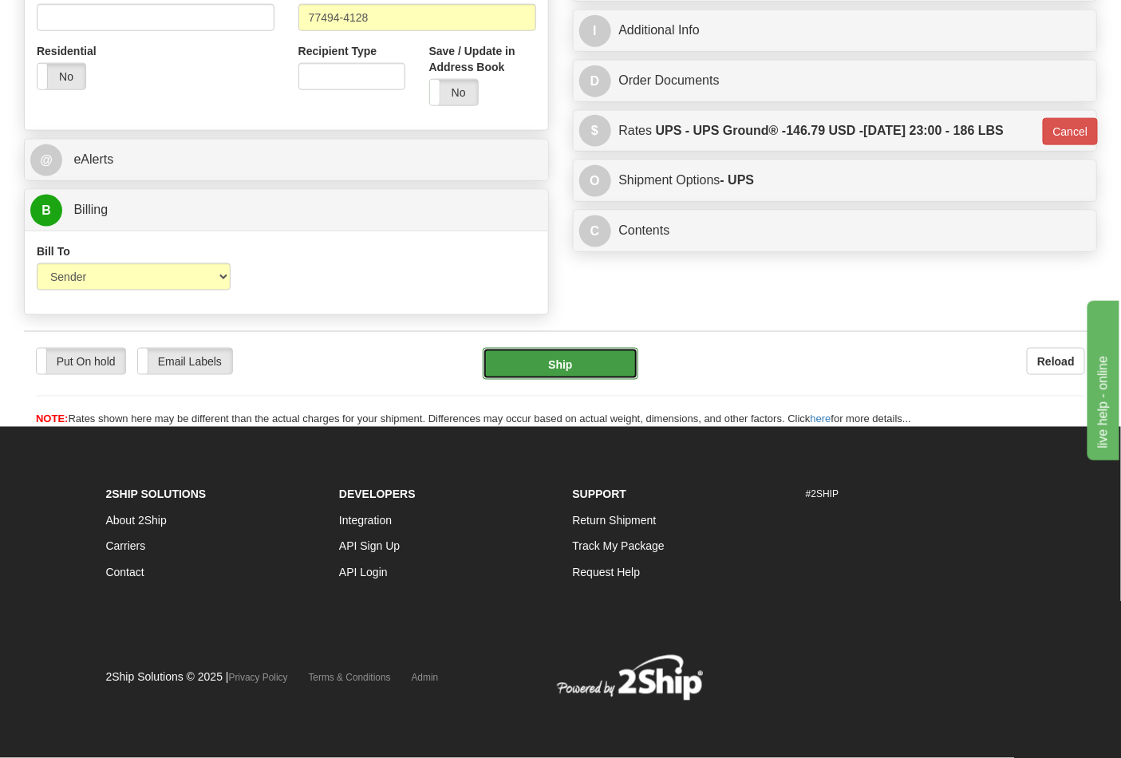
click at [544, 371] on button "Ship" at bounding box center [560, 364] width 155 height 32
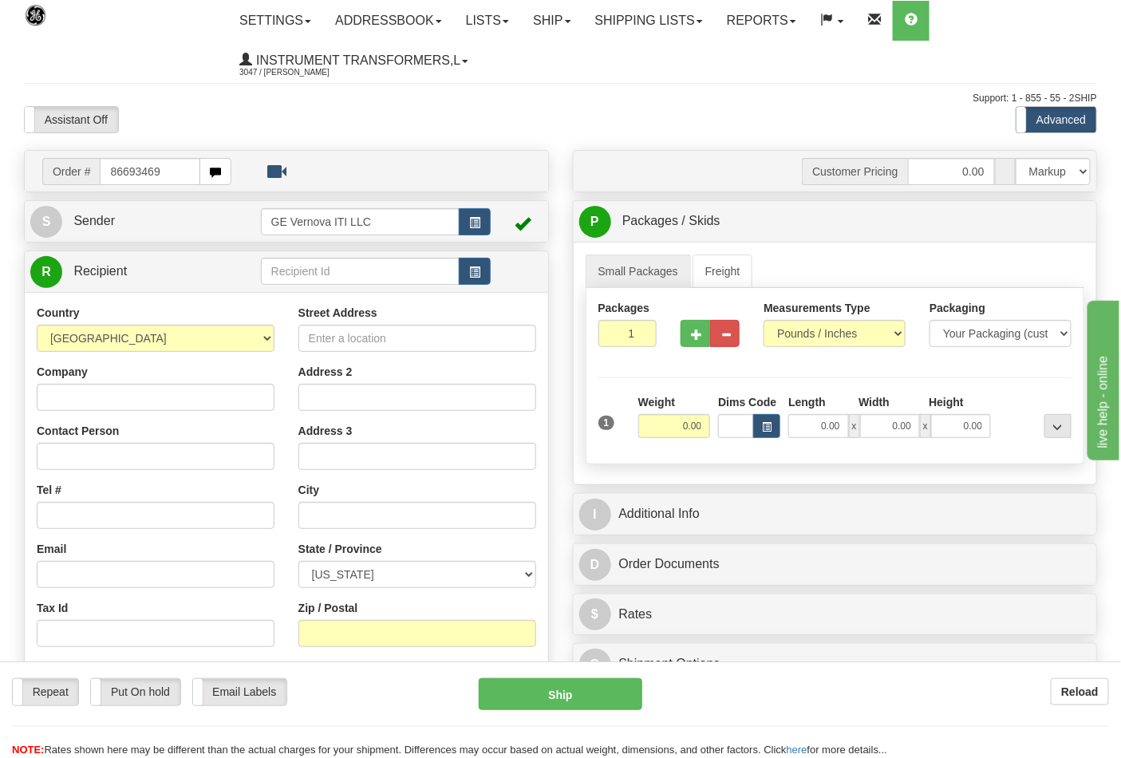
type input "86693469"
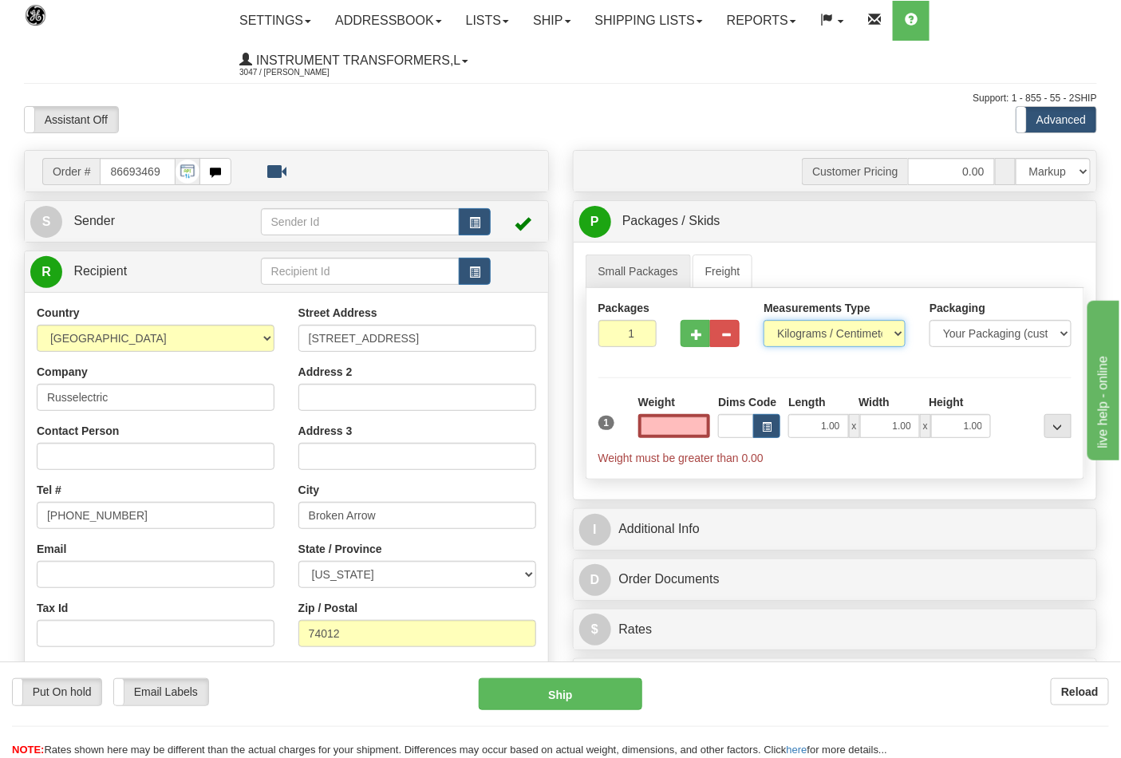
type input "0.00"
click at [824, 335] on select "Pounds / Inches Kilograms / Centimeters" at bounding box center [835, 333] width 142 height 27
select select "0"
click at [764, 321] on select "Pounds / Inches Kilograms / Centimeters" at bounding box center [835, 333] width 142 height 27
click at [705, 432] on input "0.00" at bounding box center [674, 426] width 73 height 24
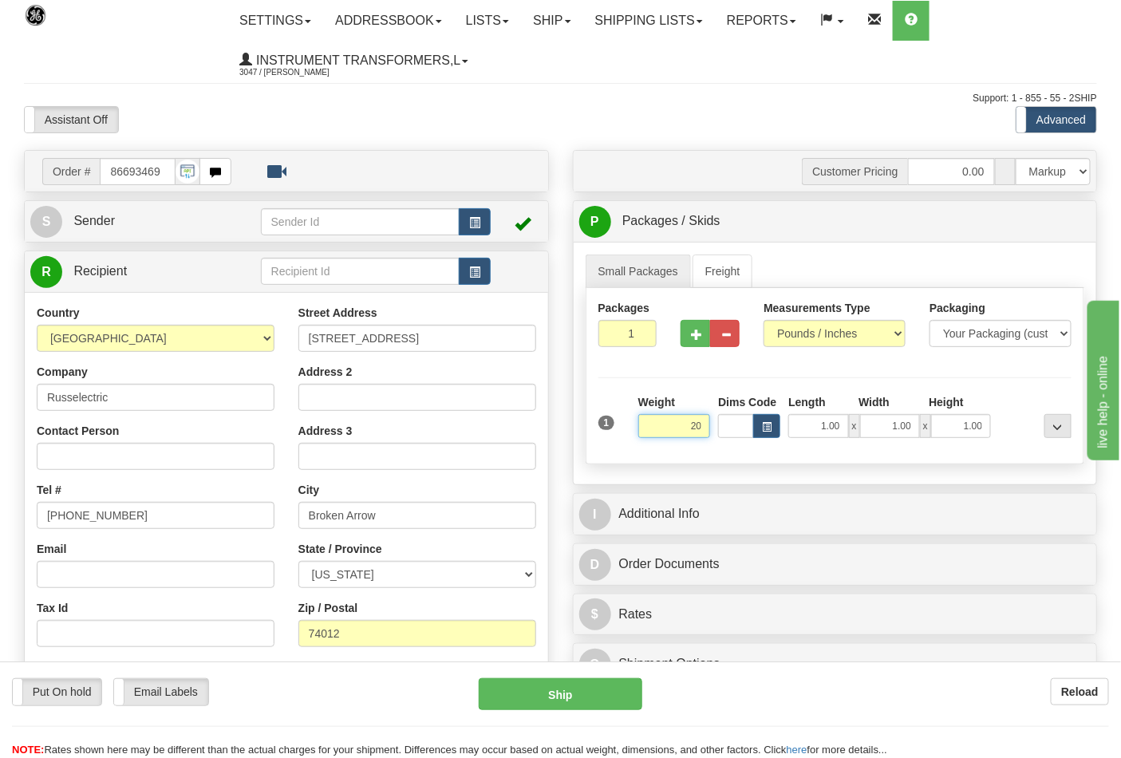
click button "Delete" at bounding box center [0, 0] width 0 height 0
type input "20.00"
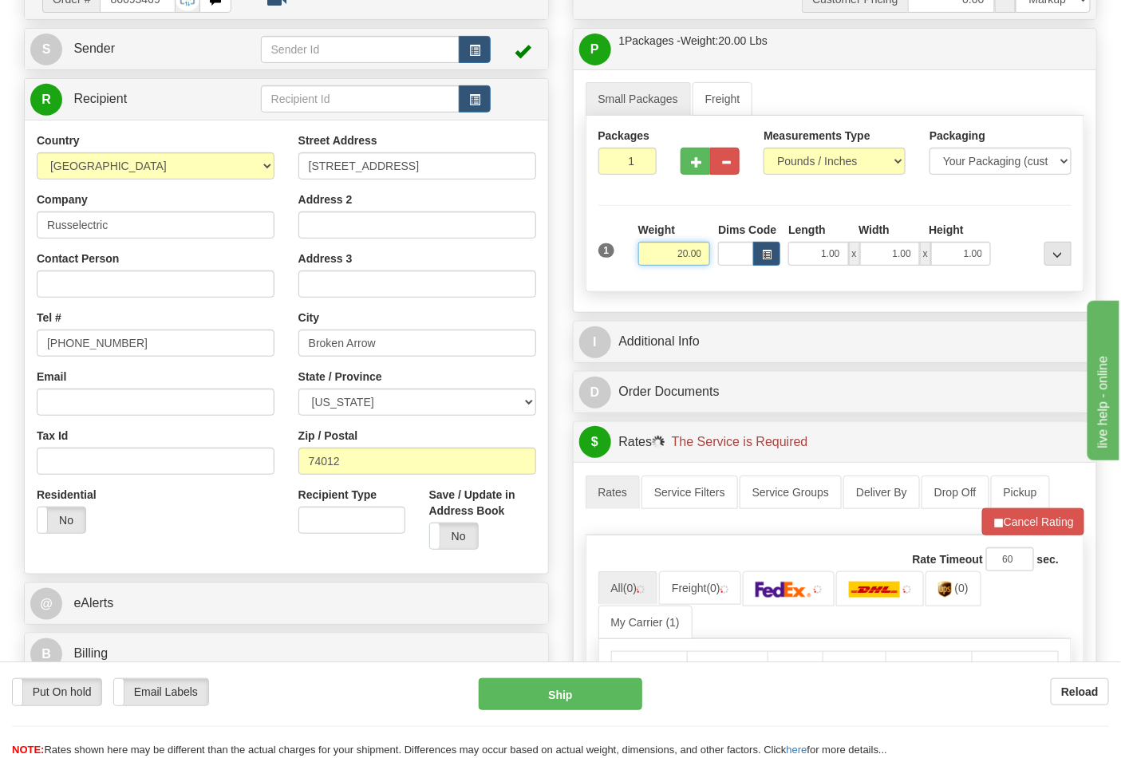
scroll to position [354, 0]
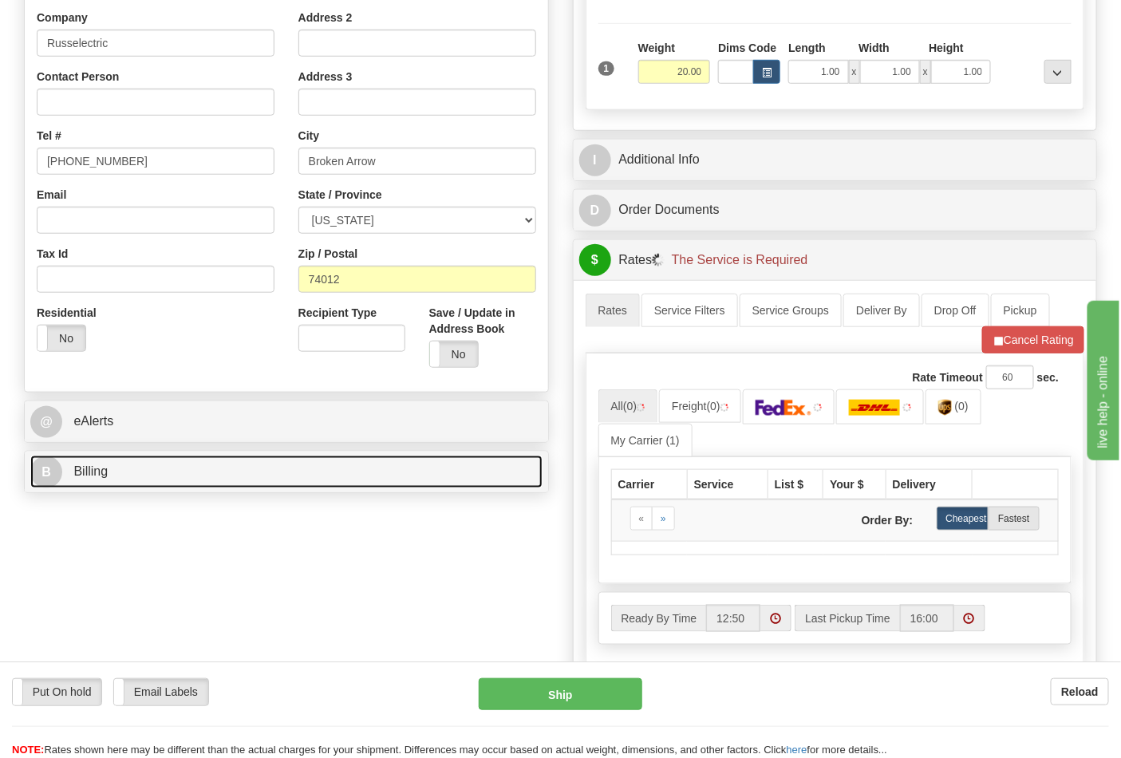
click at [141, 471] on link "B Billing" at bounding box center [286, 472] width 512 height 33
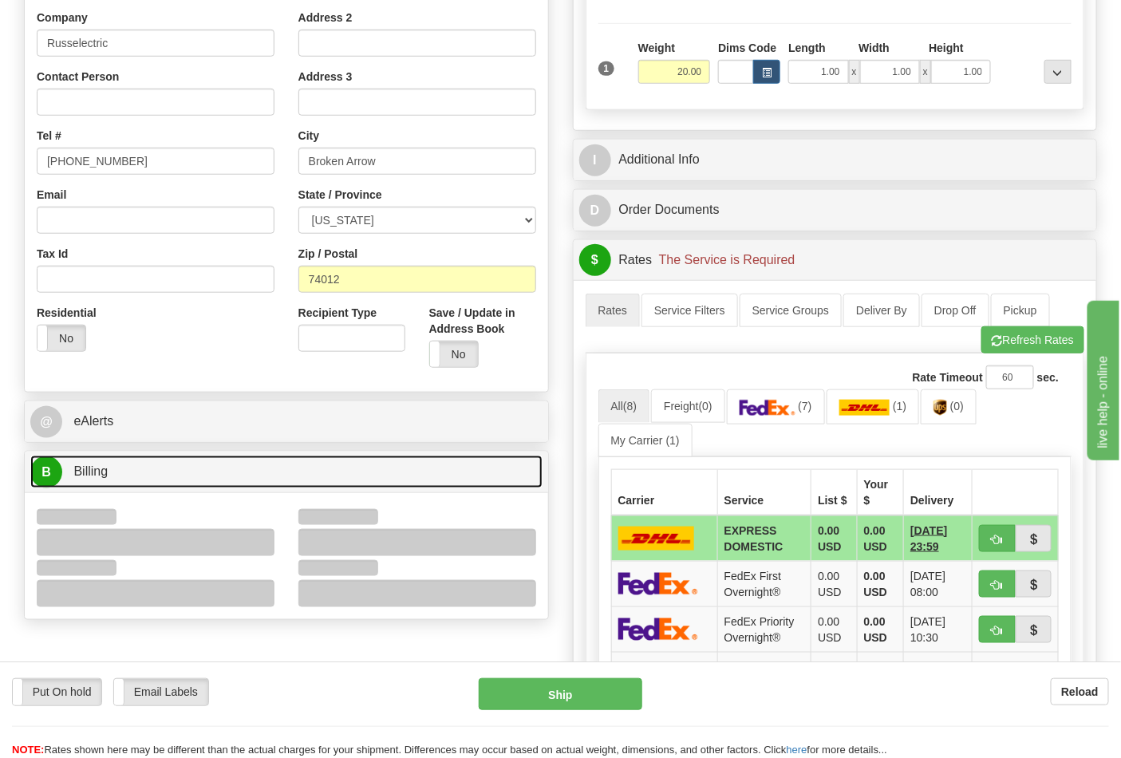
scroll to position [531, 0]
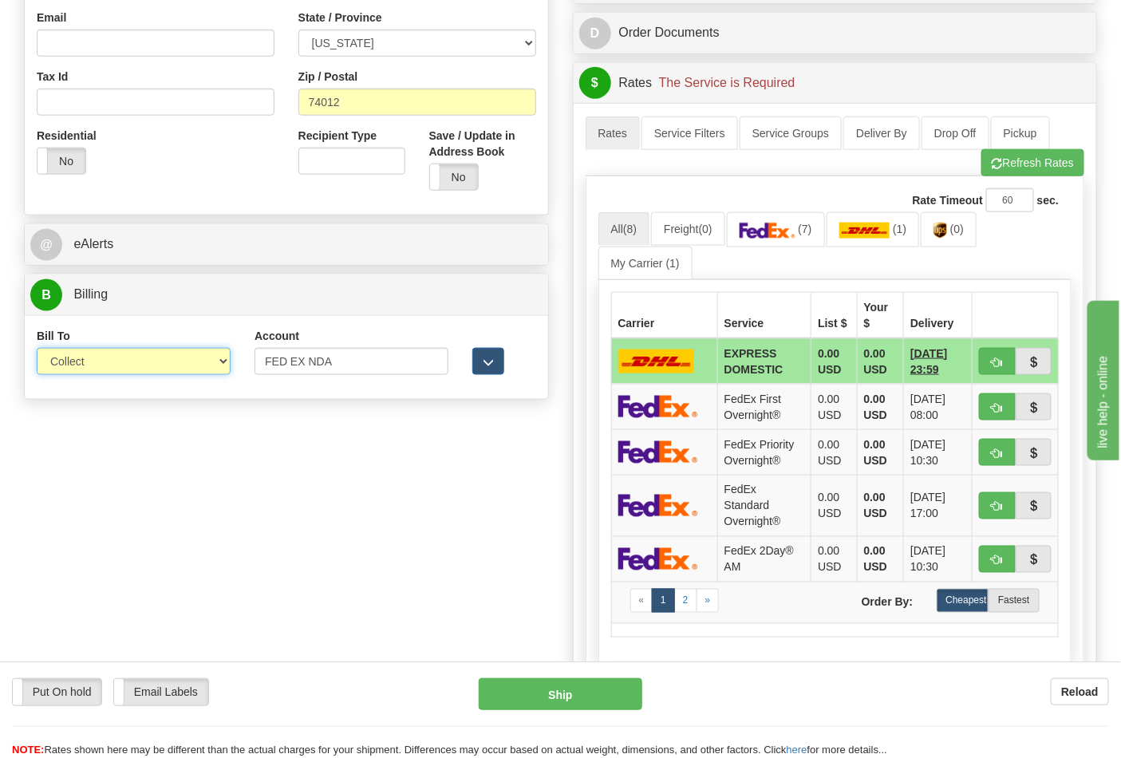
click at [88, 364] on select "Sender Recipient Third Party Collect" at bounding box center [134, 361] width 194 height 27
select select "2"
click at [37, 350] on select "Sender Recipient Third Party Collect" at bounding box center [134, 361] width 194 height 27
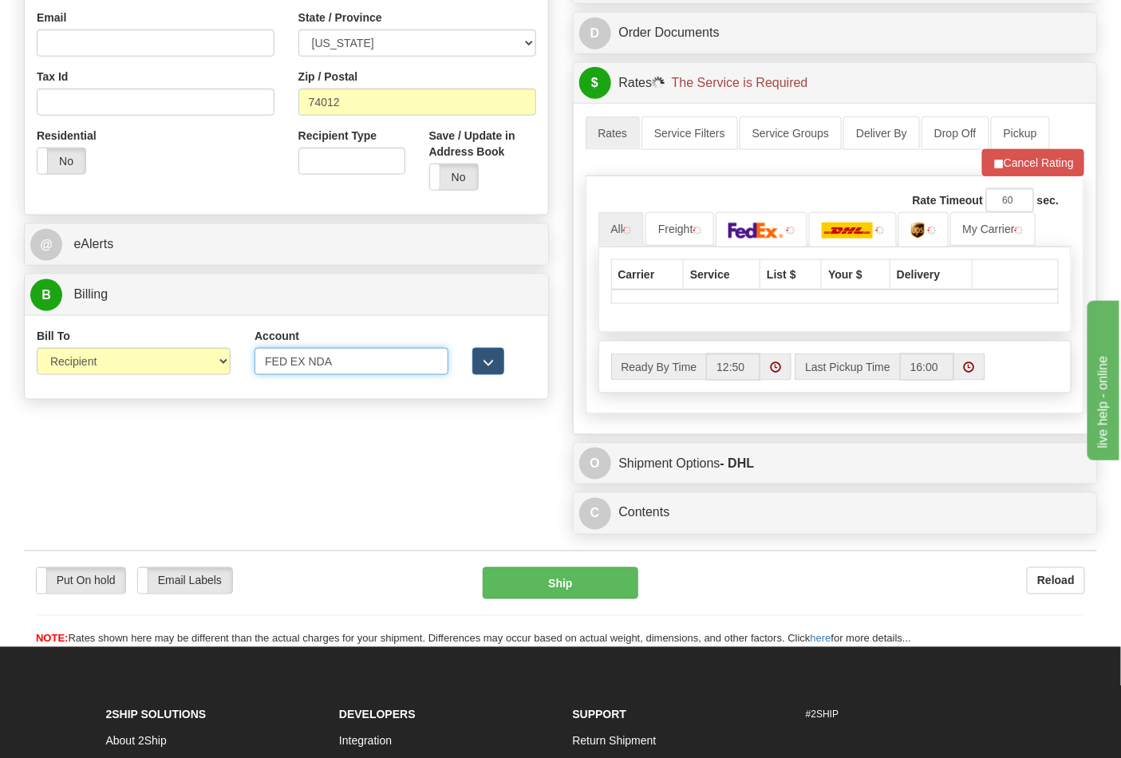
drag, startPoint x: 365, startPoint y: 365, endPoint x: 203, endPoint y: 369, distance: 162.1
click at [203, 369] on div "Bill To Sender Recipient Third Party Collect Account FED EX NDA 3rd Party Accou…" at bounding box center [286, 357] width 523 height 59
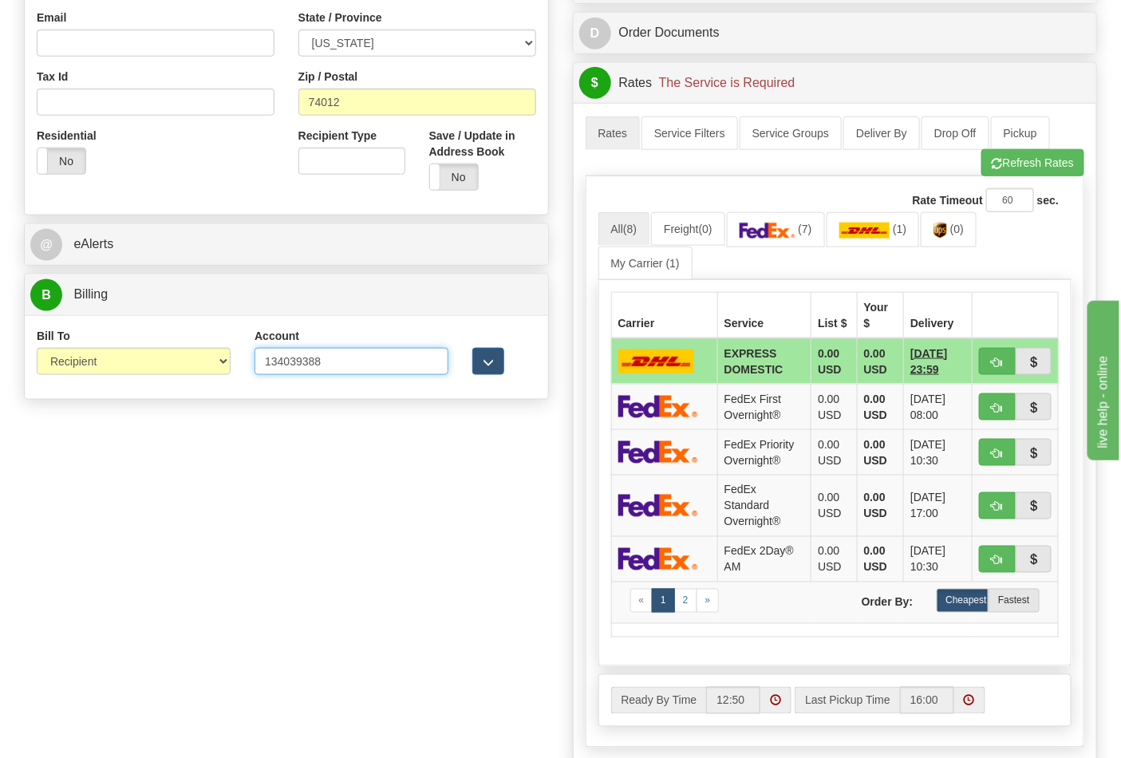
type input "134039388"
click button "Delete" at bounding box center [0, 0] width 0 height 0
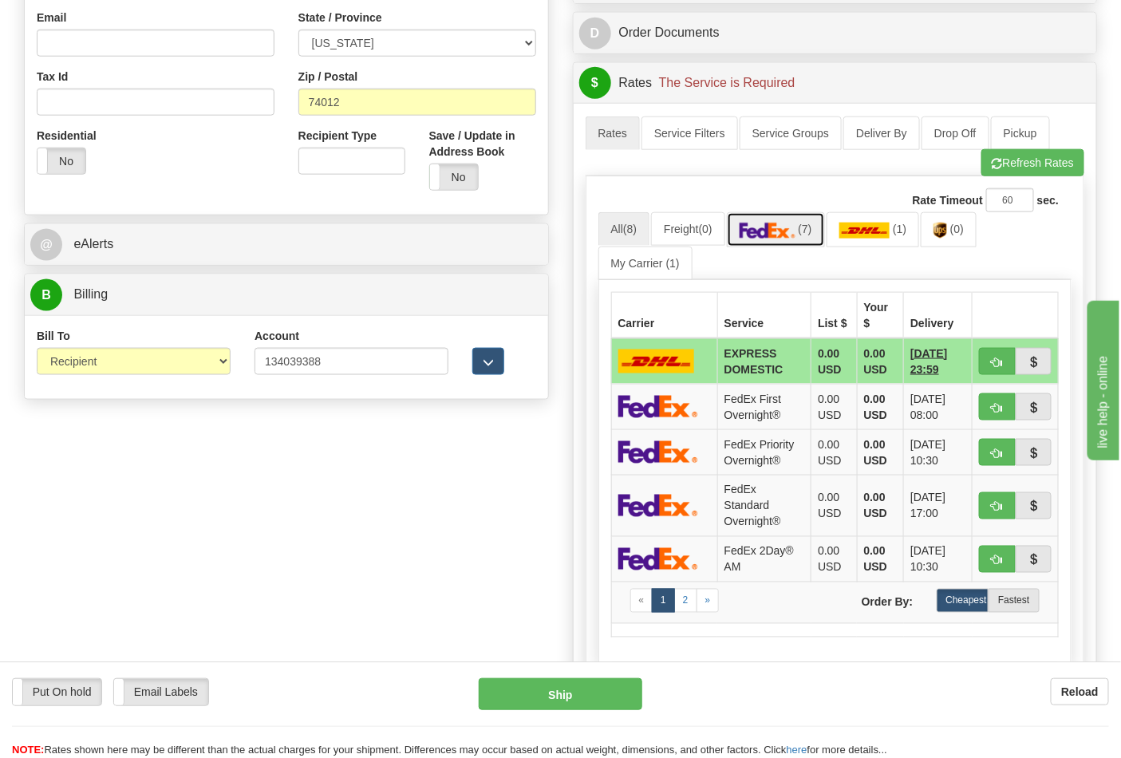
click at [808, 239] on link "(7)" at bounding box center [776, 229] width 98 height 34
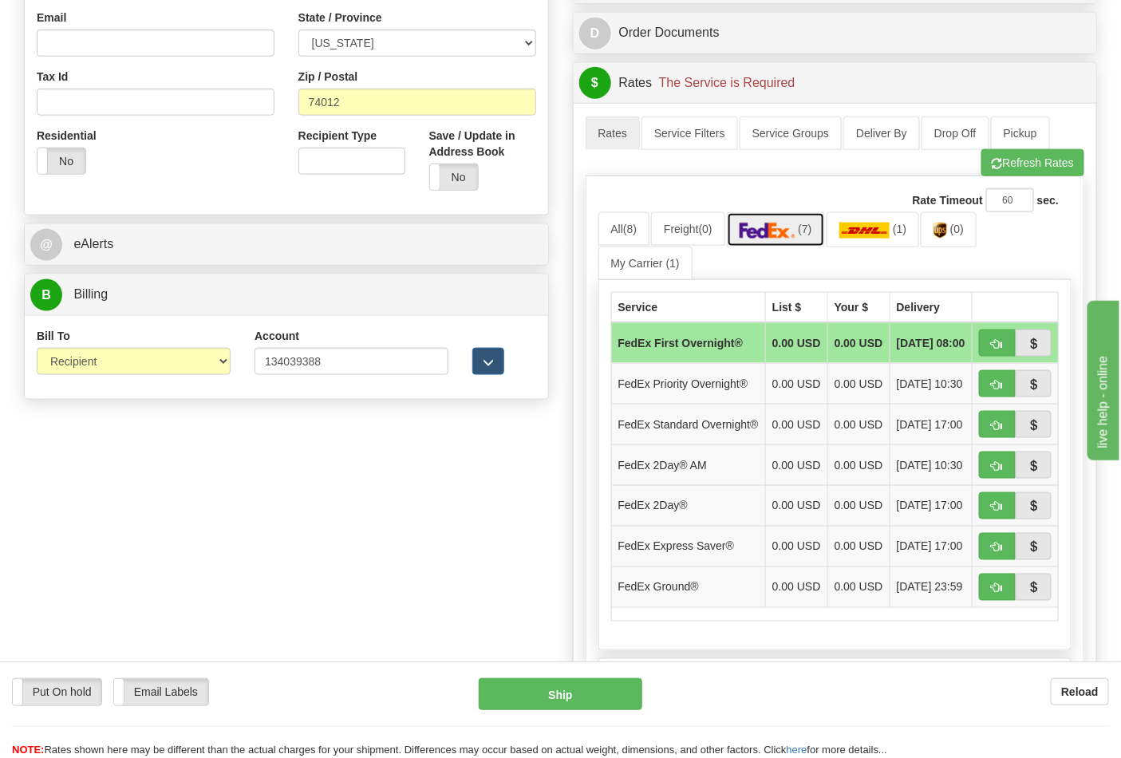
scroll to position [620, 0]
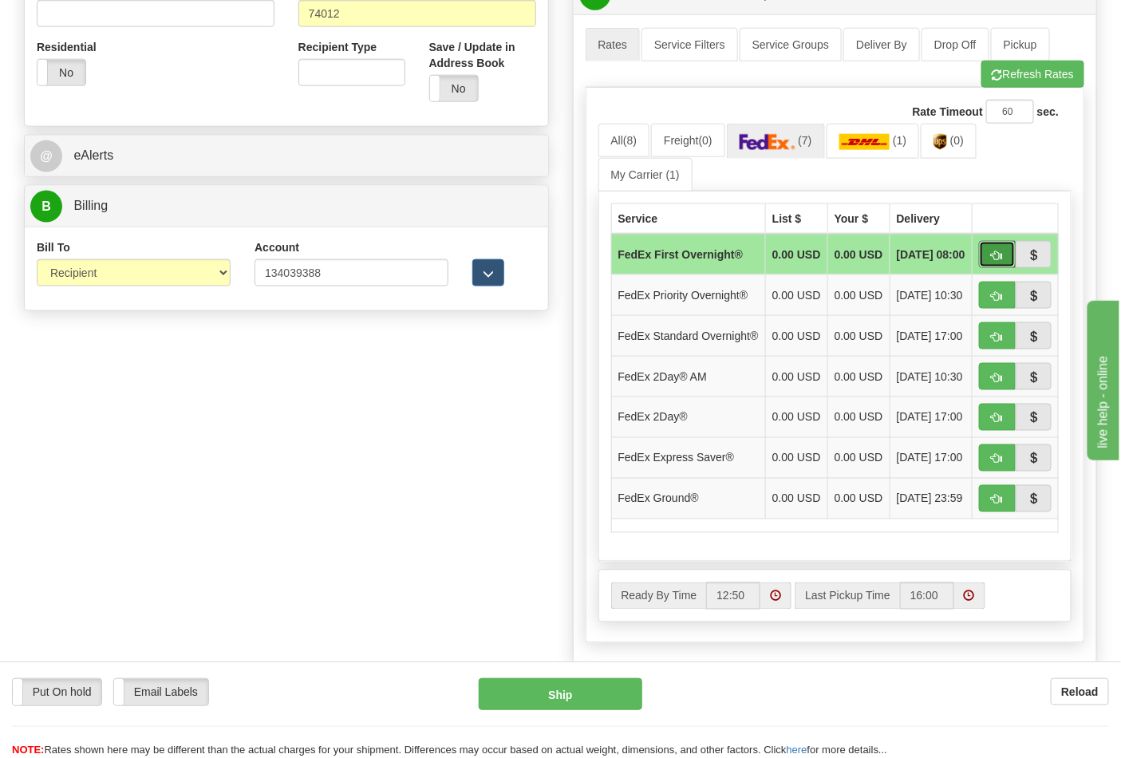
click at [994, 261] on span "button" at bounding box center [997, 256] width 11 height 10
type input "06"
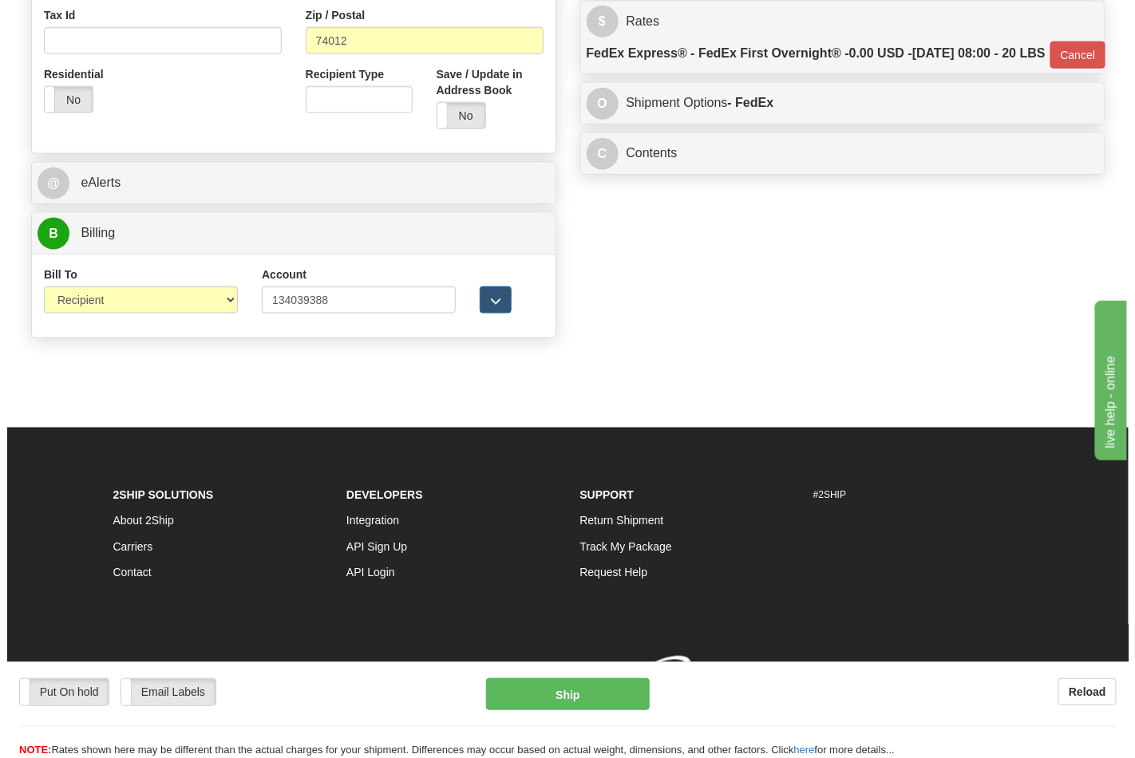
scroll to position [618, 0]
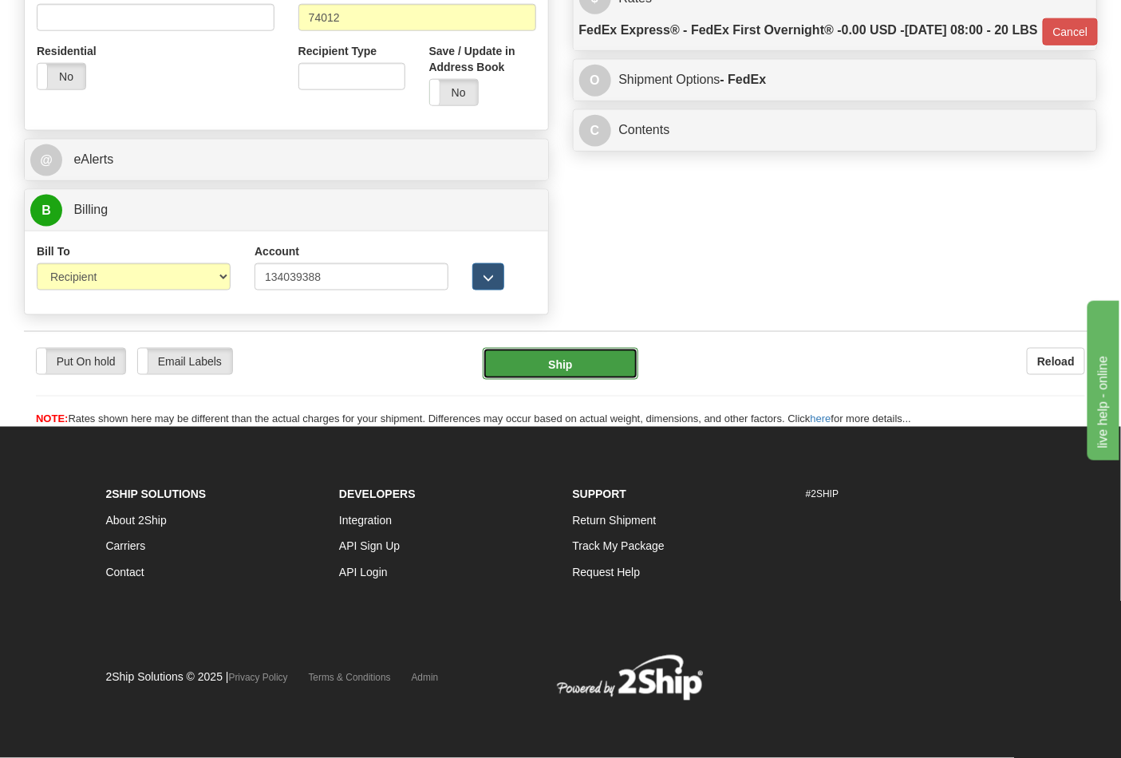
click at [594, 368] on button "Ship" at bounding box center [560, 364] width 155 height 32
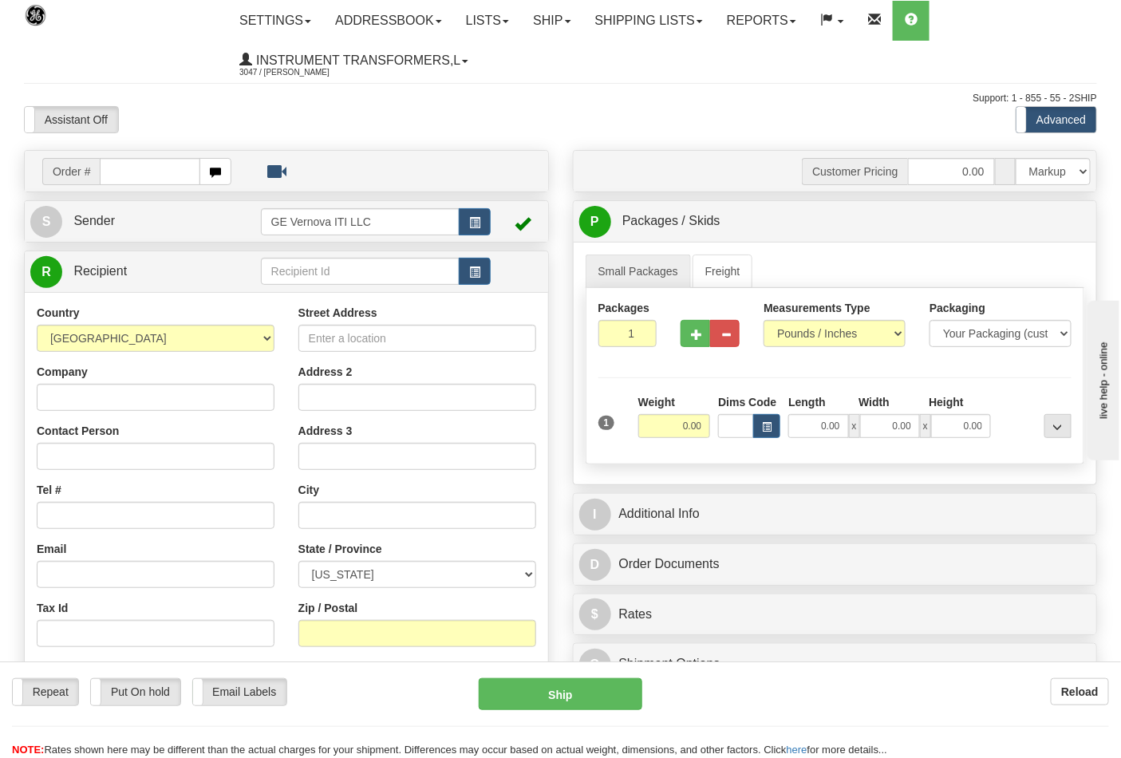
type input "/"
type input "86693497"
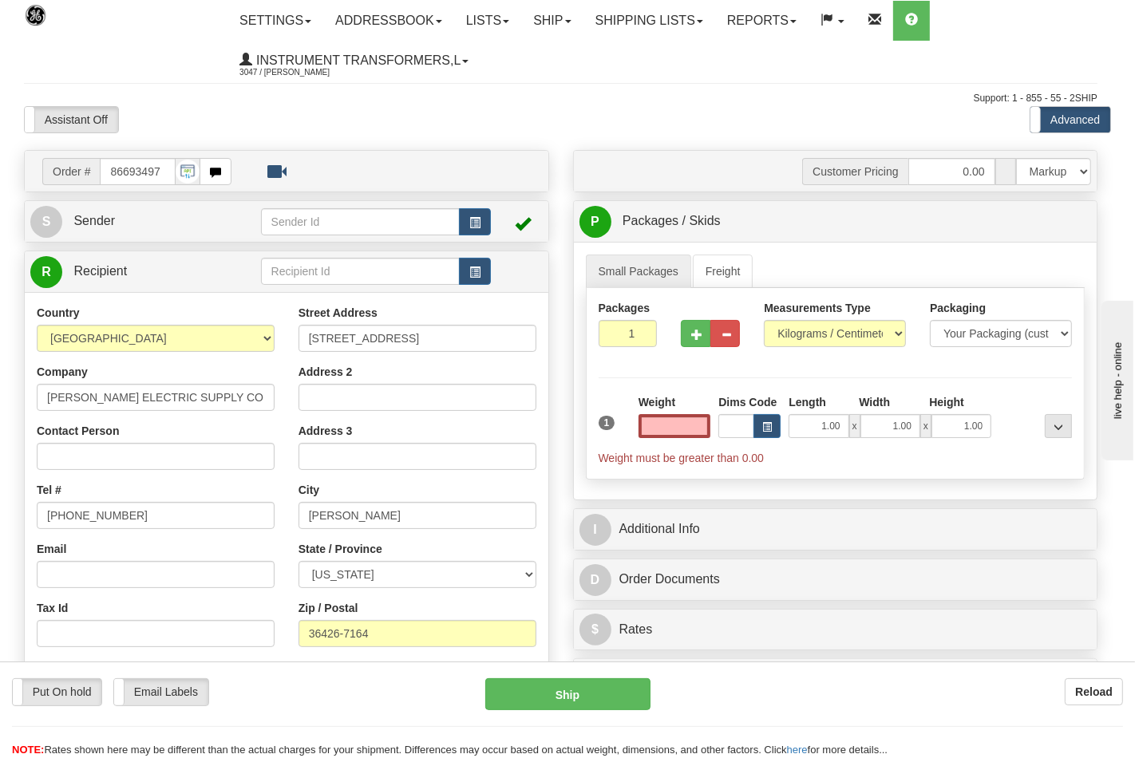
type input "0.00"
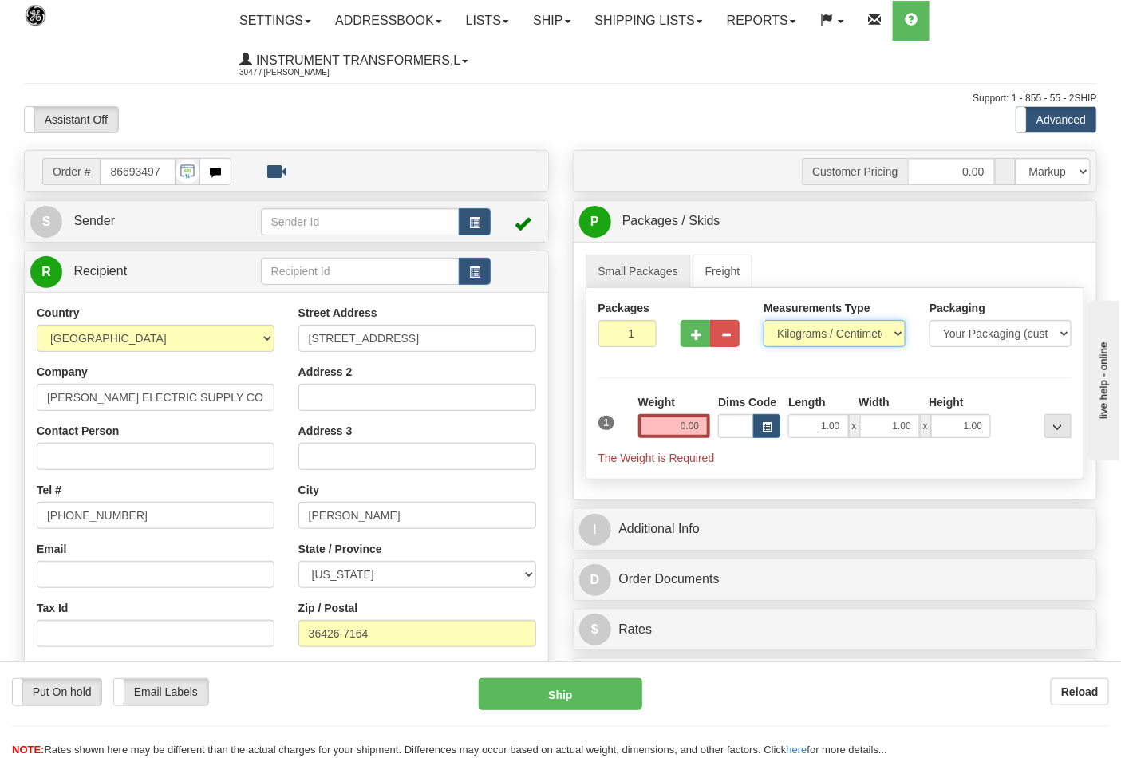
drag, startPoint x: 791, startPoint y: 326, endPoint x: 800, endPoint y: 346, distance: 22.5
click at [791, 326] on select "Pounds / Inches Kilograms / Centimeters" at bounding box center [835, 333] width 142 height 27
select select "0"
click at [764, 321] on select "Pounds / Inches Kilograms / Centimeters" at bounding box center [835, 333] width 142 height 27
click at [690, 336] on button "button" at bounding box center [696, 333] width 30 height 27
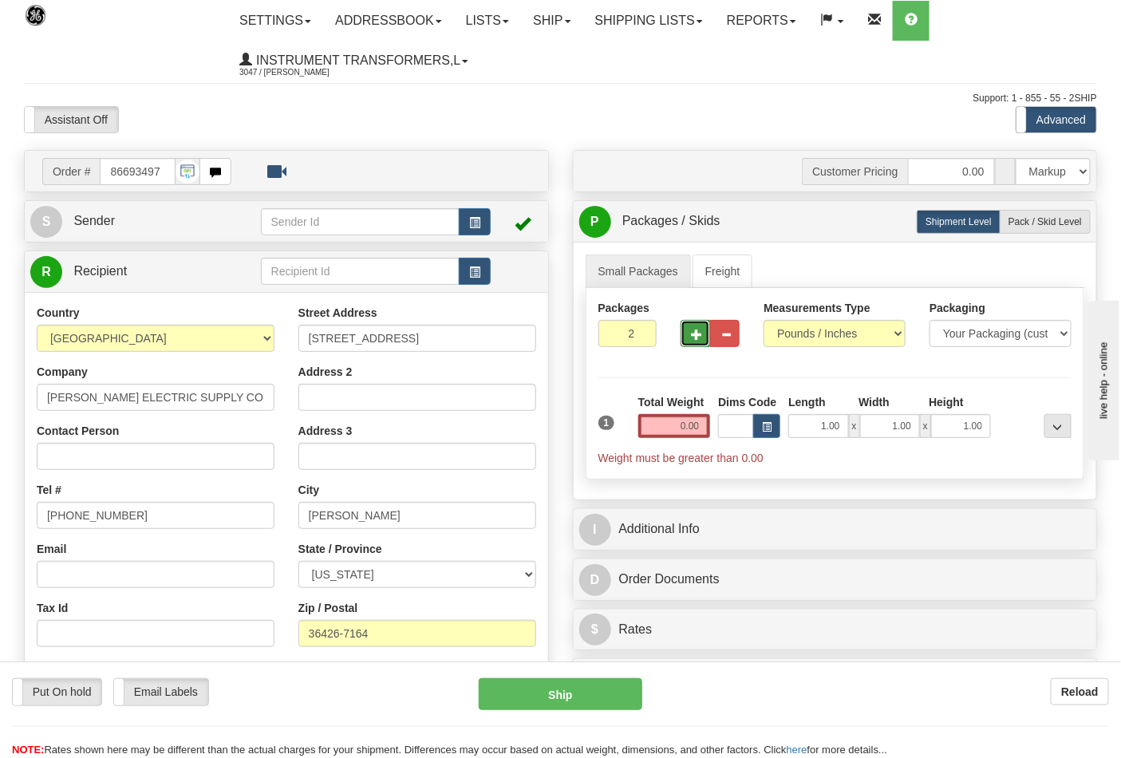
click at [696, 336] on span "button" at bounding box center [696, 335] width 11 height 10
type input "4"
click at [701, 429] on input "0.00" at bounding box center [674, 426] width 73 height 24
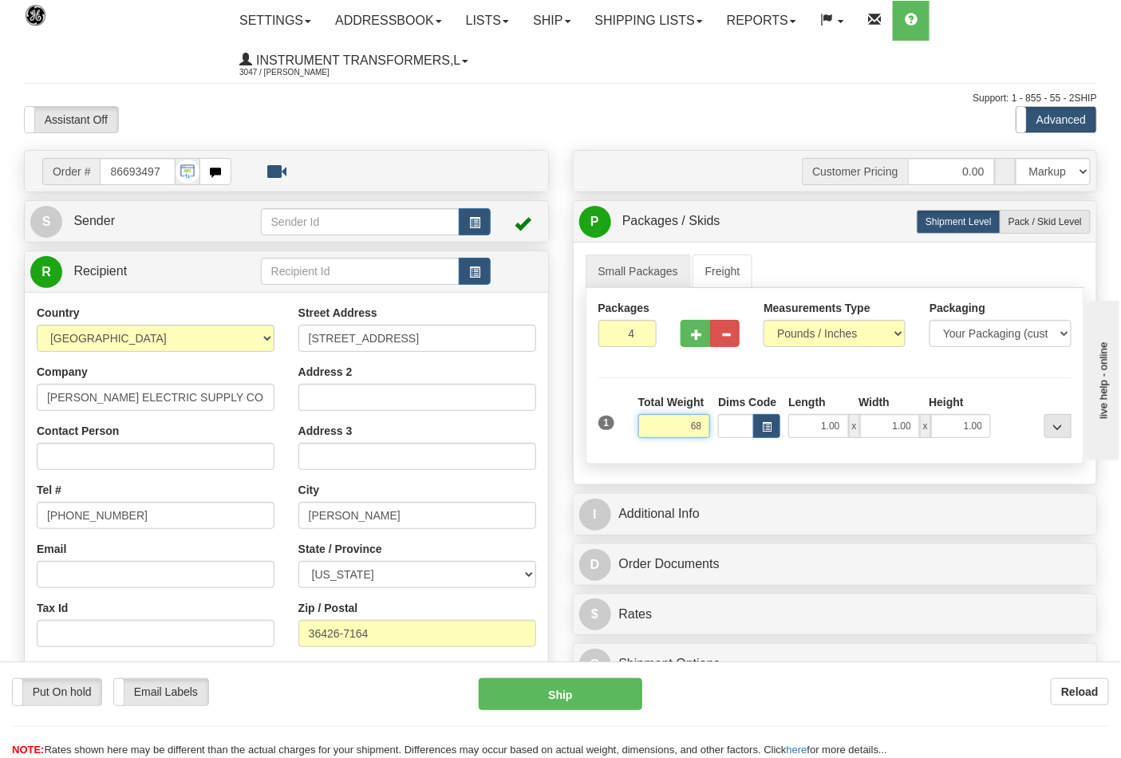
click button "Delete" at bounding box center [0, 0] width 0 height 0
type input "68.00"
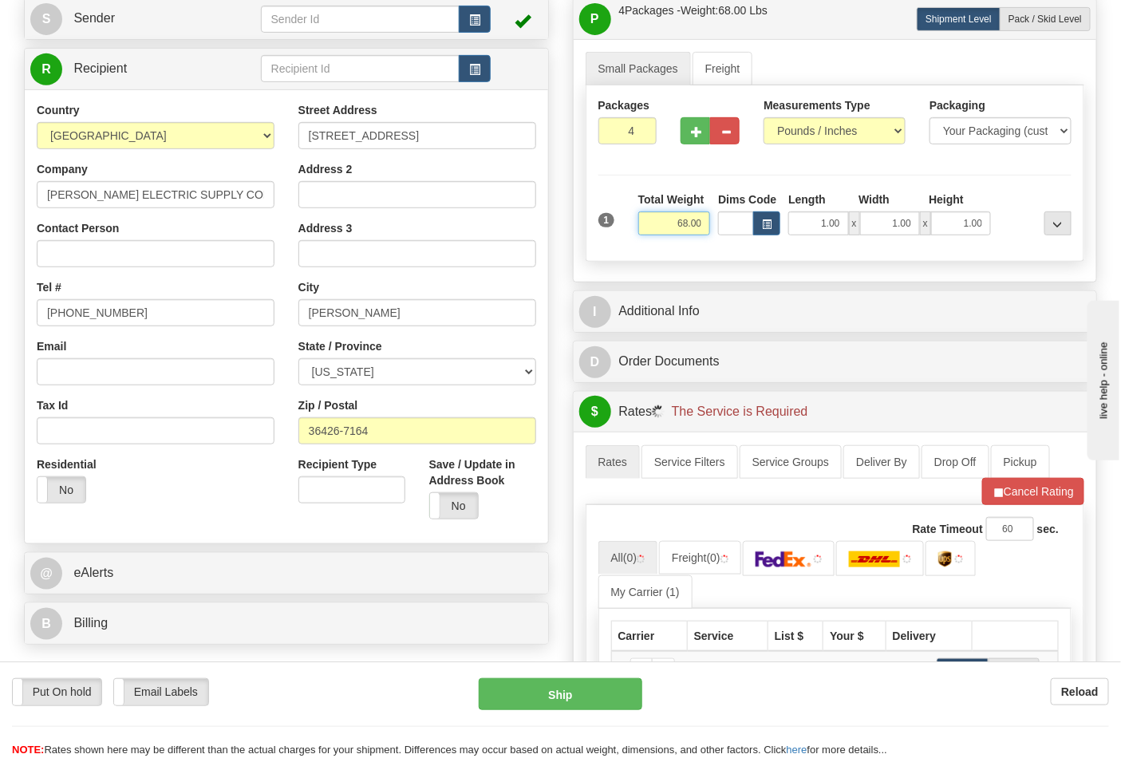
scroll to position [354, 0]
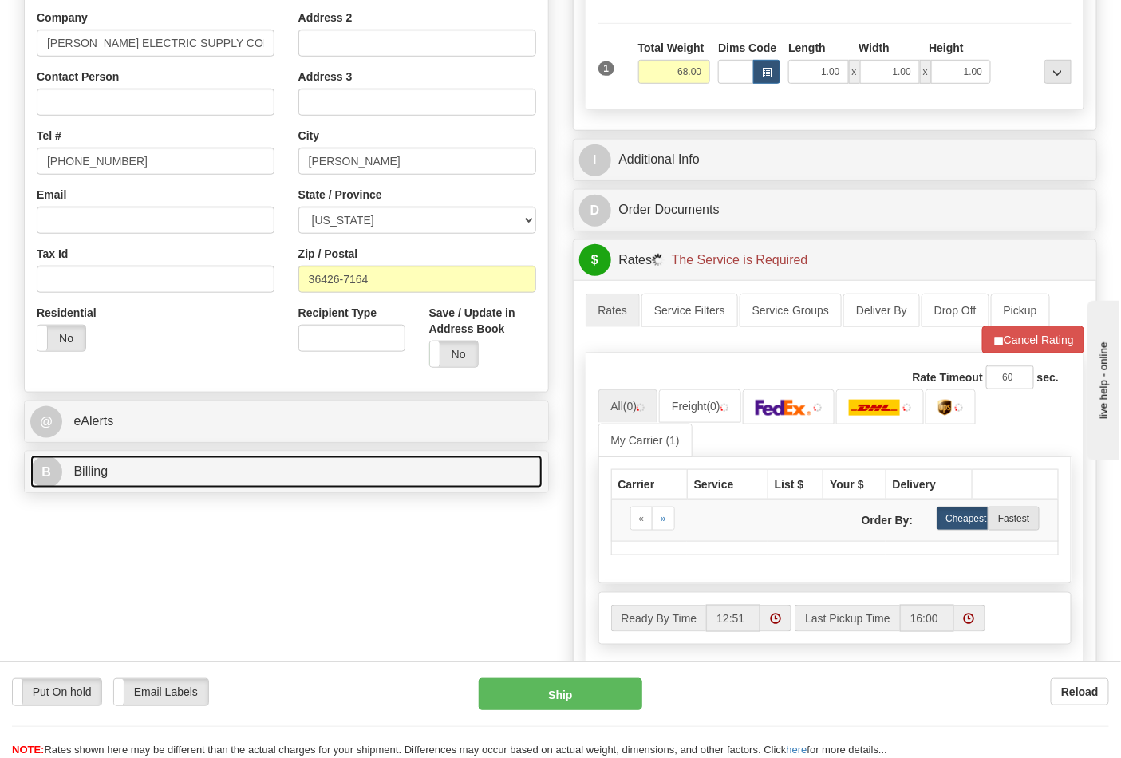
click at [190, 474] on link "B Billing" at bounding box center [286, 472] width 512 height 33
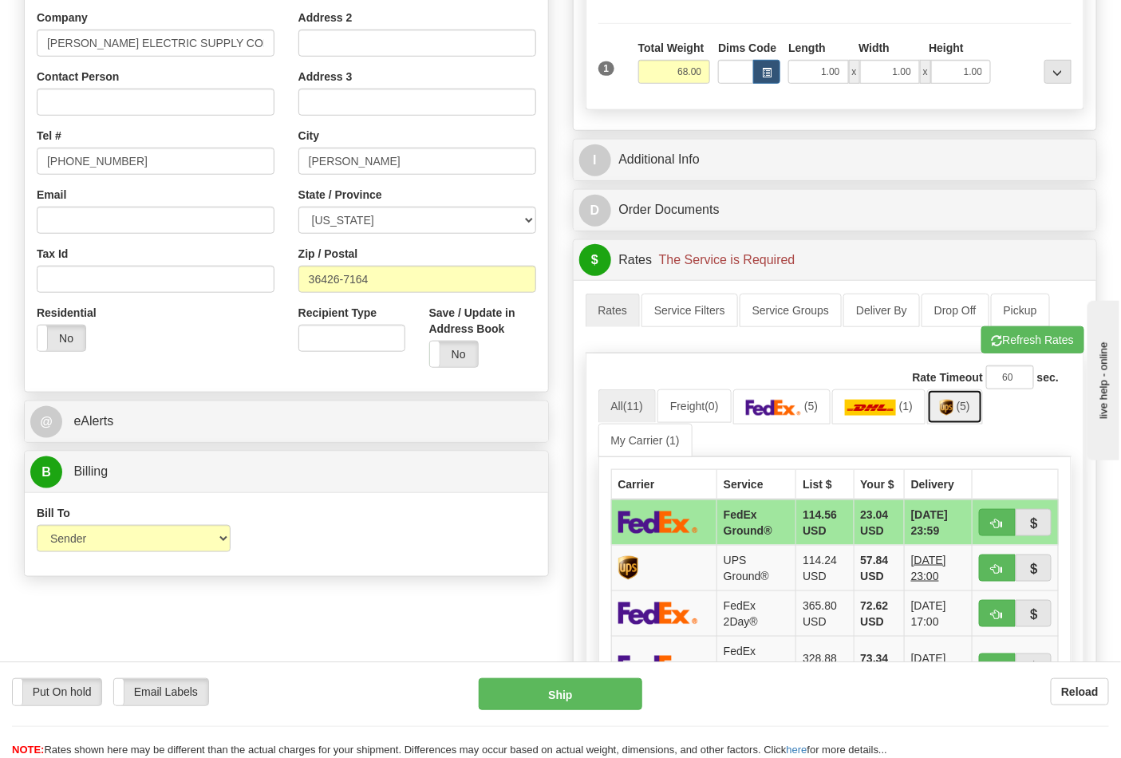
click at [977, 409] on link "(5)" at bounding box center [955, 406] width 56 height 34
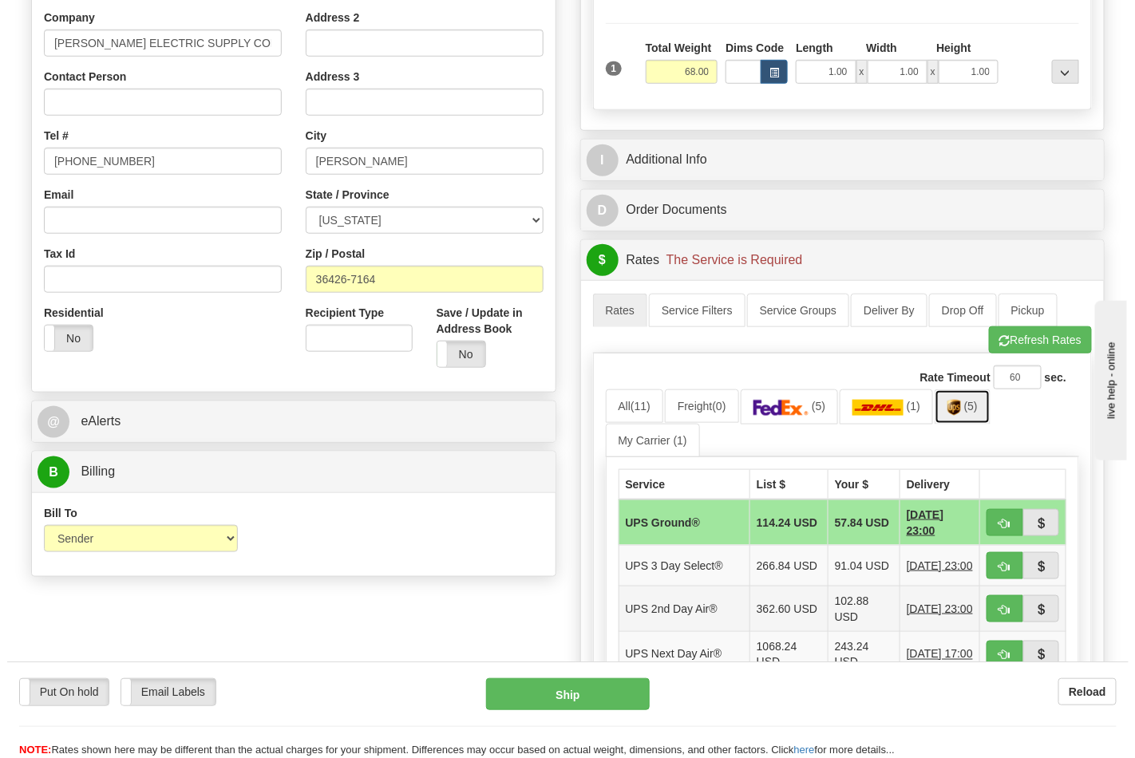
scroll to position [531, 0]
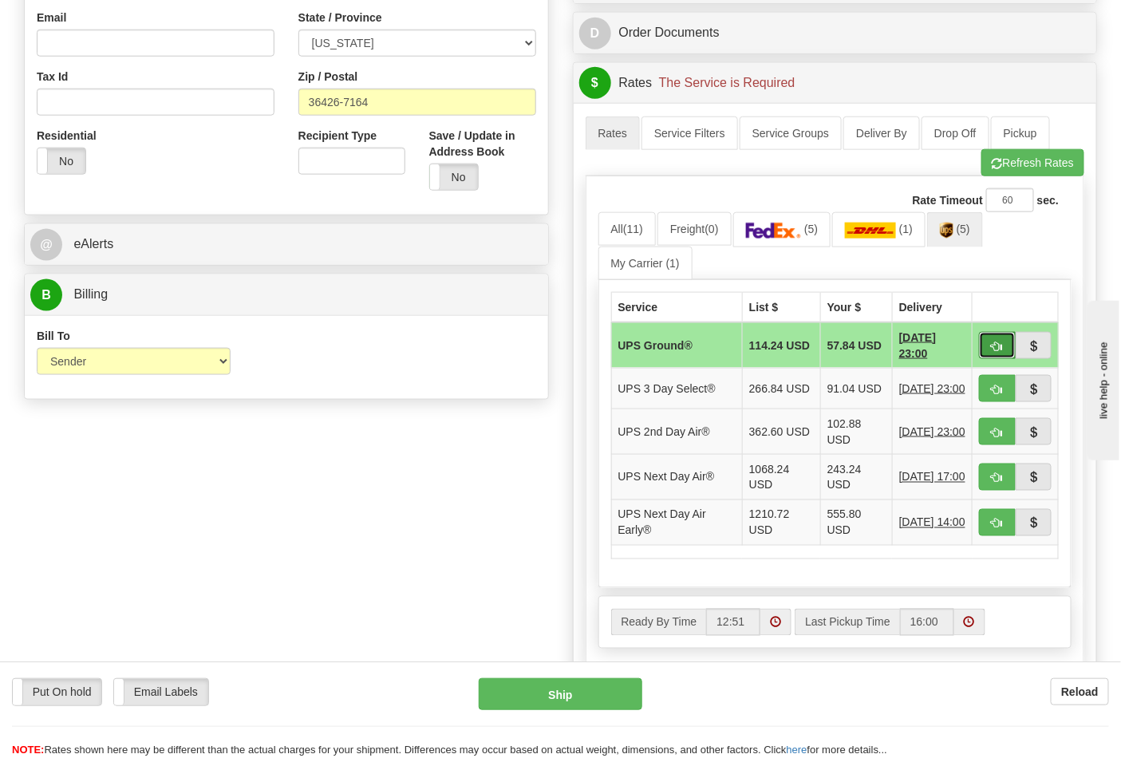
click at [987, 352] on button "button" at bounding box center [997, 345] width 37 height 27
type input "03"
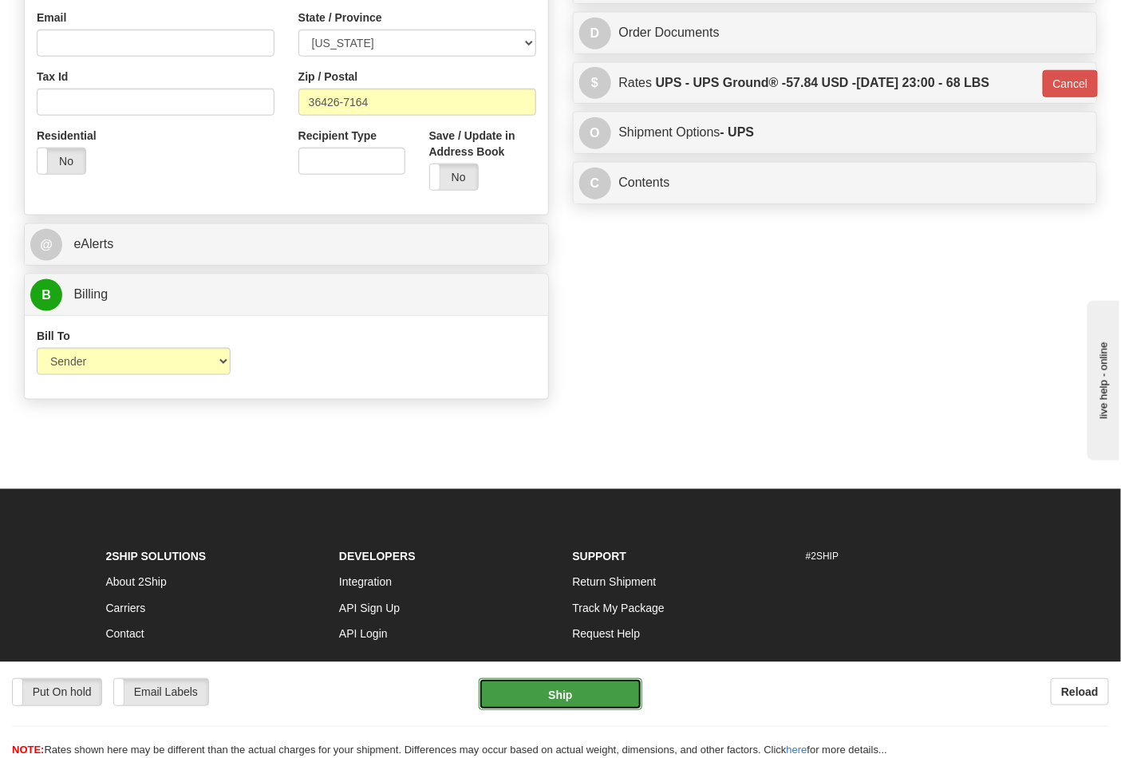
click at [580, 681] on button "Ship" at bounding box center [560, 694] width 163 height 32
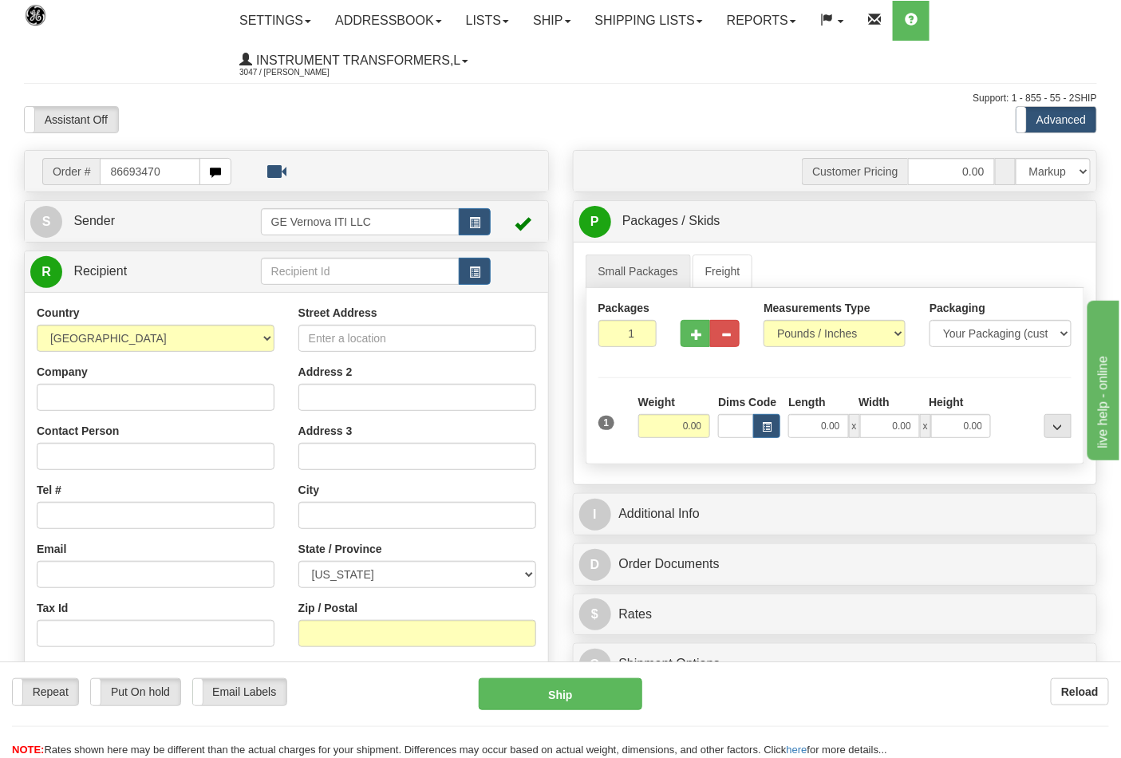
type input "86693470"
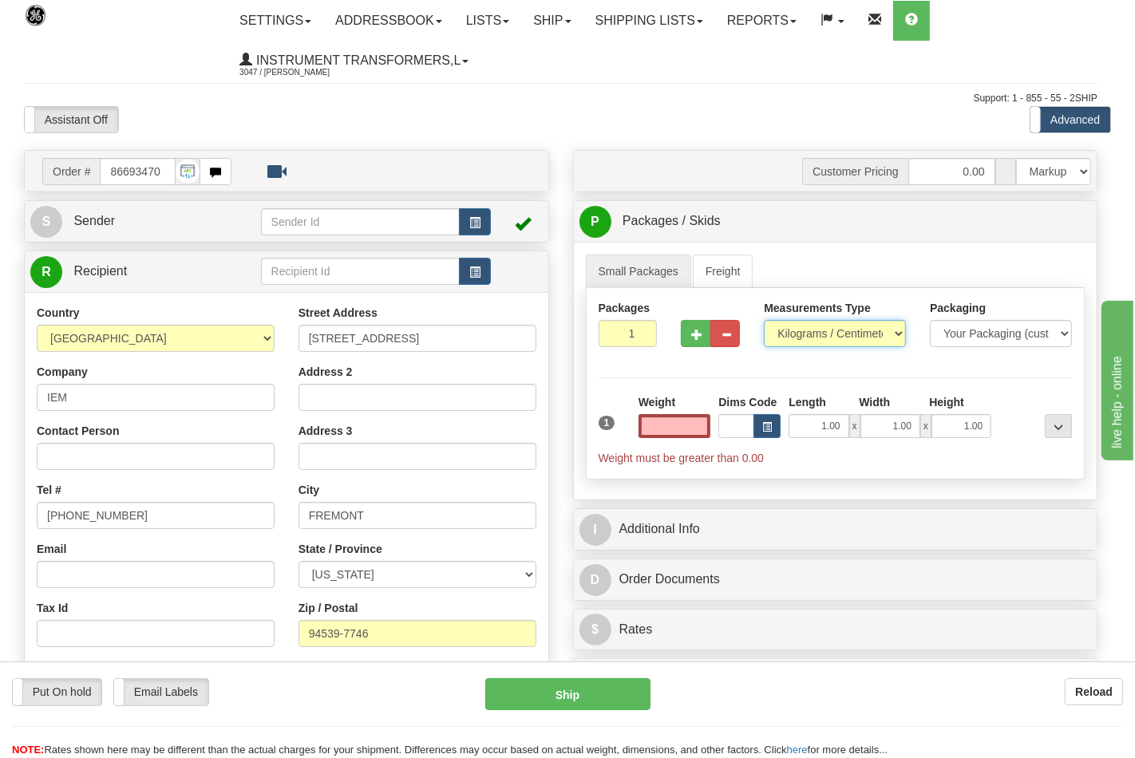
type input "0.00"
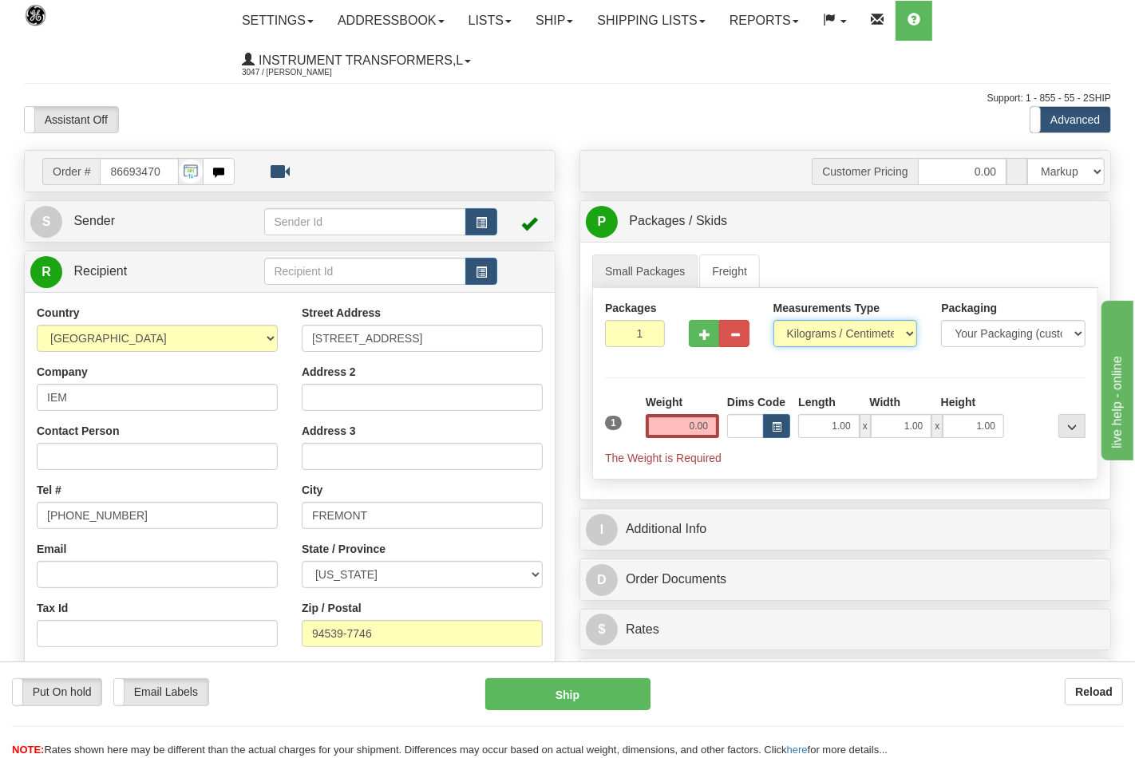
drag, startPoint x: 803, startPoint y: 332, endPoint x: 807, endPoint y: 346, distance: 14.9
click at [803, 332] on select "Pounds / Inches Kilograms / Centimeters" at bounding box center [845, 333] width 144 height 27
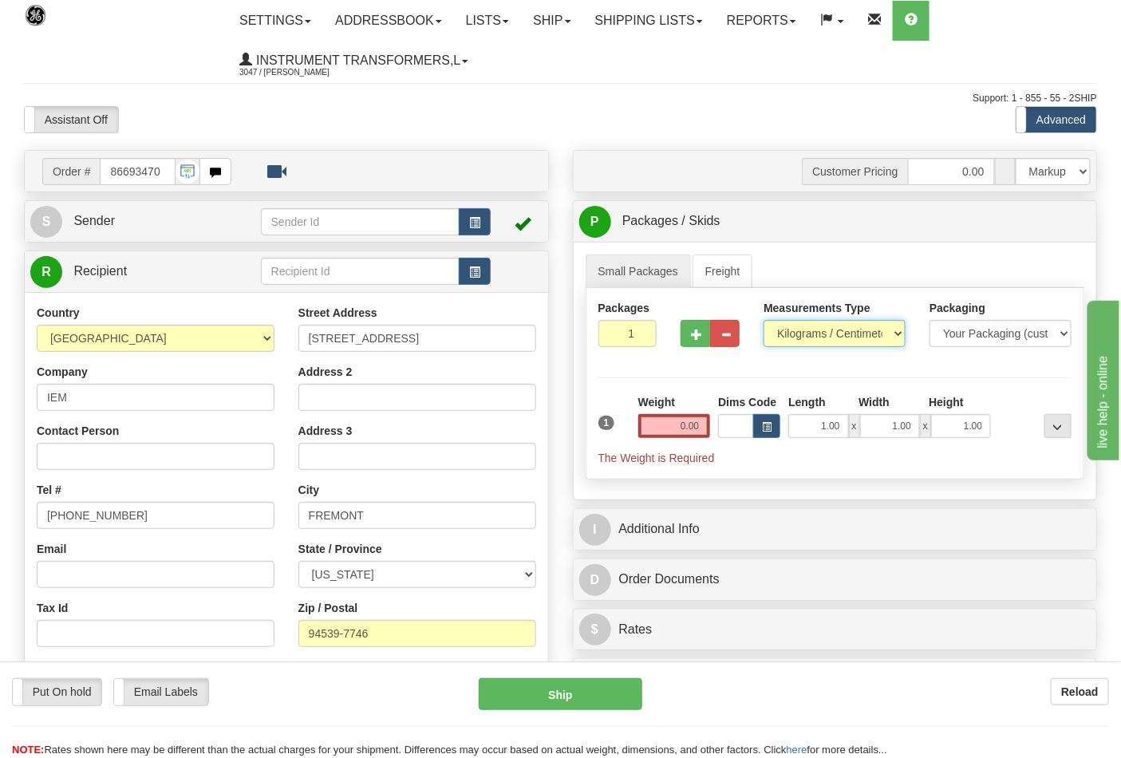
select select "0"
click at [764, 321] on select "Pounds / Inches Kilograms / Centimeters" at bounding box center [835, 333] width 142 height 27
click at [702, 436] on input "0.00" at bounding box center [674, 426] width 73 height 24
click button "Delete" at bounding box center [0, 0] width 0 height 0
type input "3.00"
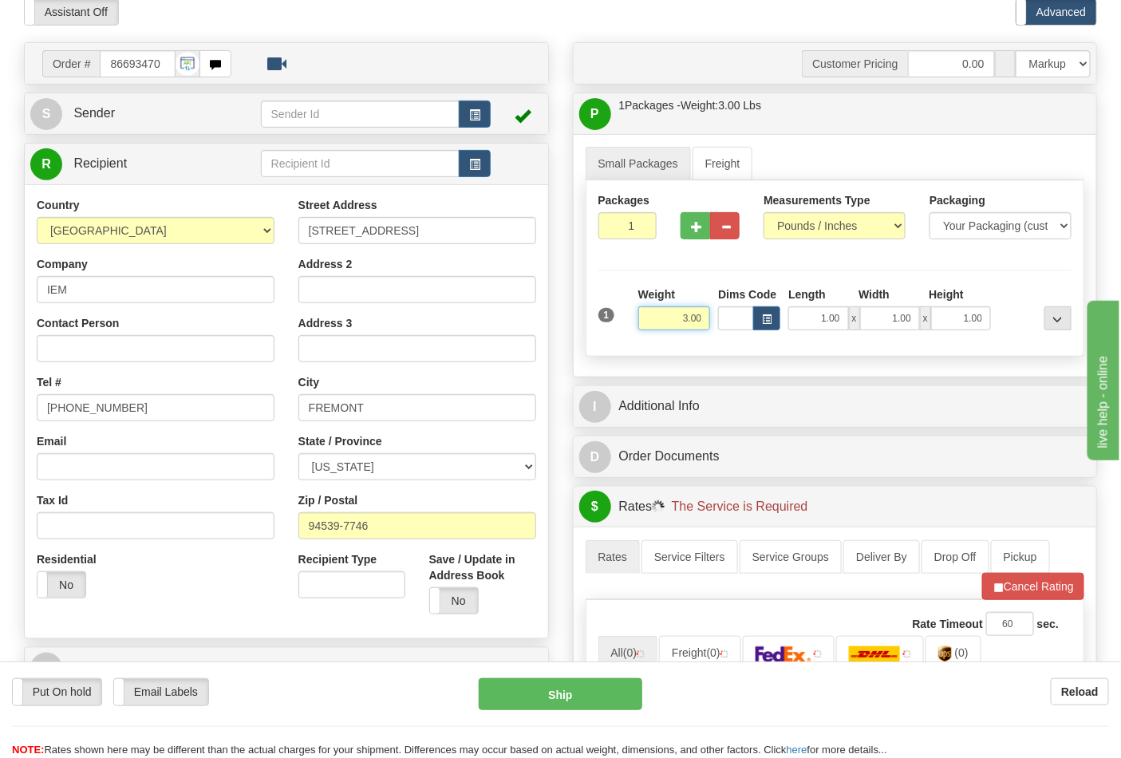
scroll to position [354, 0]
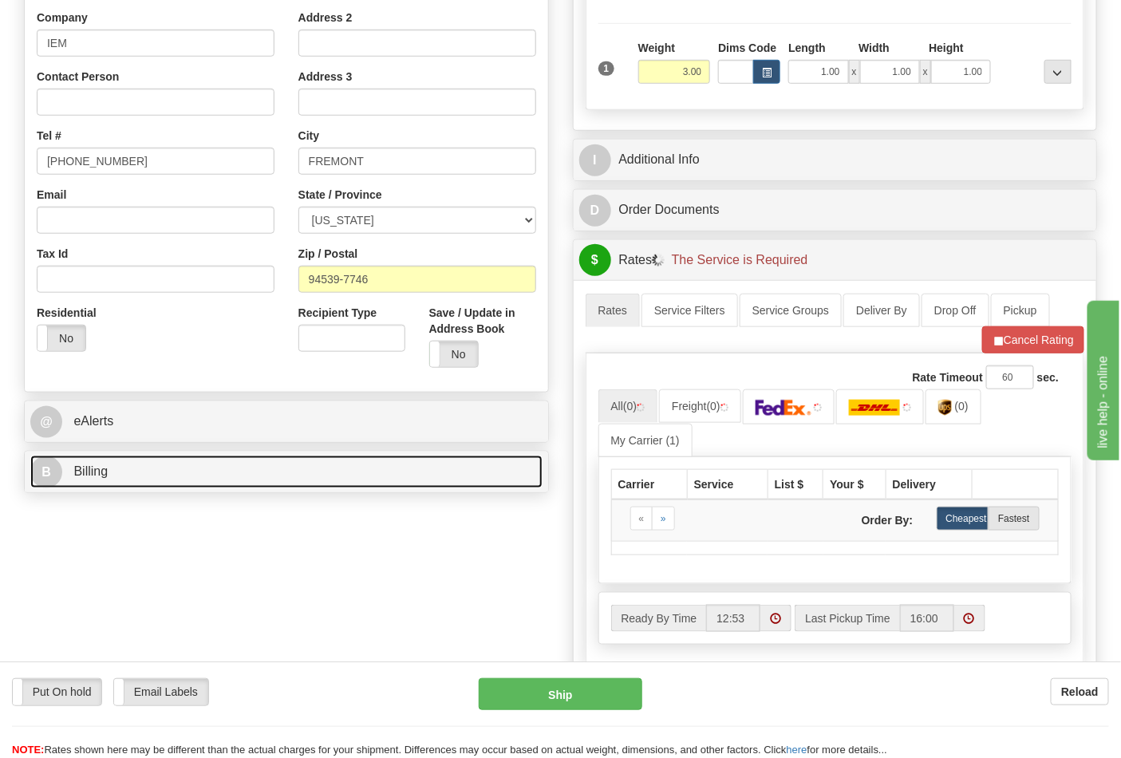
click at [154, 465] on link "B Billing" at bounding box center [286, 472] width 512 height 33
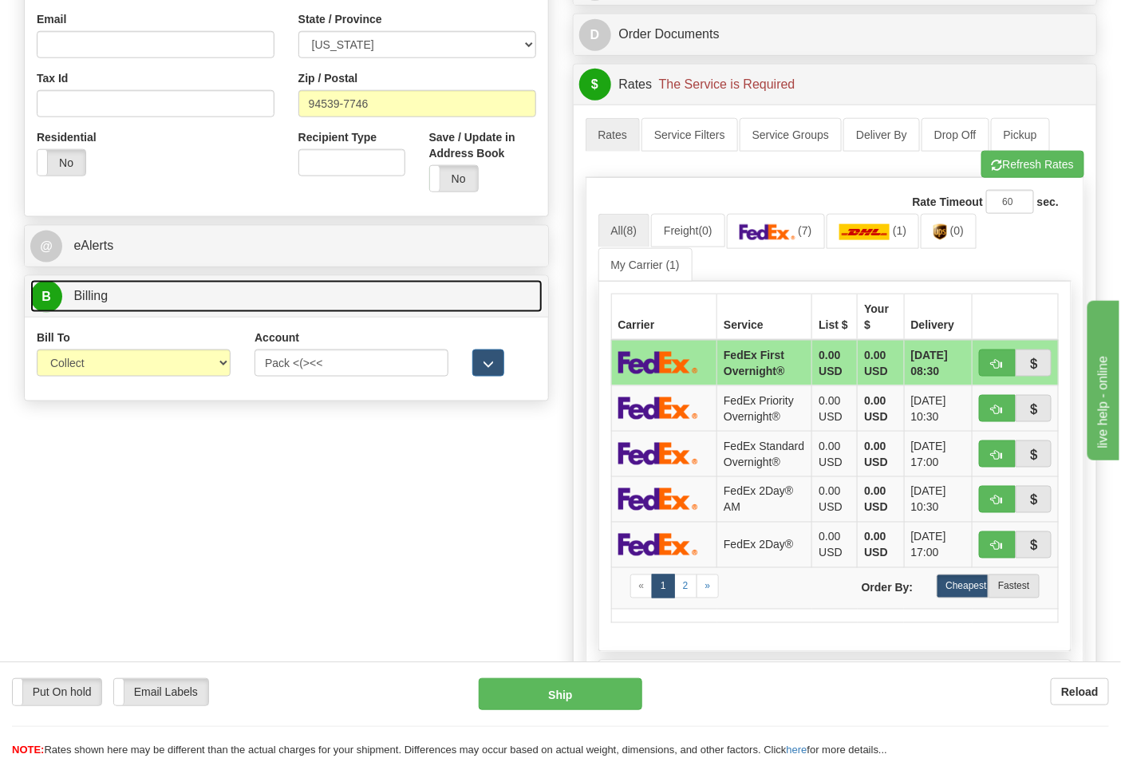
scroll to position [531, 0]
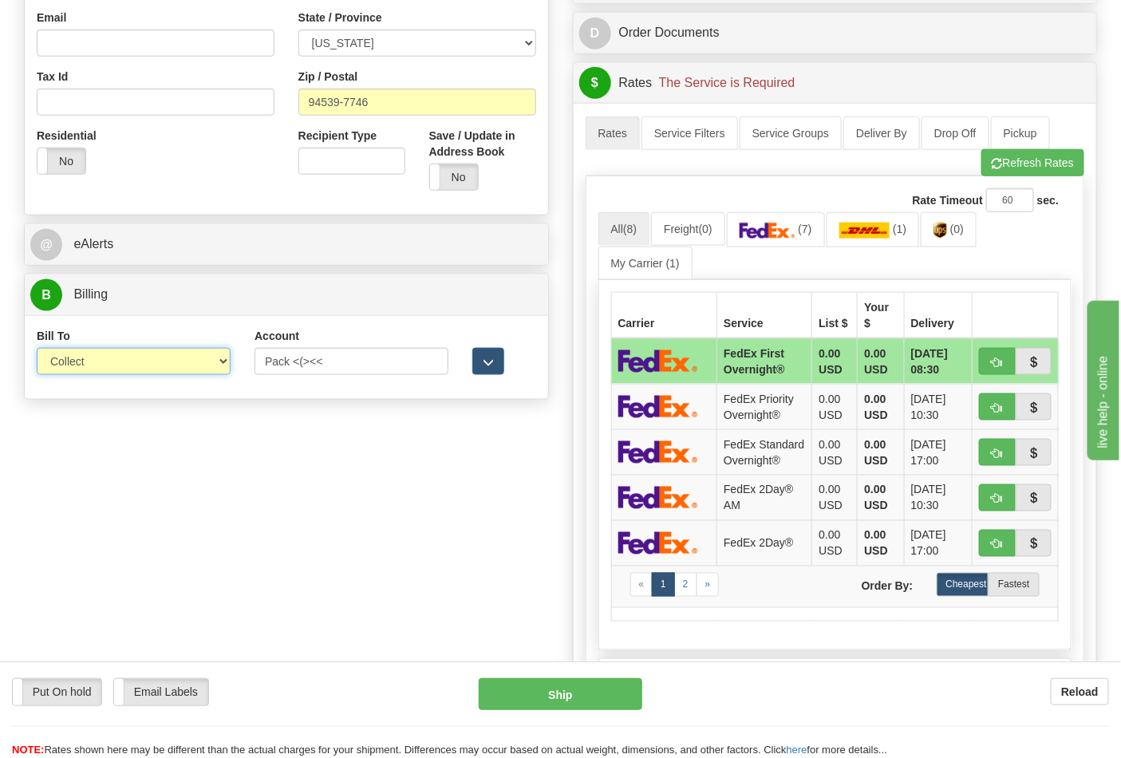
click at [90, 351] on select "Sender Recipient Third Party Collect" at bounding box center [134, 361] width 194 height 27
select select "2"
click at [37, 350] on select "Sender Recipient Third Party Collect" at bounding box center [134, 361] width 194 height 27
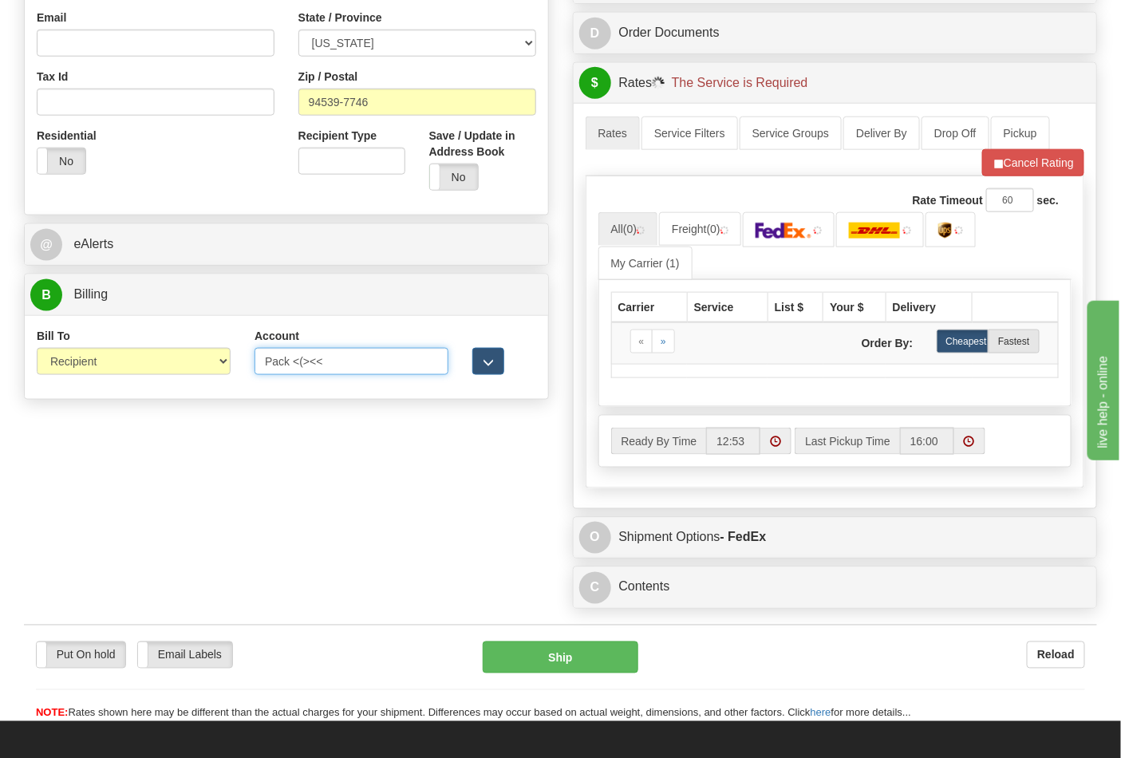
drag, startPoint x: 330, startPoint y: 369, endPoint x: 215, endPoint y: 368, distance: 114.9
click at [215, 368] on div "Bill To Sender Recipient Third Party Collect Account Pack <(><< 3rd Party Accou…" at bounding box center [286, 357] width 523 height 59
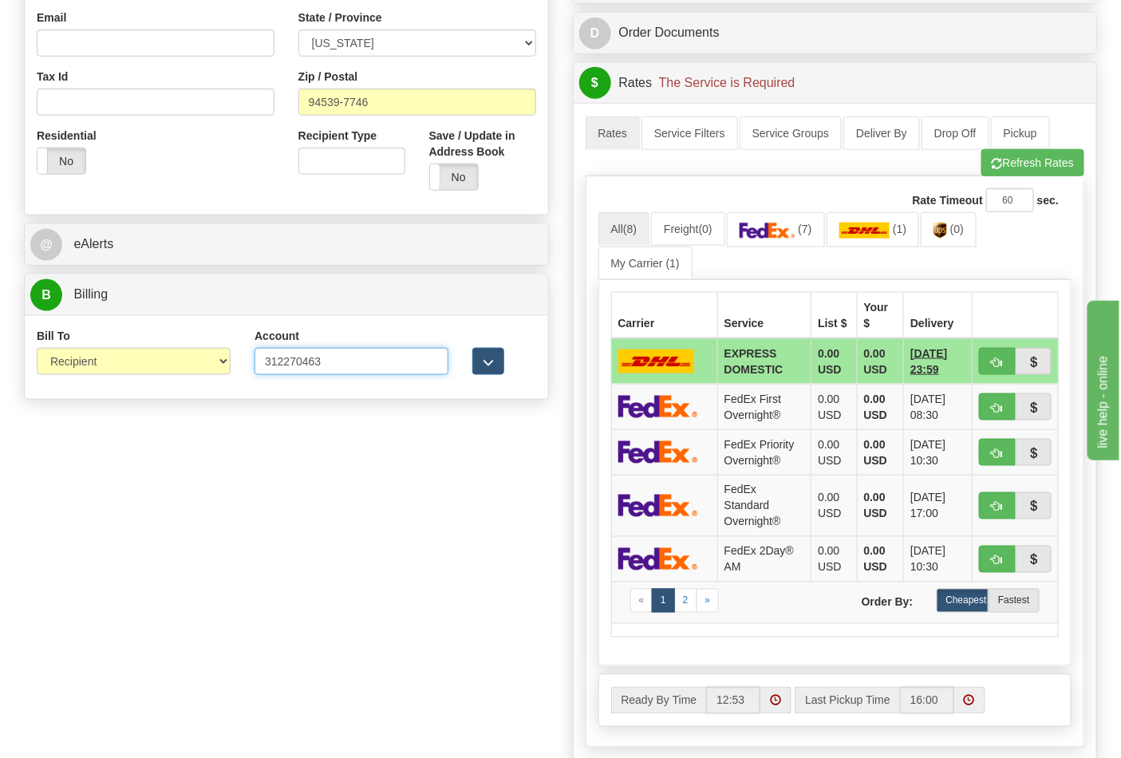
type input "312270463"
click button "Delete" at bounding box center [0, 0] width 0 height 0
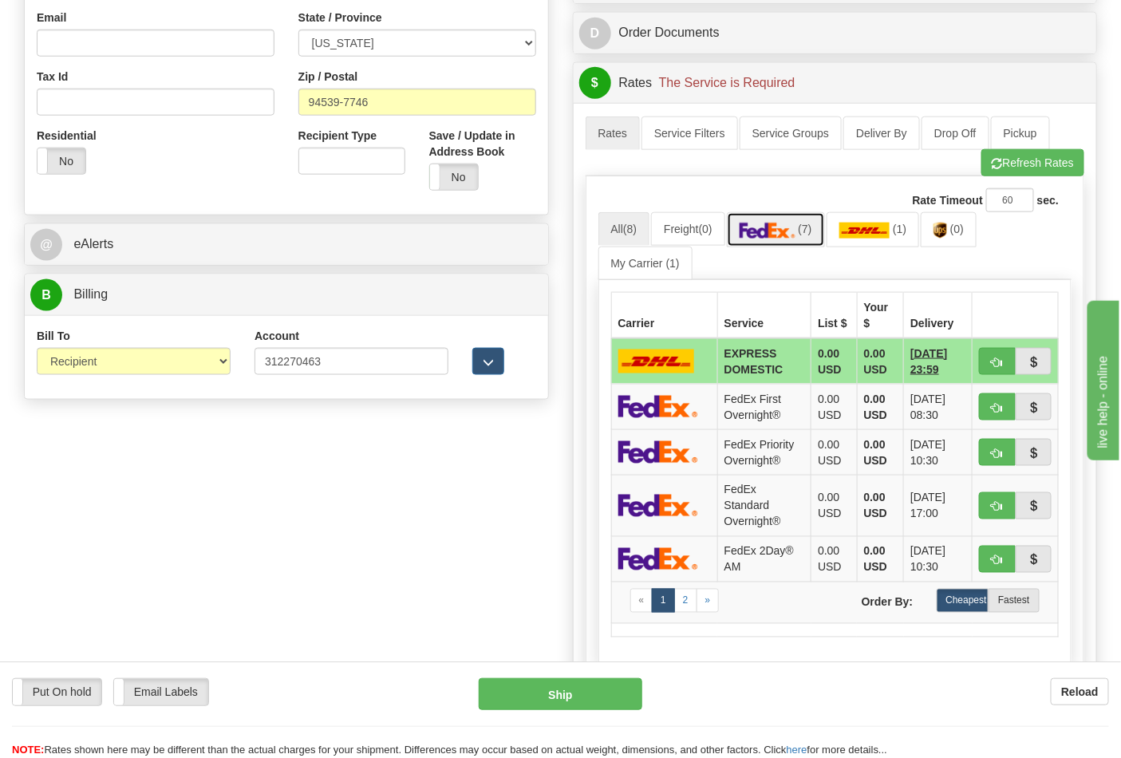
click at [795, 231] on img at bounding box center [768, 231] width 56 height 16
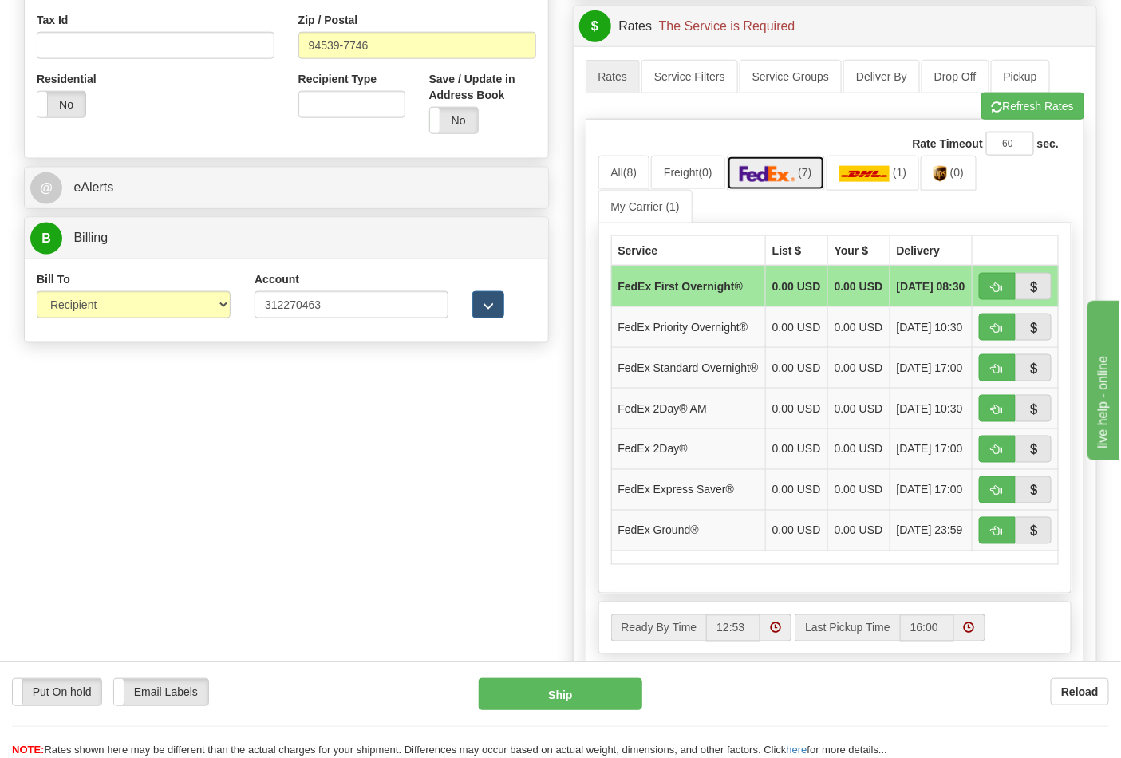
scroll to position [620, 0]
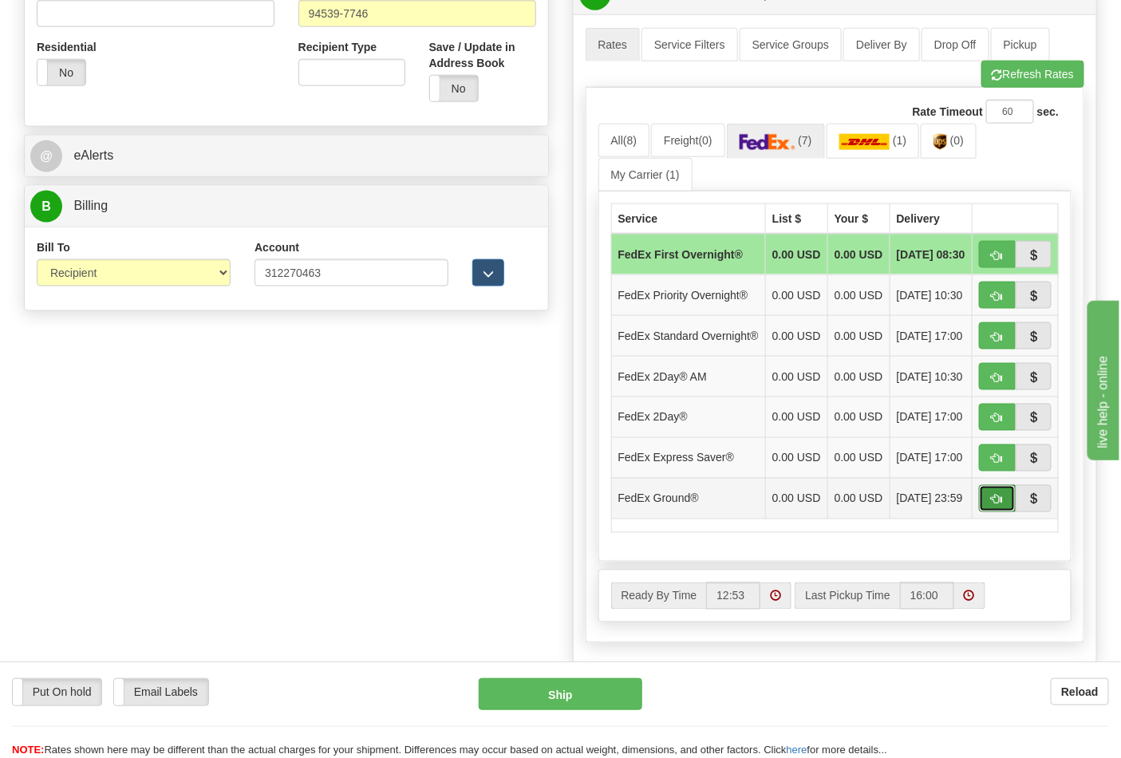
click at [982, 512] on button "button" at bounding box center [997, 498] width 37 height 27
type input "92"
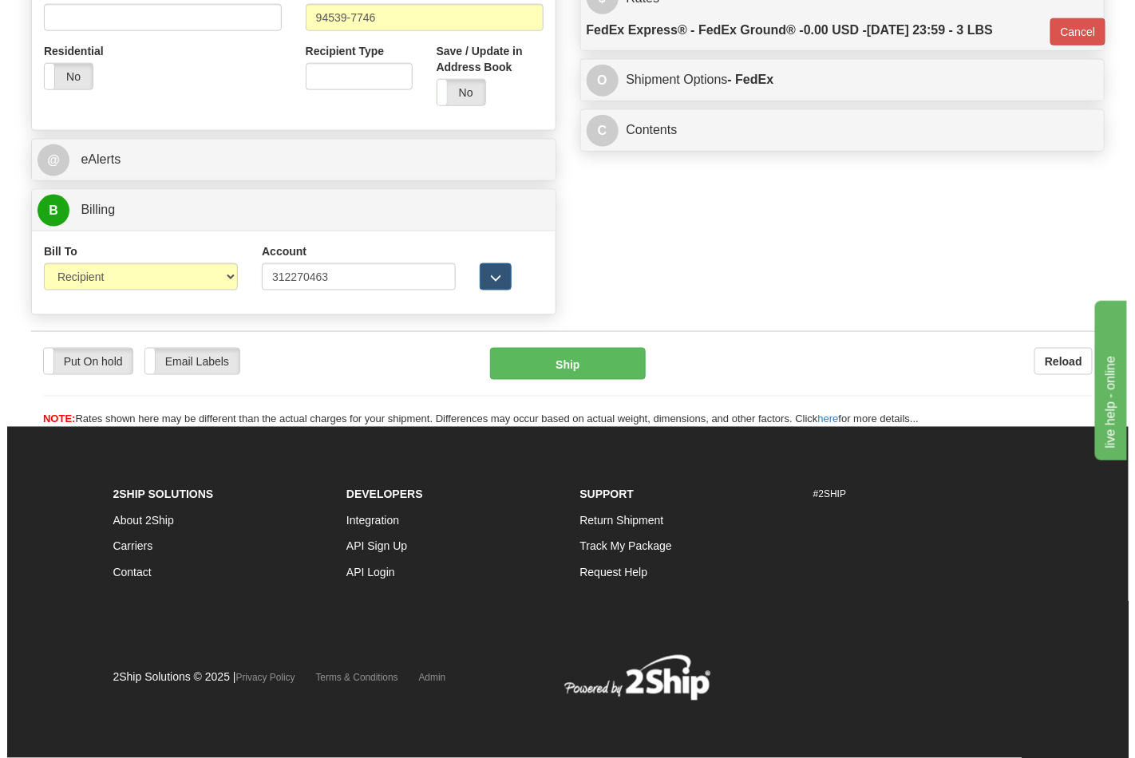
scroll to position [595, 0]
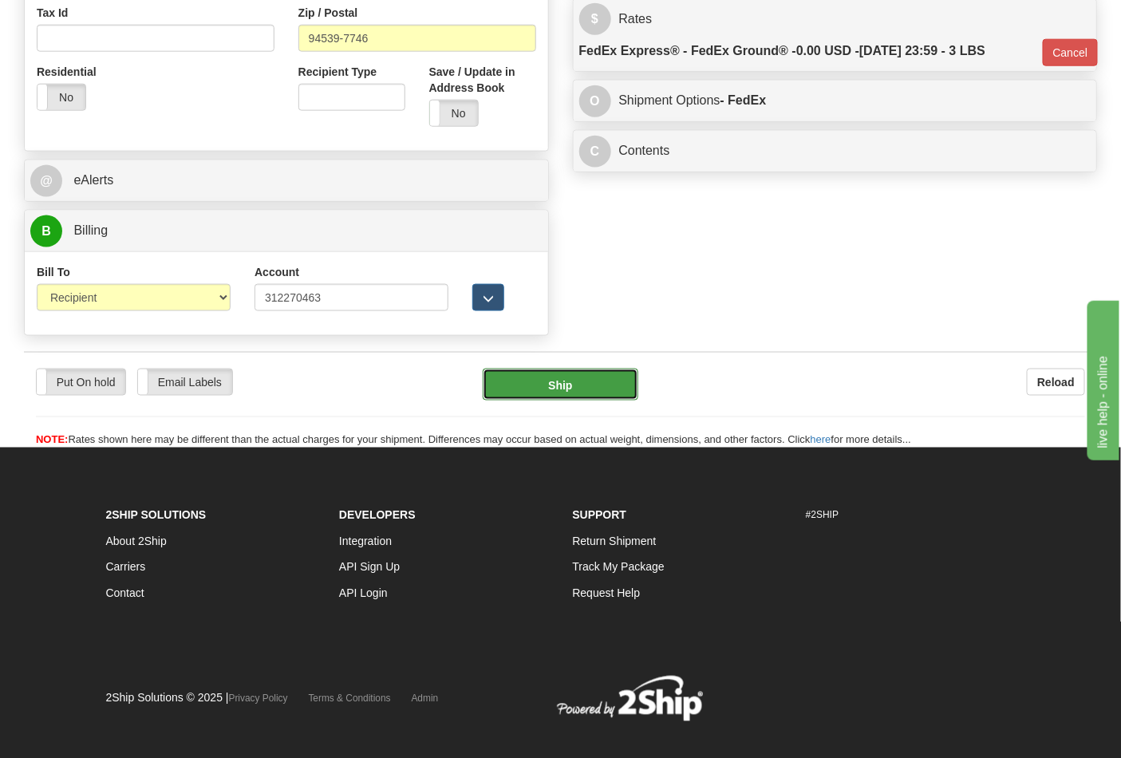
click at [557, 387] on button "Ship" at bounding box center [560, 385] width 155 height 32
